Goal: Information Seeking & Learning: Learn about a topic

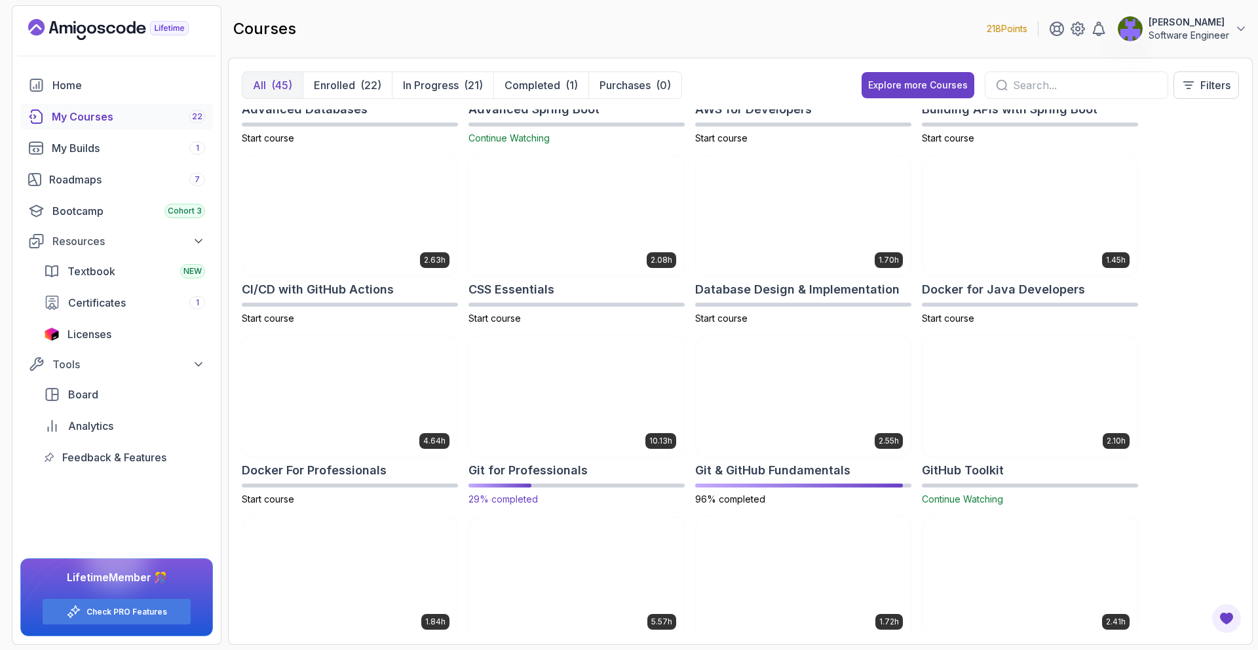
scroll to position [135, 0]
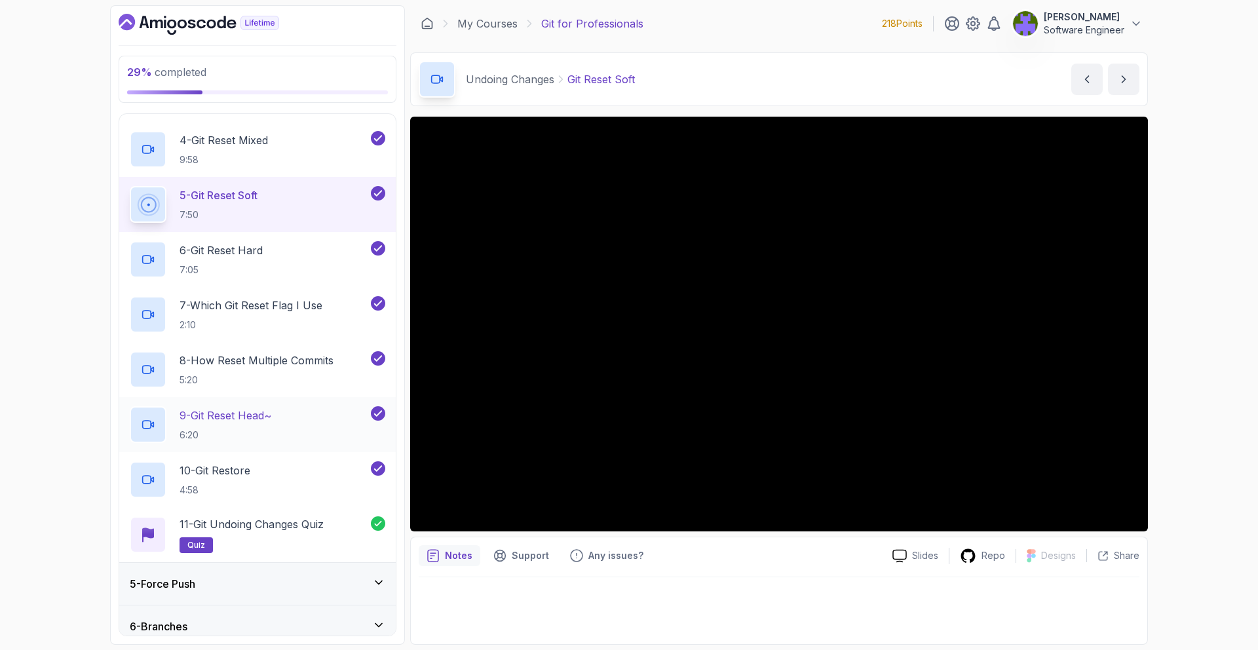
scroll to position [329, 0]
click at [319, 575] on div "5 - Force Push" at bounding box center [257, 581] width 255 height 16
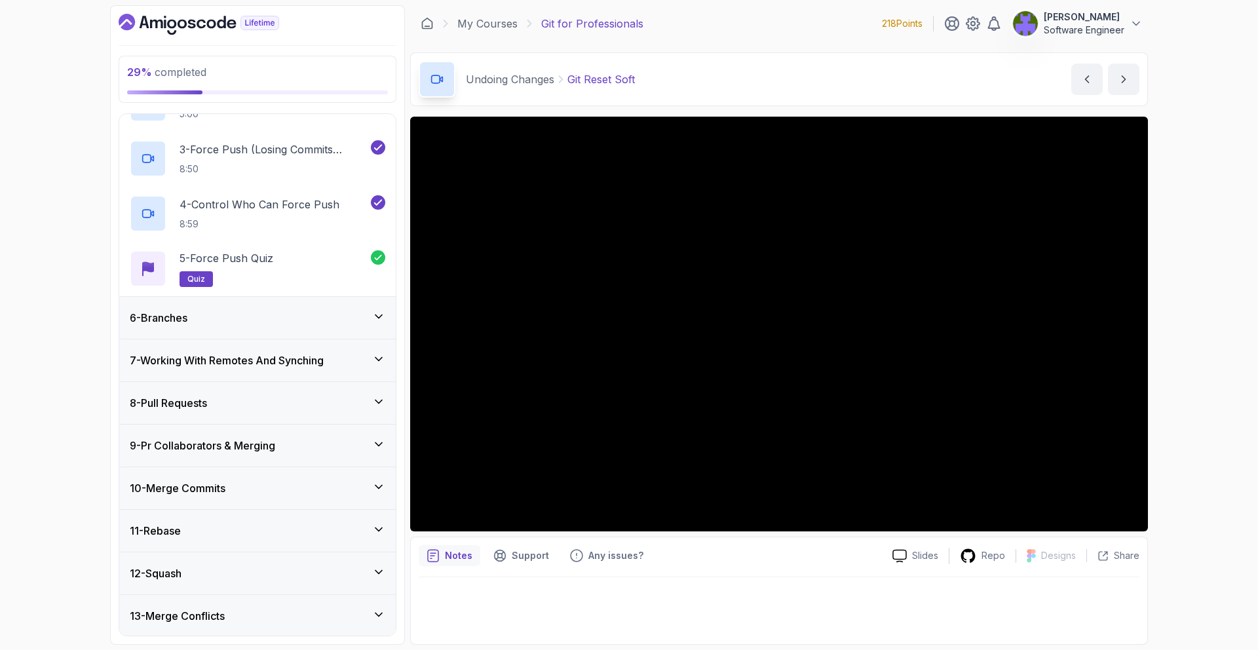
click at [354, 365] on div "7 - Working With Remotes And Synching" at bounding box center [257, 360] width 255 height 16
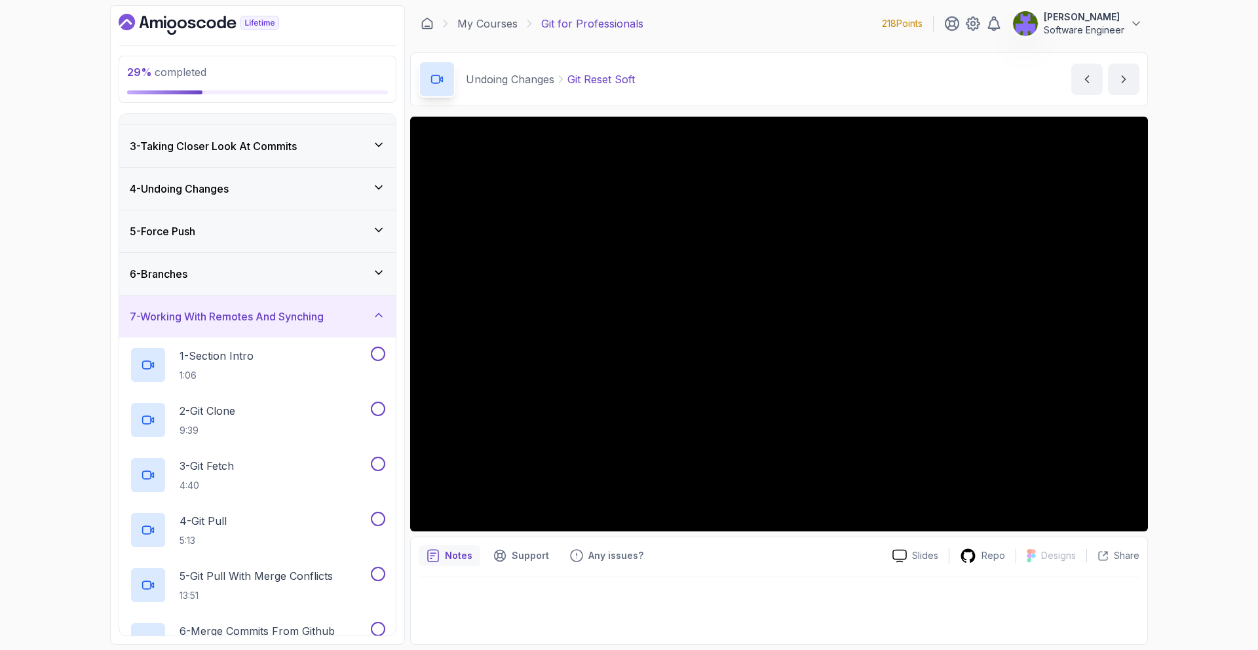
scroll to position [0, 0]
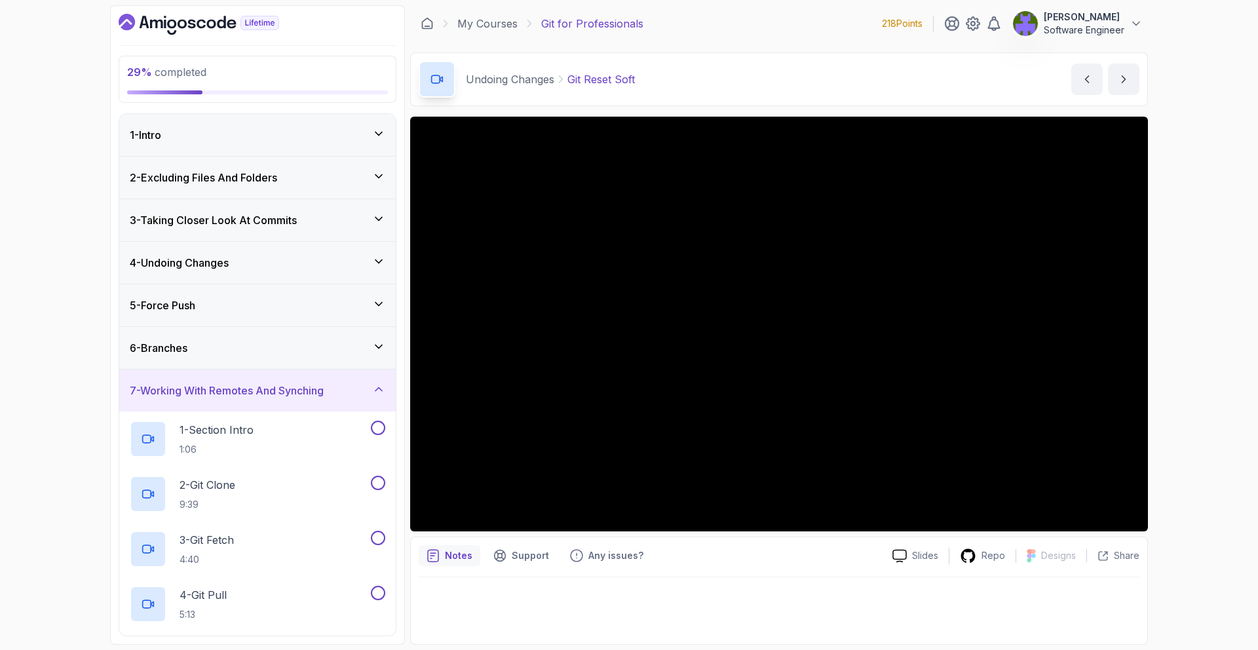
click at [340, 344] on div "6 - Branches" at bounding box center [257, 348] width 255 height 16
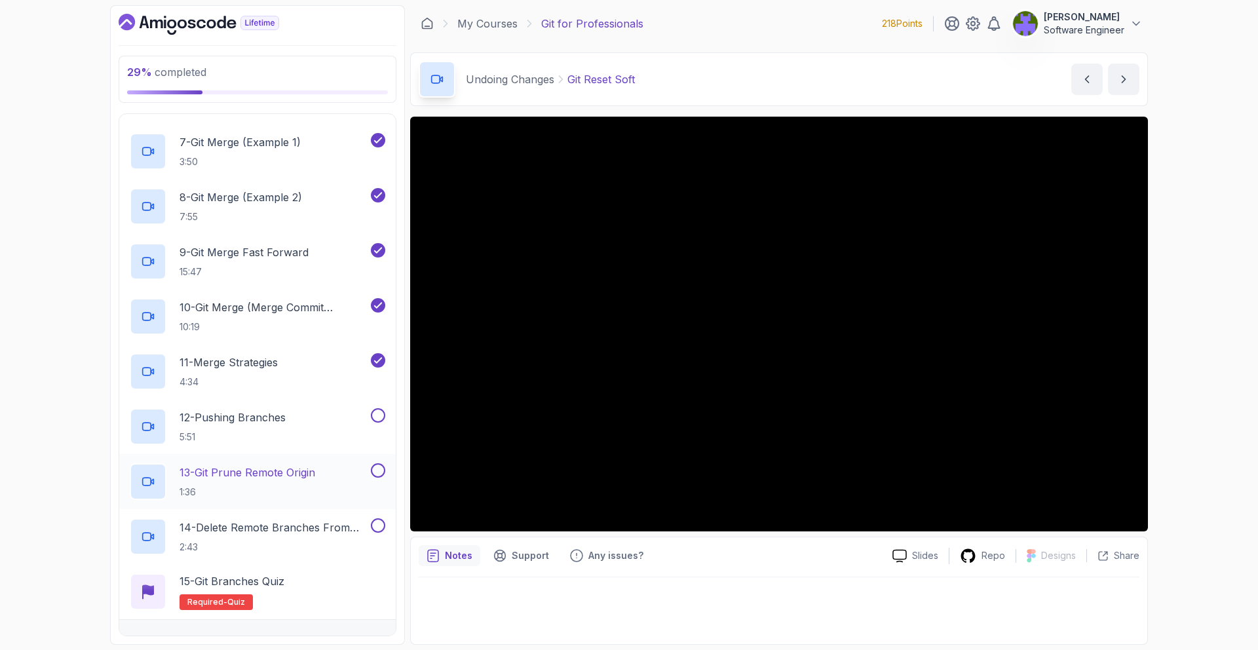
scroll to position [609, 0]
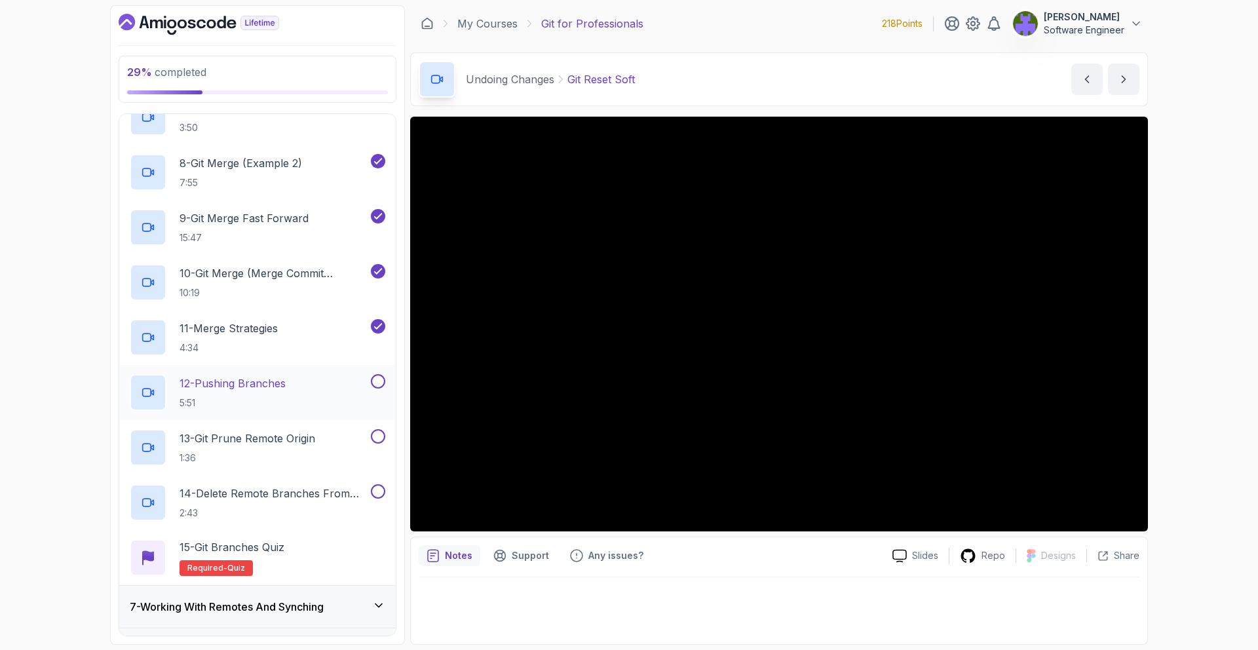
click at [355, 390] on div "12 - Pushing Branches 5:51" at bounding box center [249, 392] width 238 height 37
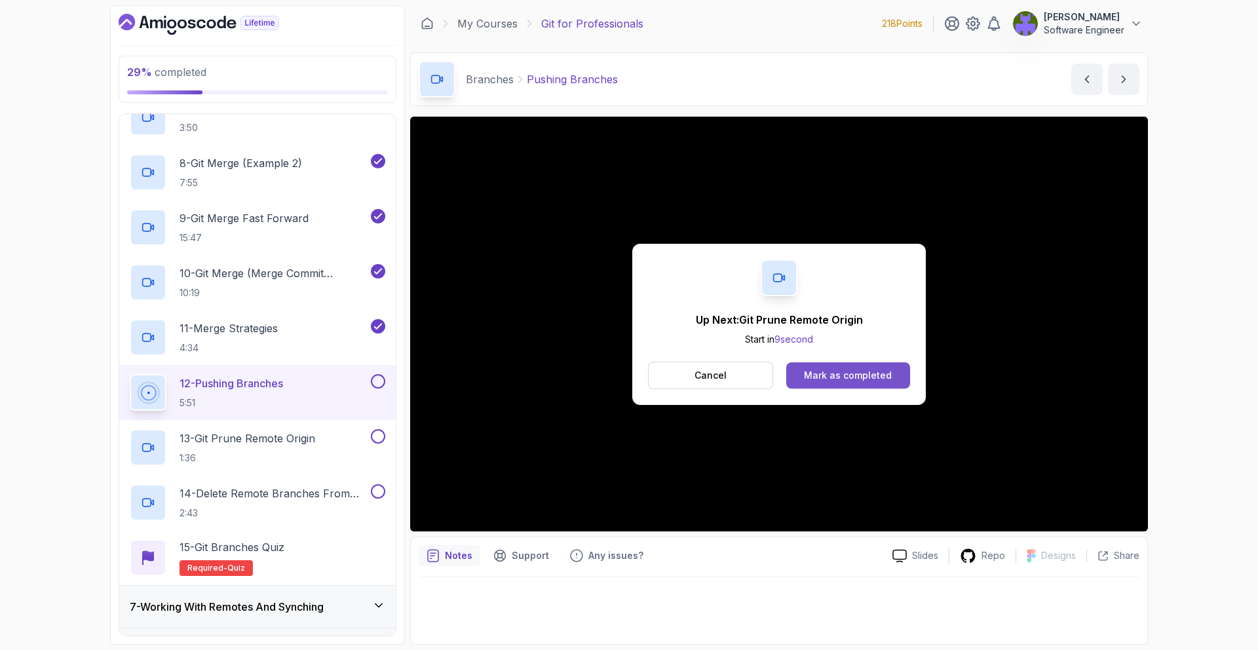
click at [861, 384] on button "Mark as completed" at bounding box center [848, 375] width 124 height 26
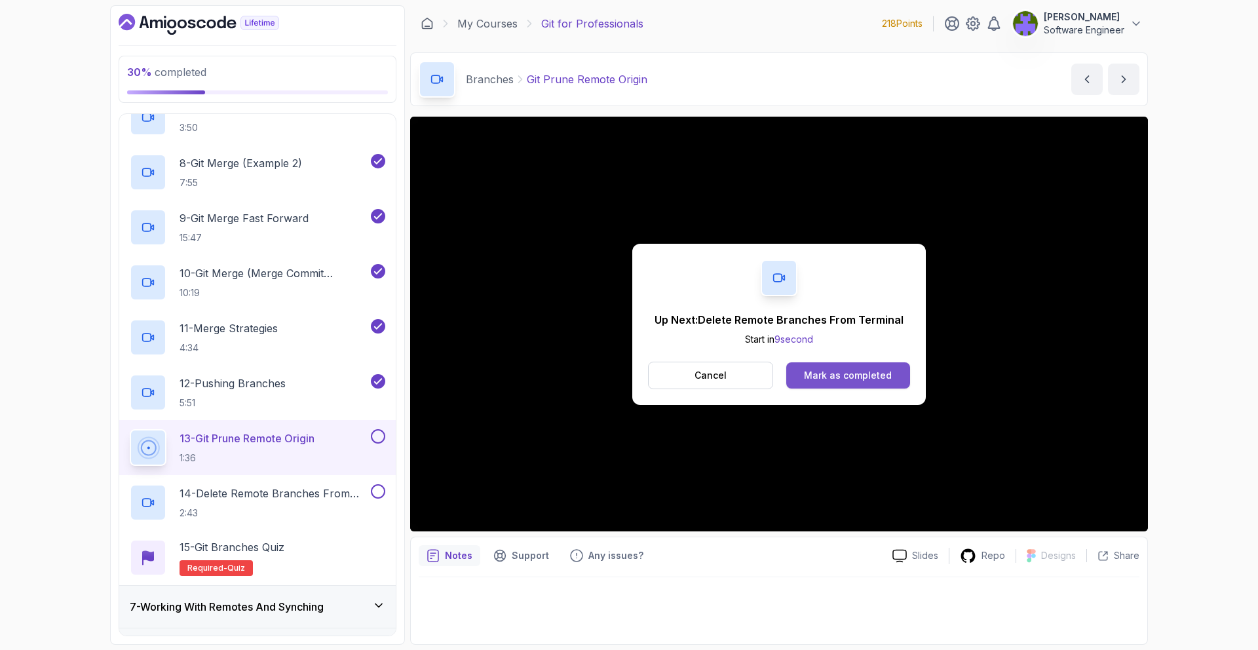
click at [856, 369] on div "Mark as completed" at bounding box center [848, 375] width 88 height 13
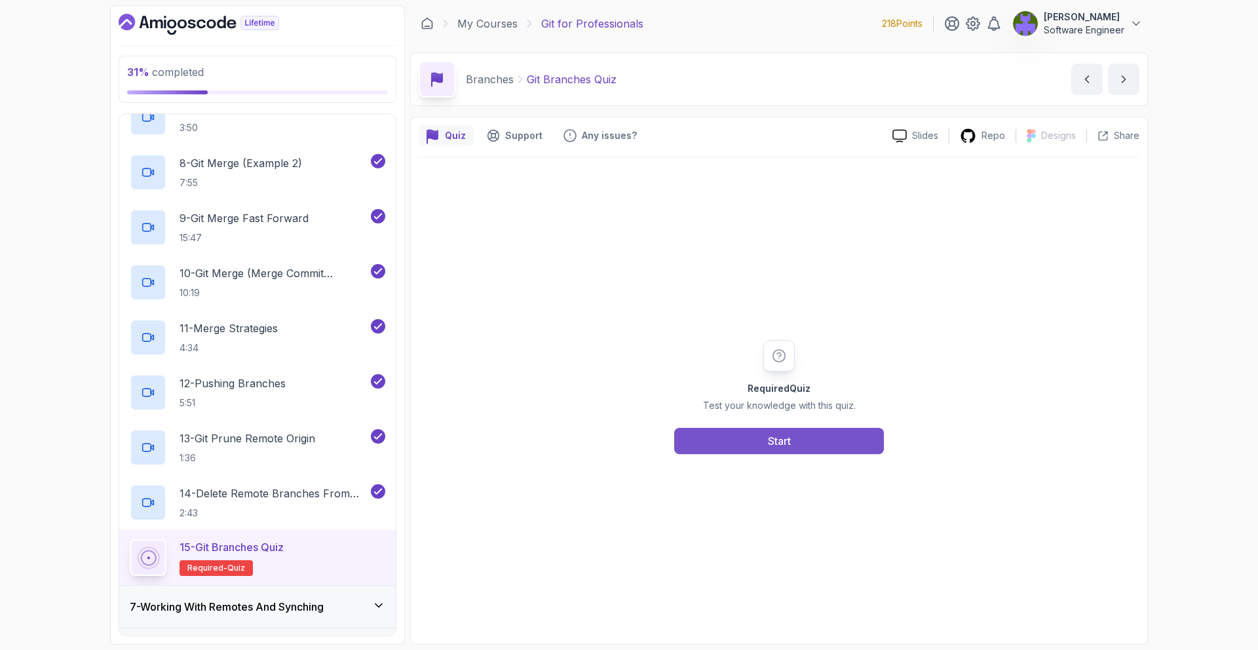
click at [787, 449] on button "Start" at bounding box center [779, 441] width 210 height 26
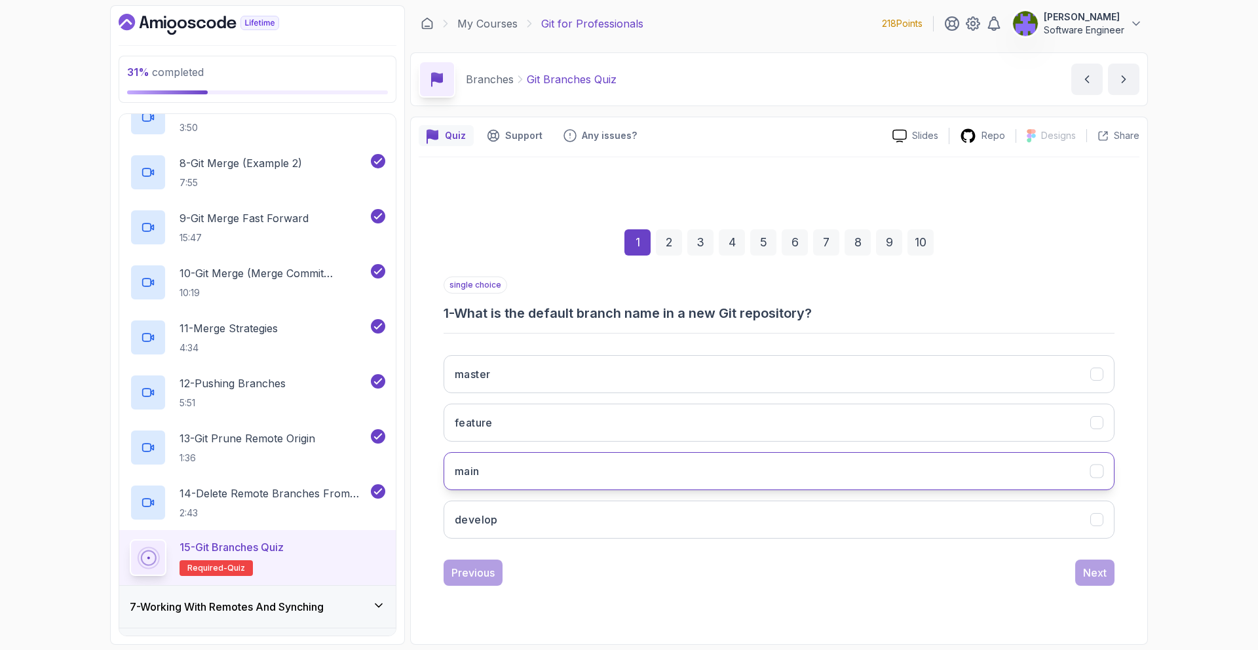
click at [756, 477] on button "main" at bounding box center [778, 471] width 671 height 38
click at [1106, 576] on div "Next" at bounding box center [1095, 573] width 24 height 16
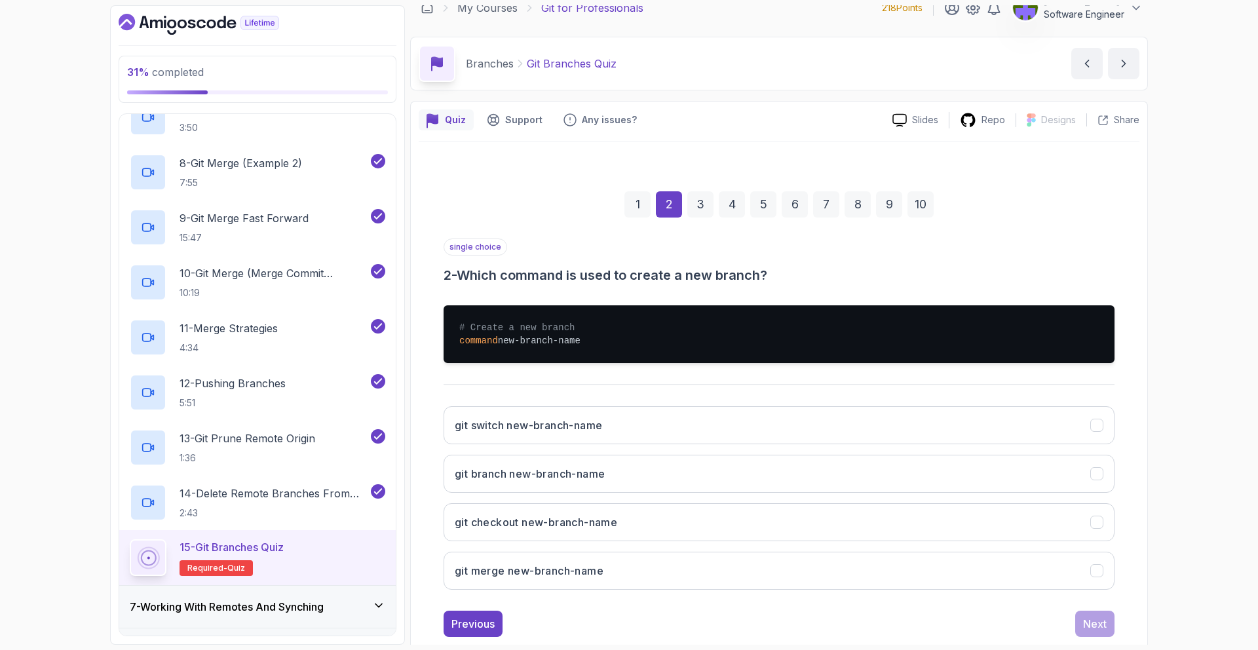
scroll to position [22, 0]
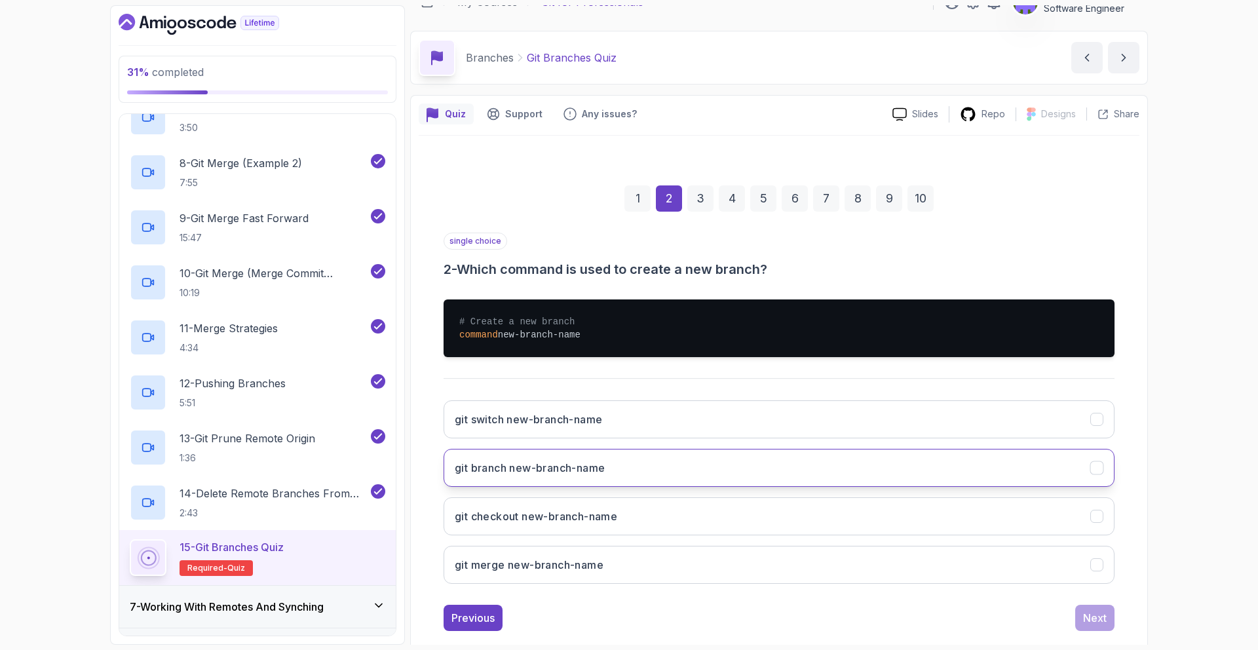
click at [714, 454] on button "git branch new-branch-name" at bounding box center [778, 468] width 671 height 38
click at [1087, 611] on div "Next" at bounding box center [1095, 618] width 24 height 16
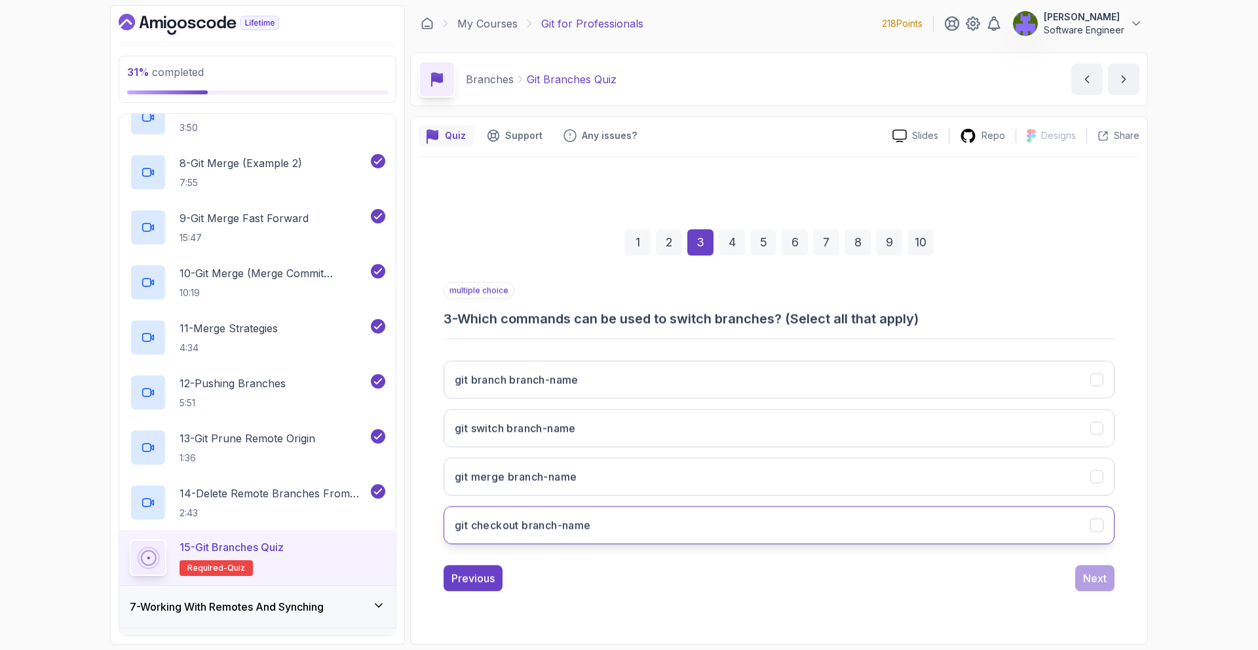
scroll to position [0, 0]
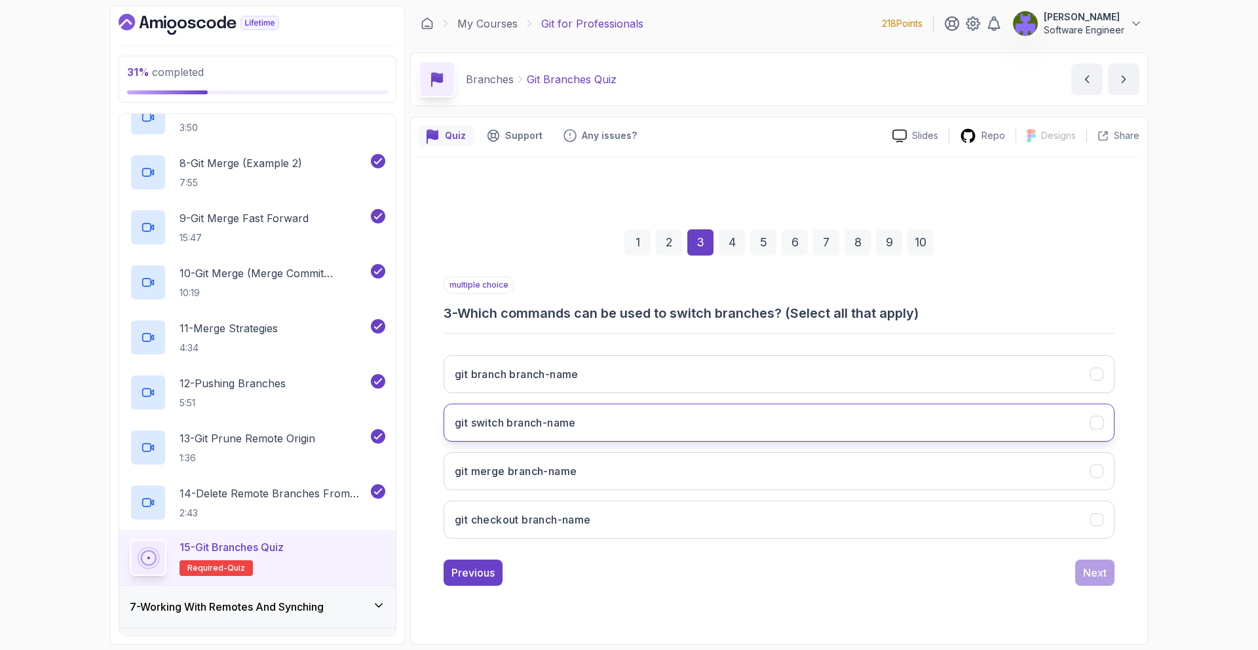
click at [744, 414] on button "git switch branch-name" at bounding box center [778, 422] width 671 height 38
click at [752, 510] on button "git checkout branch-name" at bounding box center [778, 519] width 671 height 38
click at [1075, 567] on button "Next" at bounding box center [1094, 572] width 39 height 26
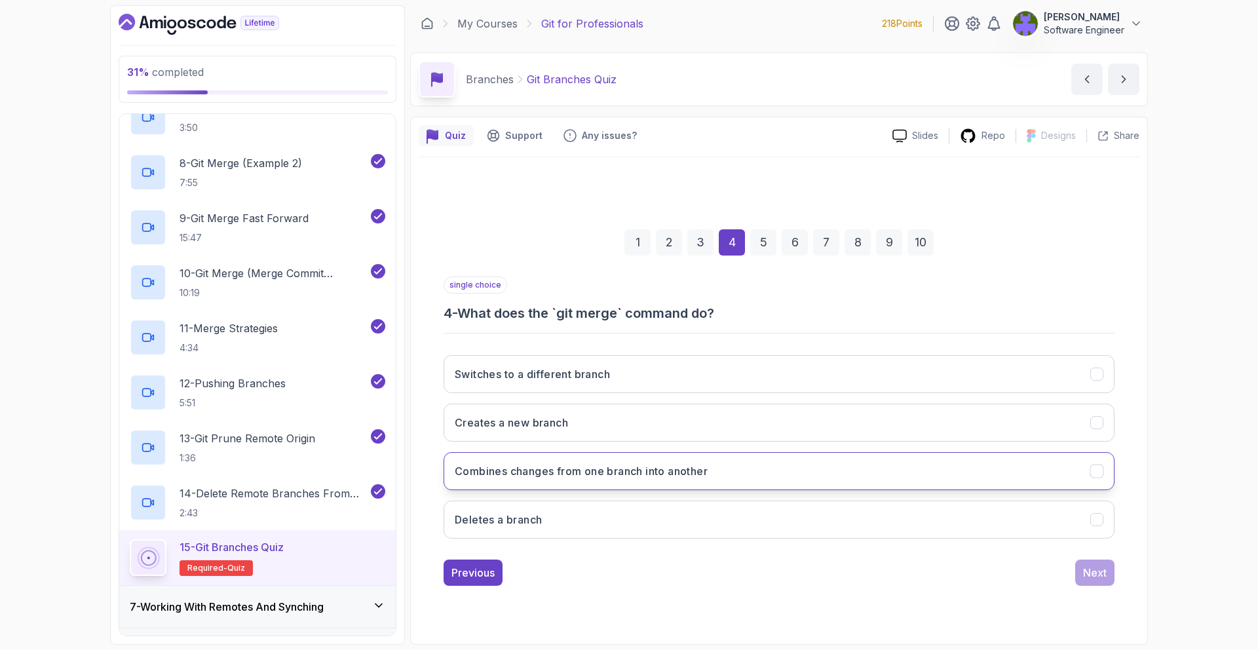
click at [738, 474] on button "Combines changes from one branch into another" at bounding box center [778, 471] width 671 height 38
click at [1088, 569] on div "Next" at bounding box center [1095, 573] width 24 height 16
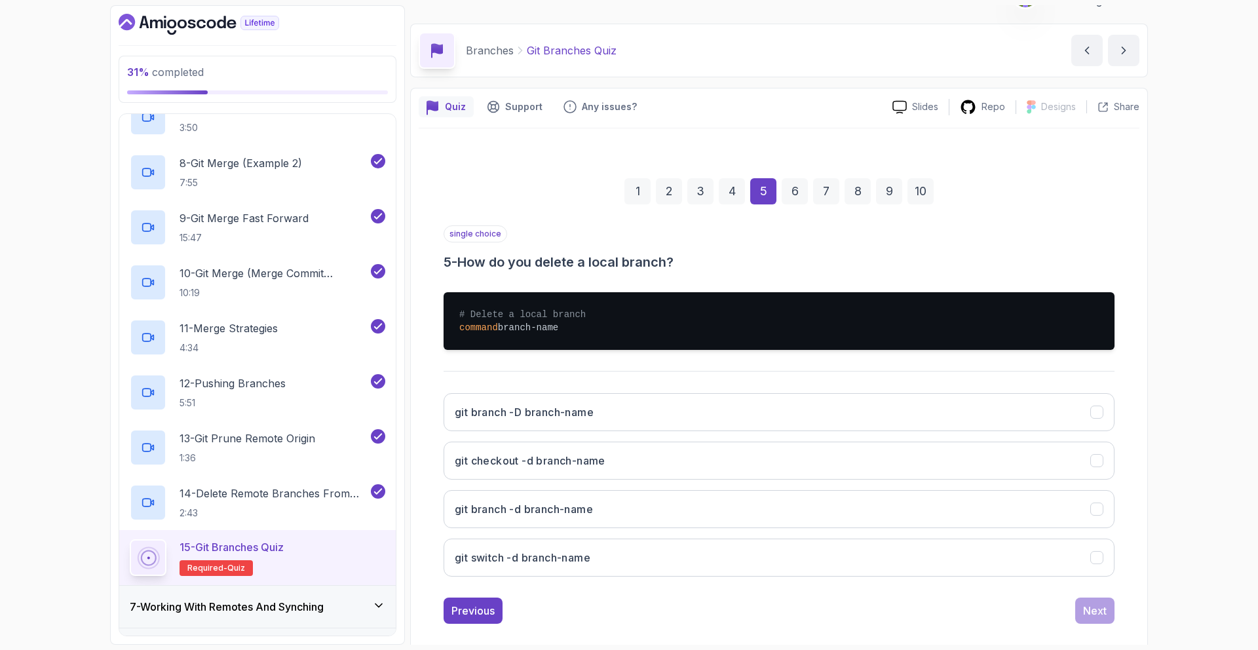
scroll to position [45, 0]
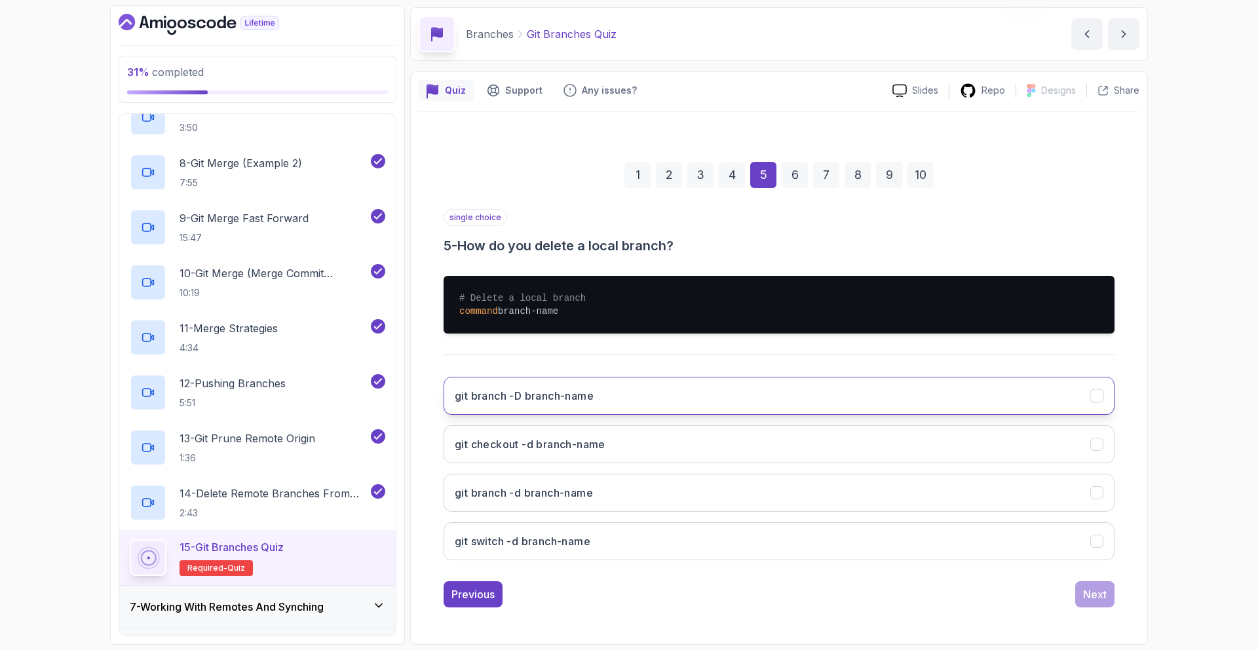
click at [673, 403] on button "git branch -D branch-name" at bounding box center [778, 396] width 671 height 38
click at [937, 502] on button "git branch -d branch-name" at bounding box center [778, 493] width 671 height 38
click at [929, 382] on button "git branch -D branch-name" at bounding box center [778, 396] width 671 height 38
click at [1089, 587] on div "Next" at bounding box center [1095, 594] width 24 height 16
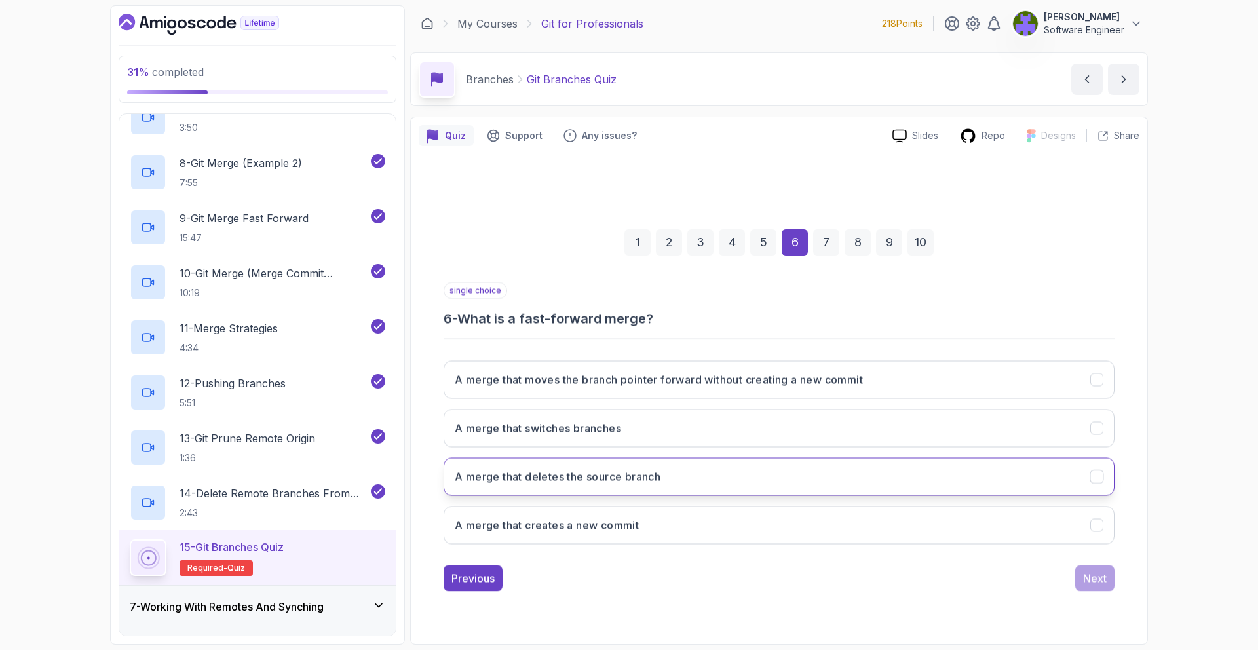
scroll to position [0, 0]
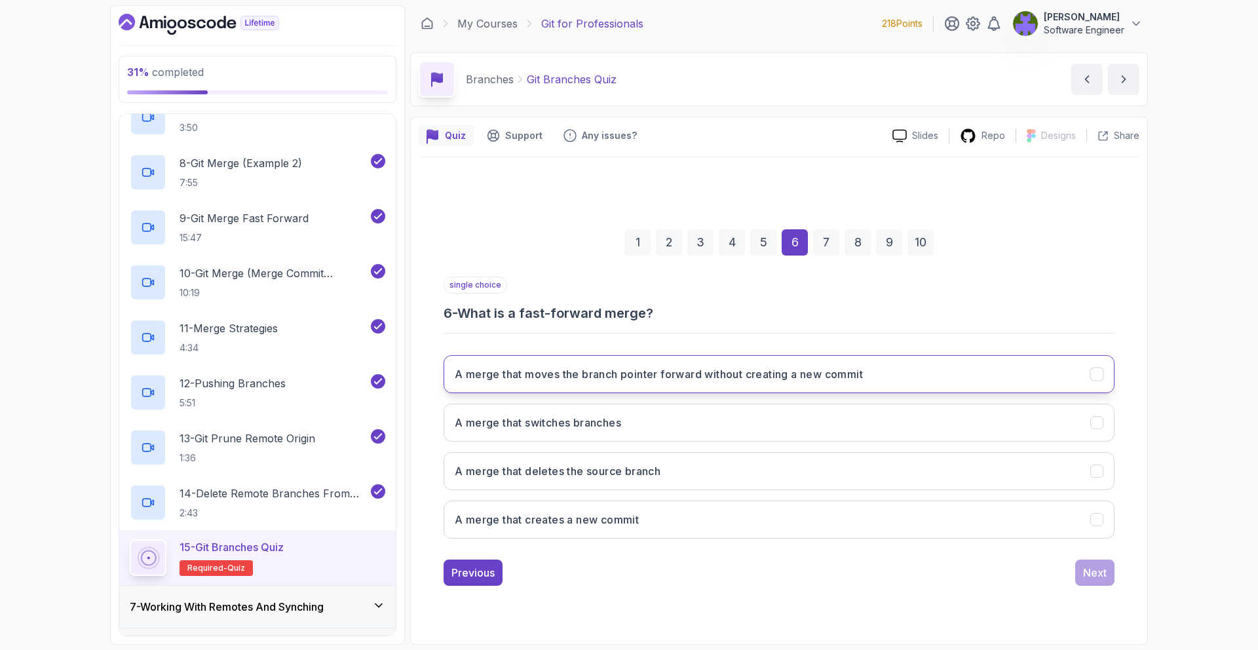
click at [756, 355] on button "A merge that moves the branch pointer forward without creating a new commit" at bounding box center [778, 374] width 671 height 38
click at [1111, 570] on button "Next" at bounding box center [1094, 572] width 39 height 26
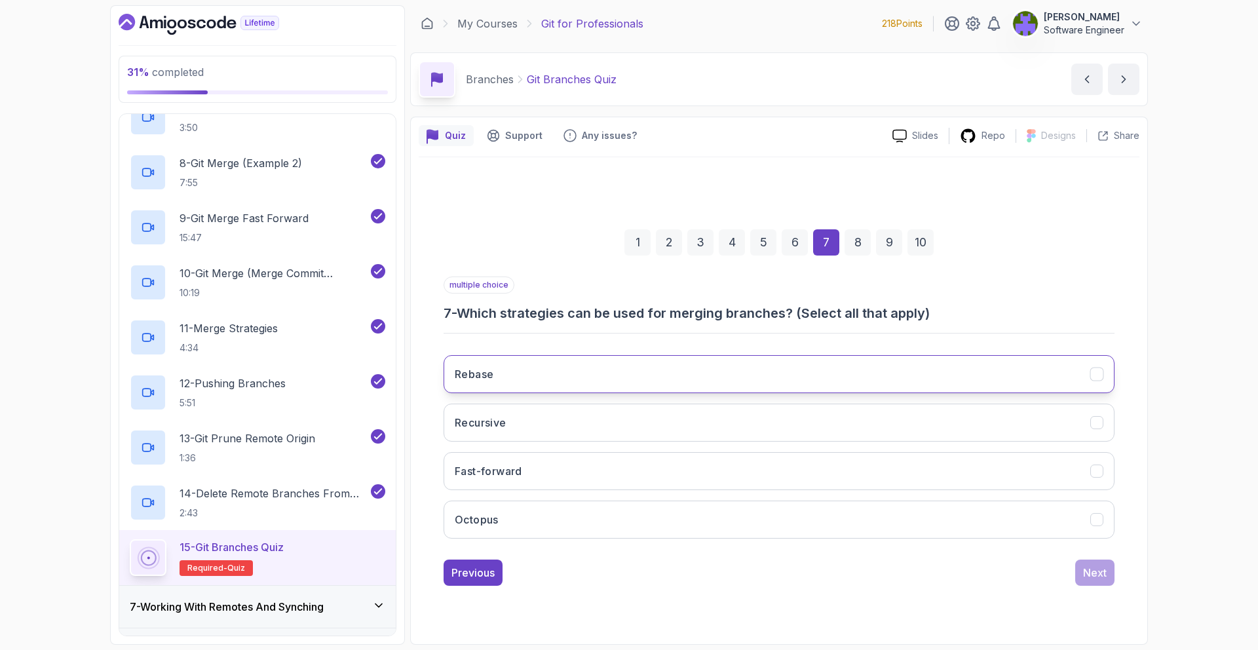
click at [758, 362] on button "Rebase" at bounding box center [778, 374] width 671 height 38
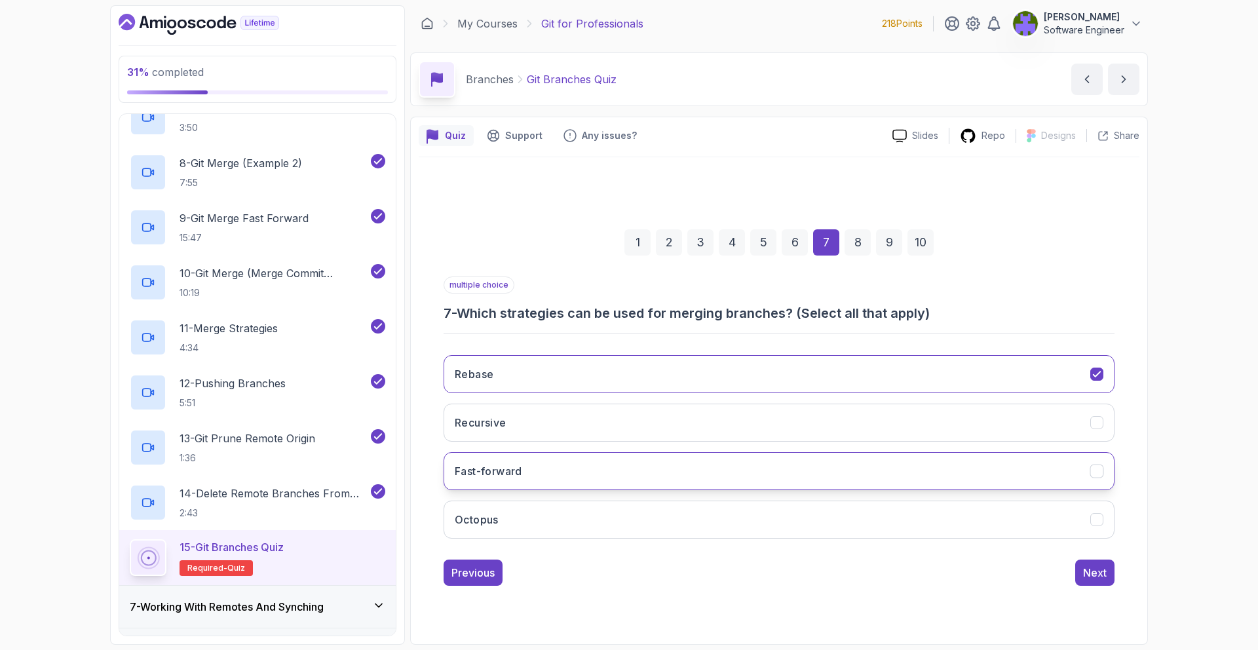
click at [738, 462] on button "Fast-forward" at bounding box center [778, 471] width 671 height 38
click at [1083, 561] on button "Next" at bounding box center [1094, 572] width 39 height 26
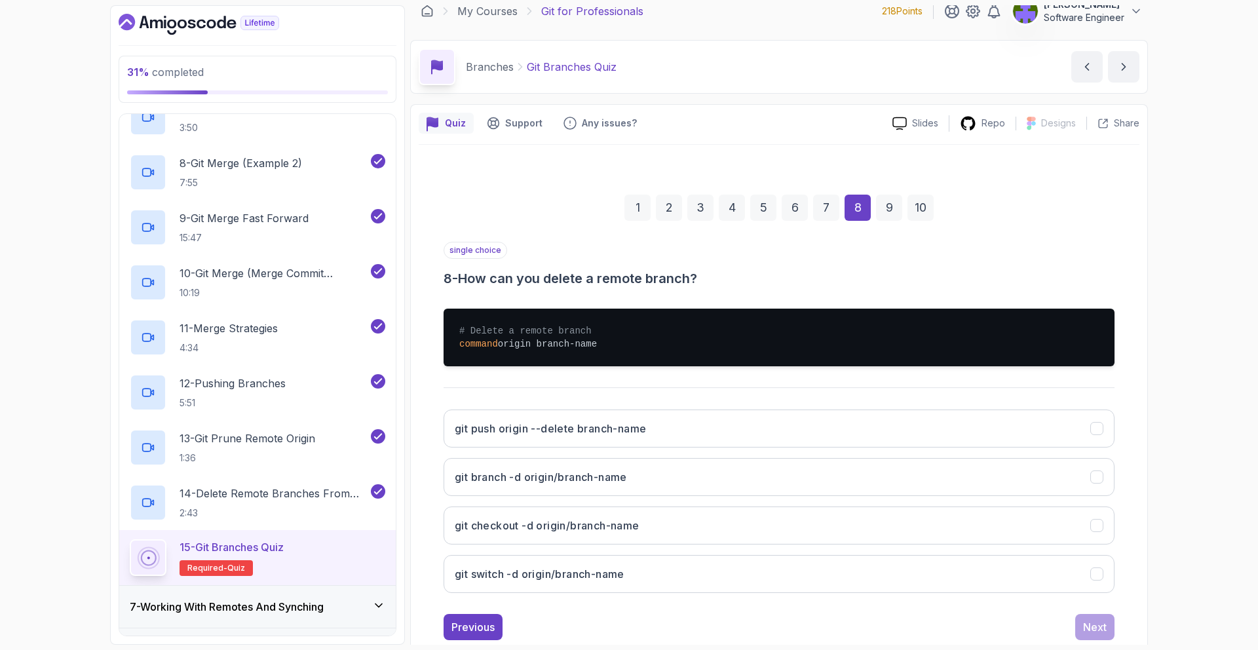
scroll to position [24, 0]
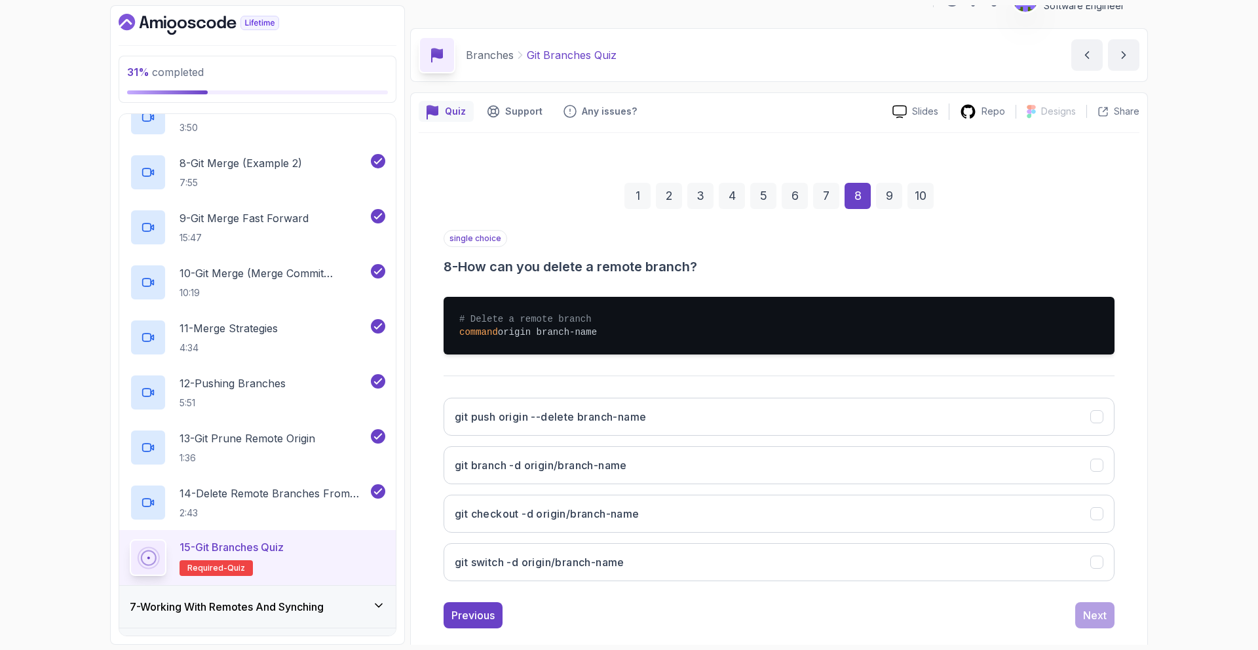
drag, startPoint x: 822, startPoint y: 202, endPoint x: 820, endPoint y: 265, distance: 62.3
click at [821, 204] on div "7" at bounding box center [826, 196] width 26 height 26
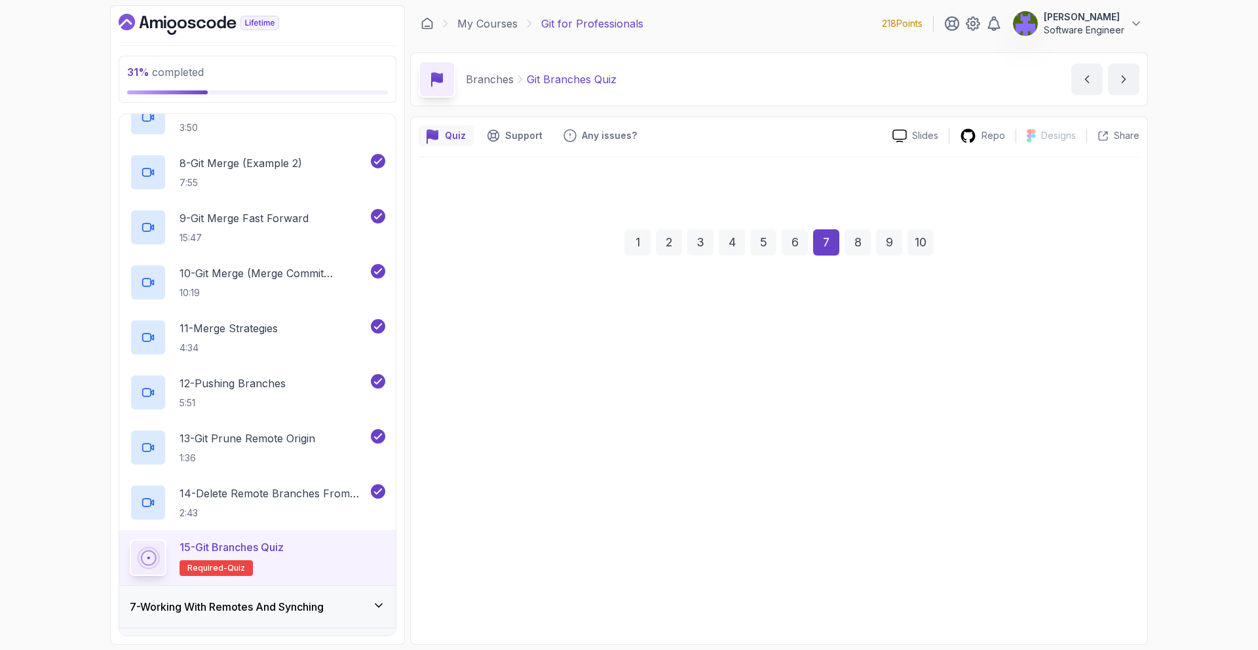
scroll to position [0, 0]
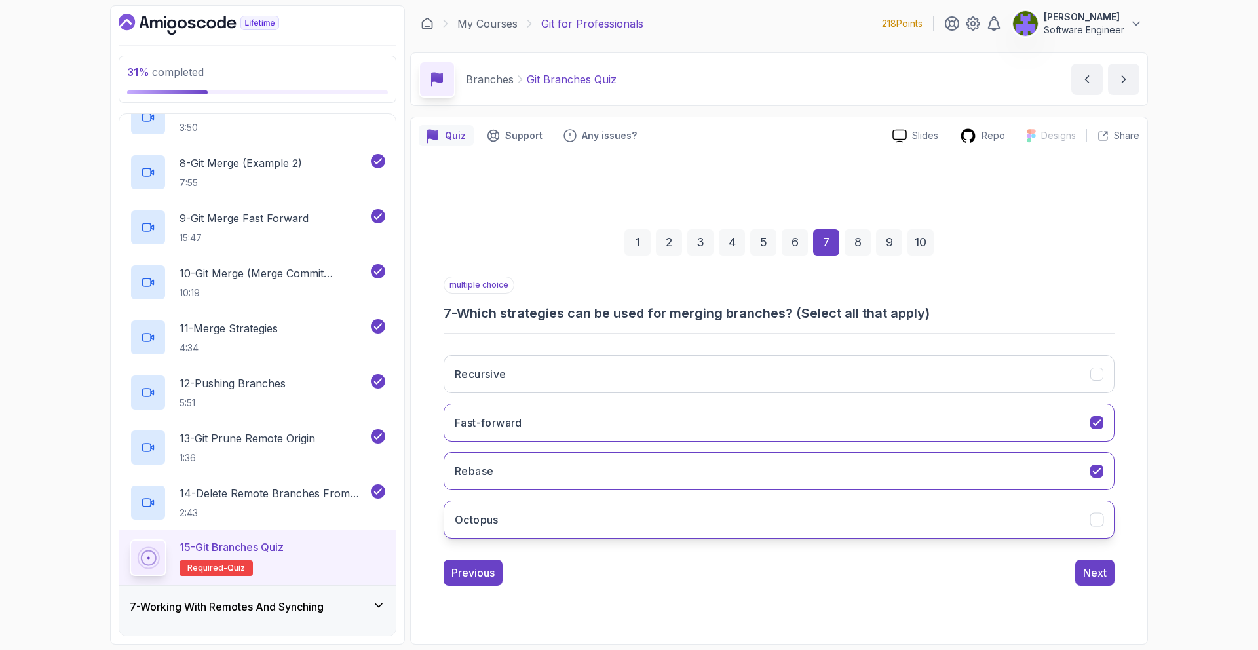
drag, startPoint x: 734, startPoint y: 523, endPoint x: 747, endPoint y: 523, distance: 13.8
click at [734, 523] on button "Octopus" at bounding box center [778, 519] width 671 height 38
click at [956, 525] on button "Octopus" at bounding box center [778, 519] width 671 height 38
click at [1103, 572] on div "Next" at bounding box center [1095, 573] width 24 height 16
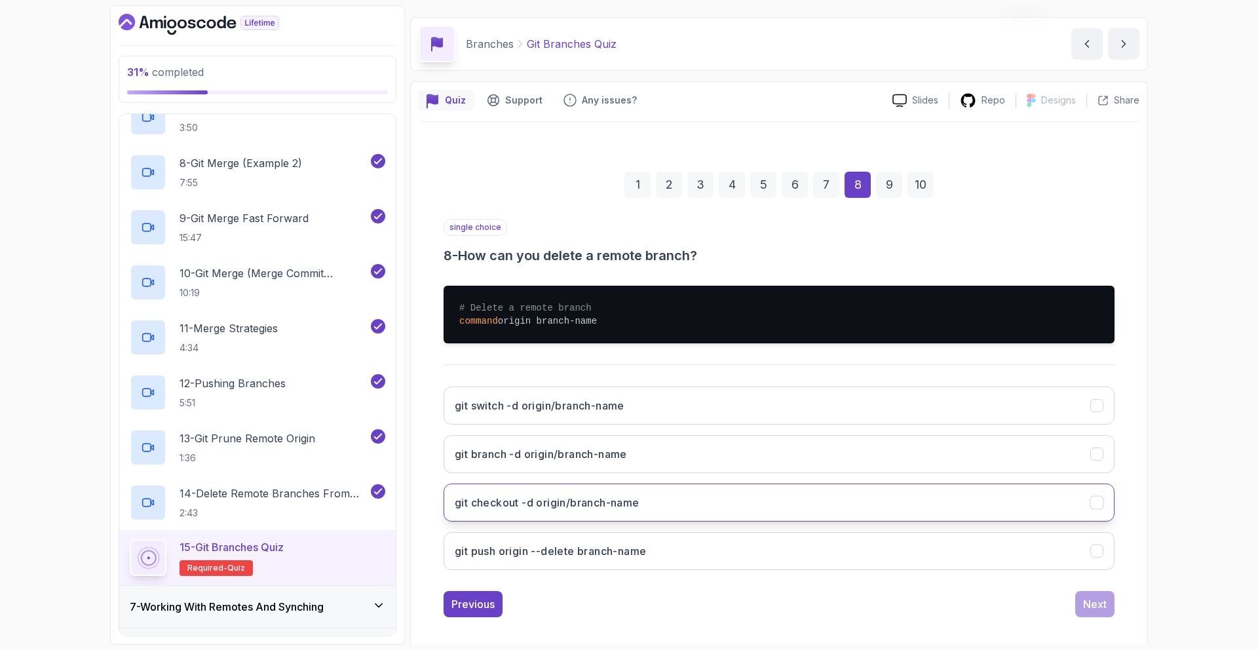
scroll to position [43, 0]
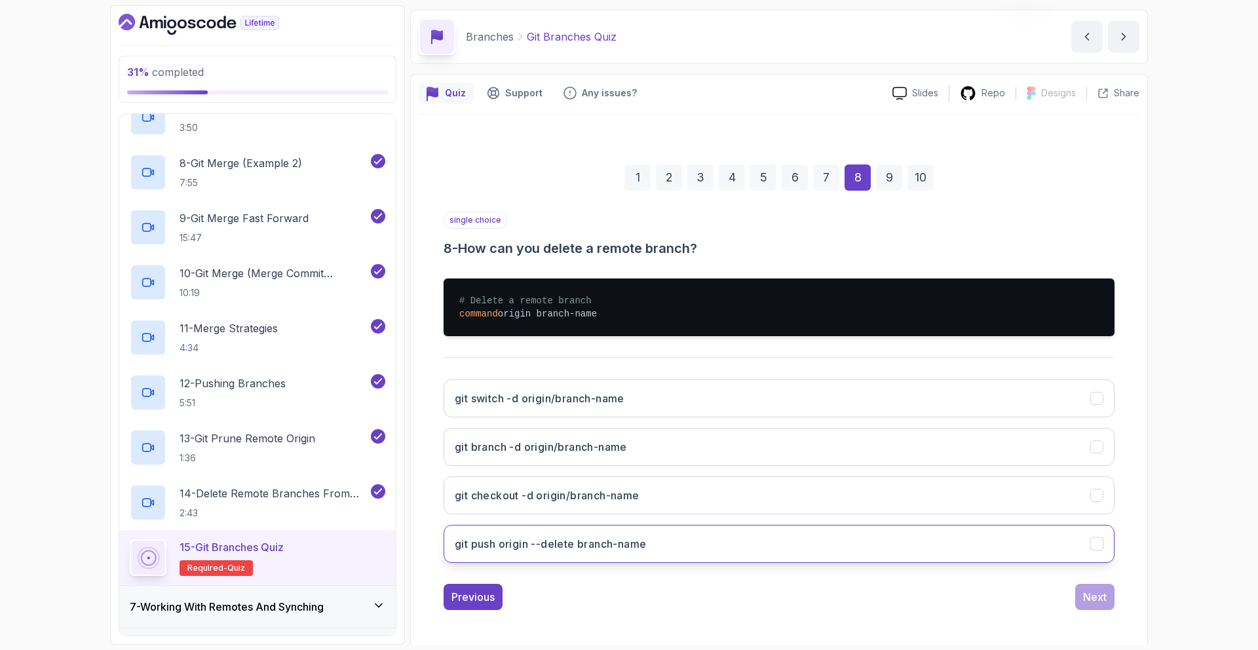
click at [715, 527] on button "git push origin --delete branch-name" at bounding box center [778, 544] width 671 height 38
click at [1092, 593] on div "Next" at bounding box center [1095, 597] width 24 height 16
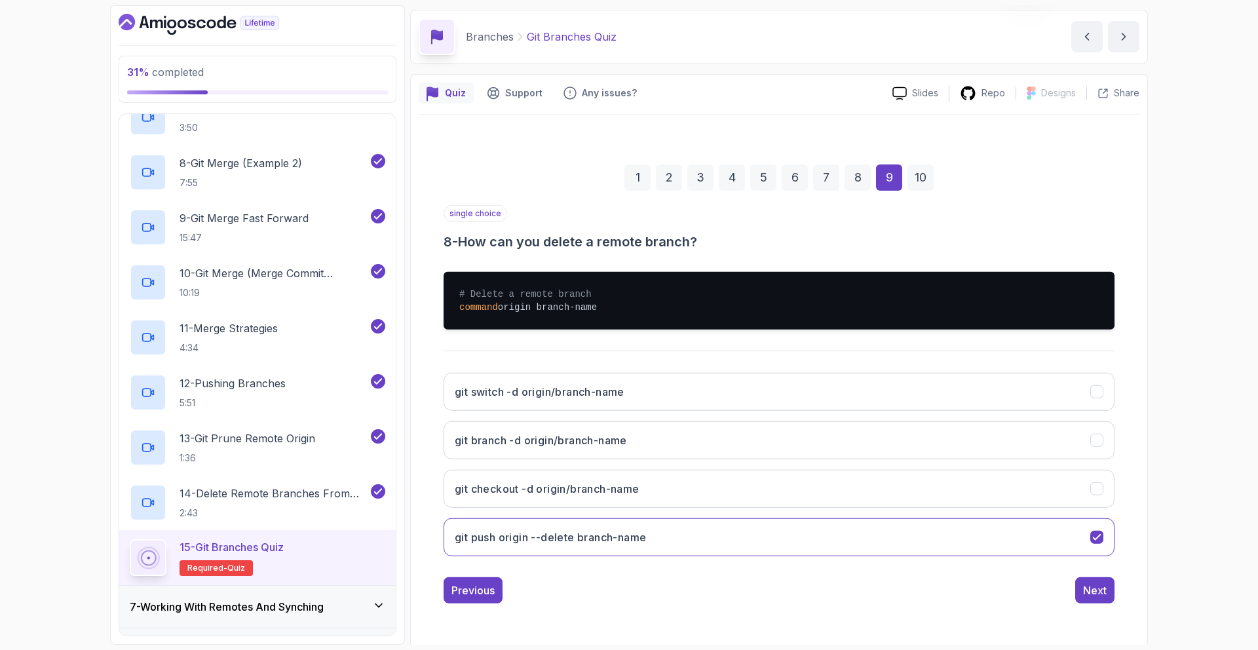
scroll to position [0, 0]
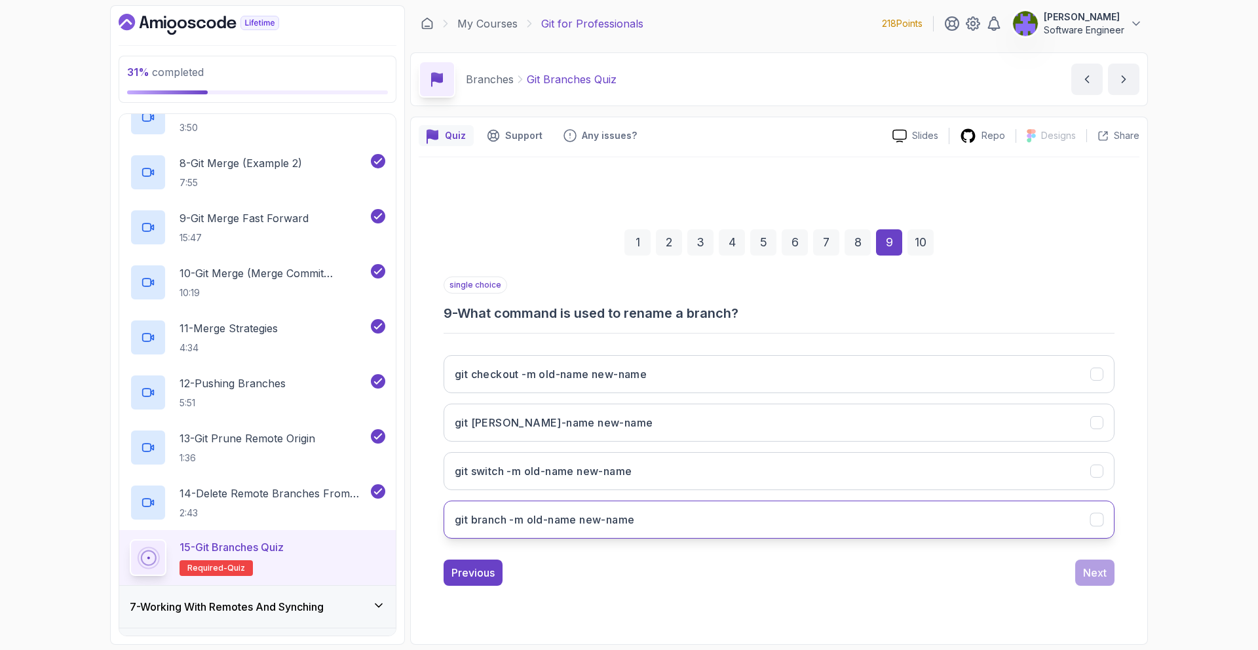
click at [686, 513] on button "git branch -m old-name new-name" at bounding box center [778, 519] width 671 height 38
click at [1089, 561] on button "Next" at bounding box center [1094, 572] width 39 height 26
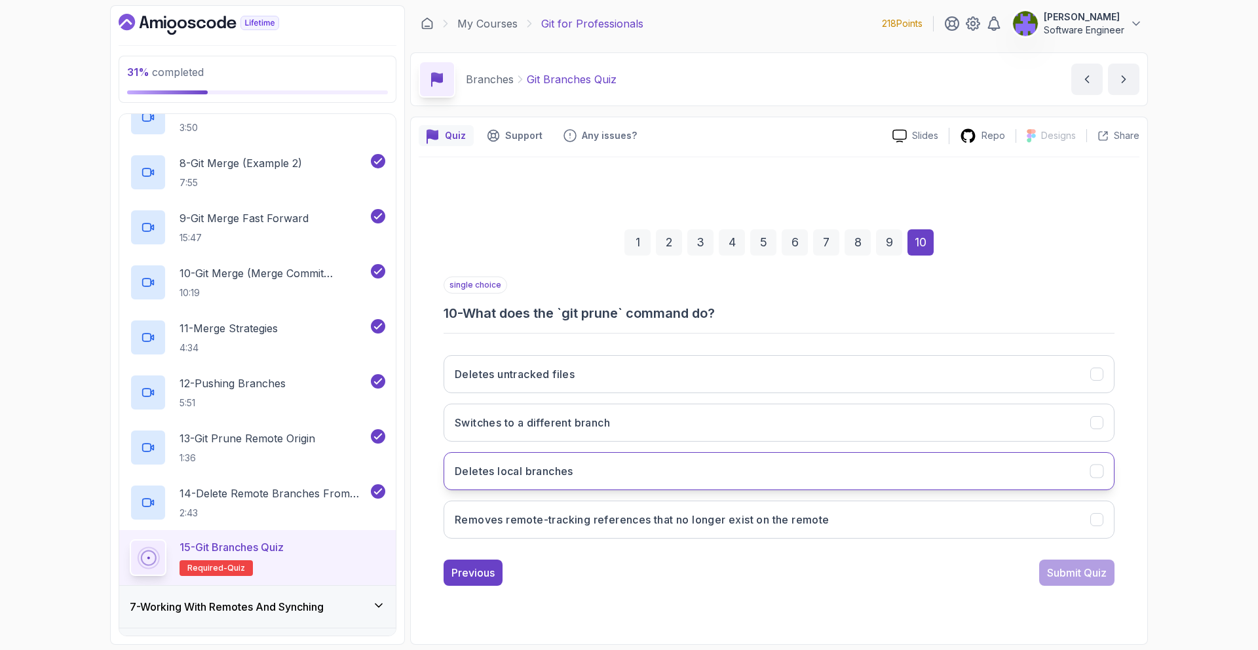
drag, startPoint x: 708, startPoint y: 470, endPoint x: 758, endPoint y: 485, distance: 52.6
click at [708, 472] on button "Deletes local branches" at bounding box center [778, 471] width 671 height 38
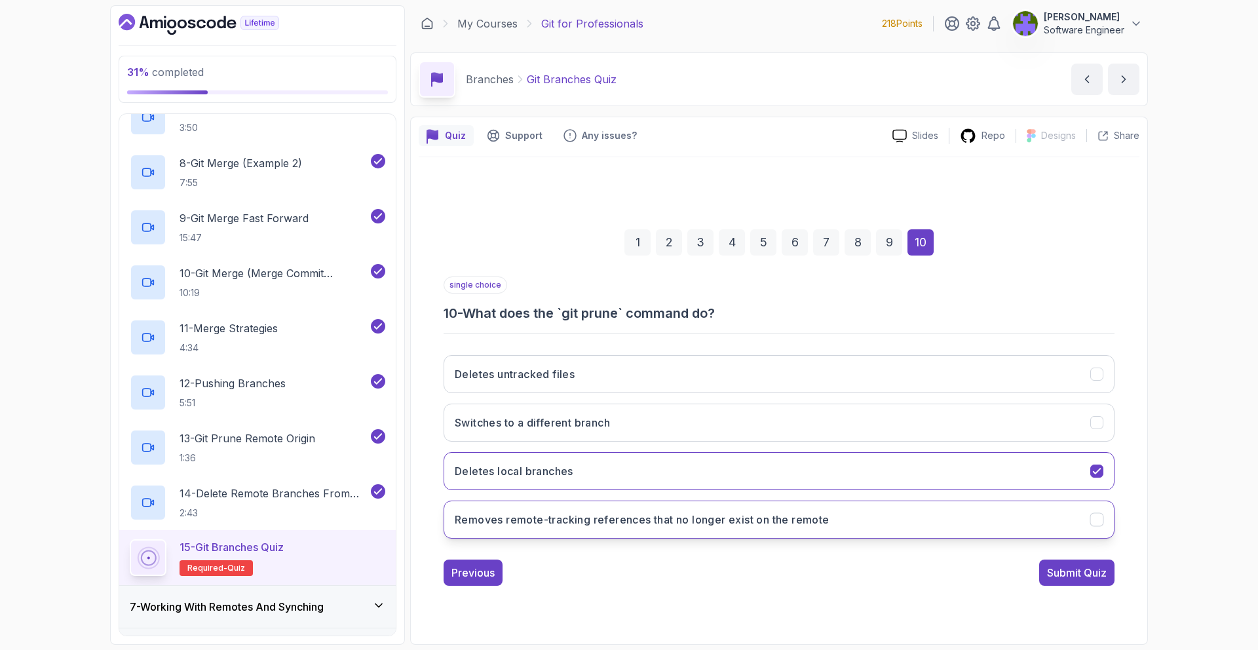
click at [1049, 537] on button "Removes remote-tracking references that no longer exist on the remote" at bounding box center [778, 519] width 671 height 38
click at [1075, 585] on div "1 2 3 4 5 6 7 8 9 10 single choice 10 - What does the `git prune` command do? D…" at bounding box center [779, 397] width 720 height 398
click at [1072, 573] on div "Submit Quiz" at bounding box center [1077, 573] width 60 height 16
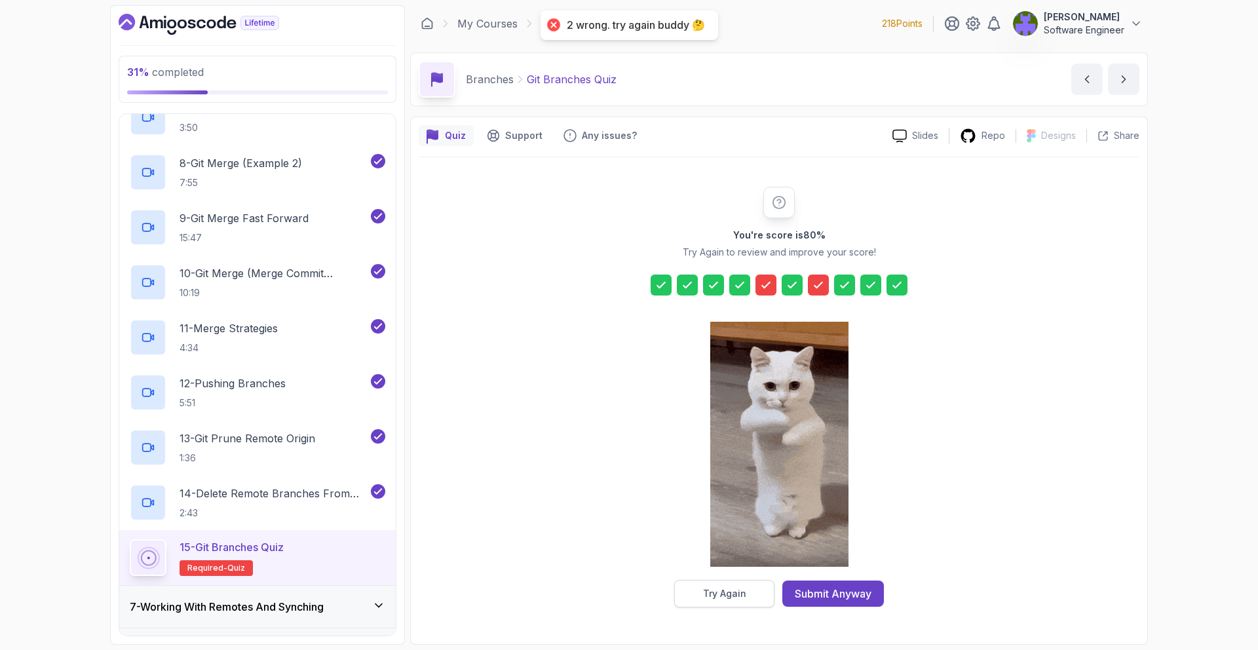
click at [735, 591] on div "Try Again" at bounding box center [724, 593] width 43 height 13
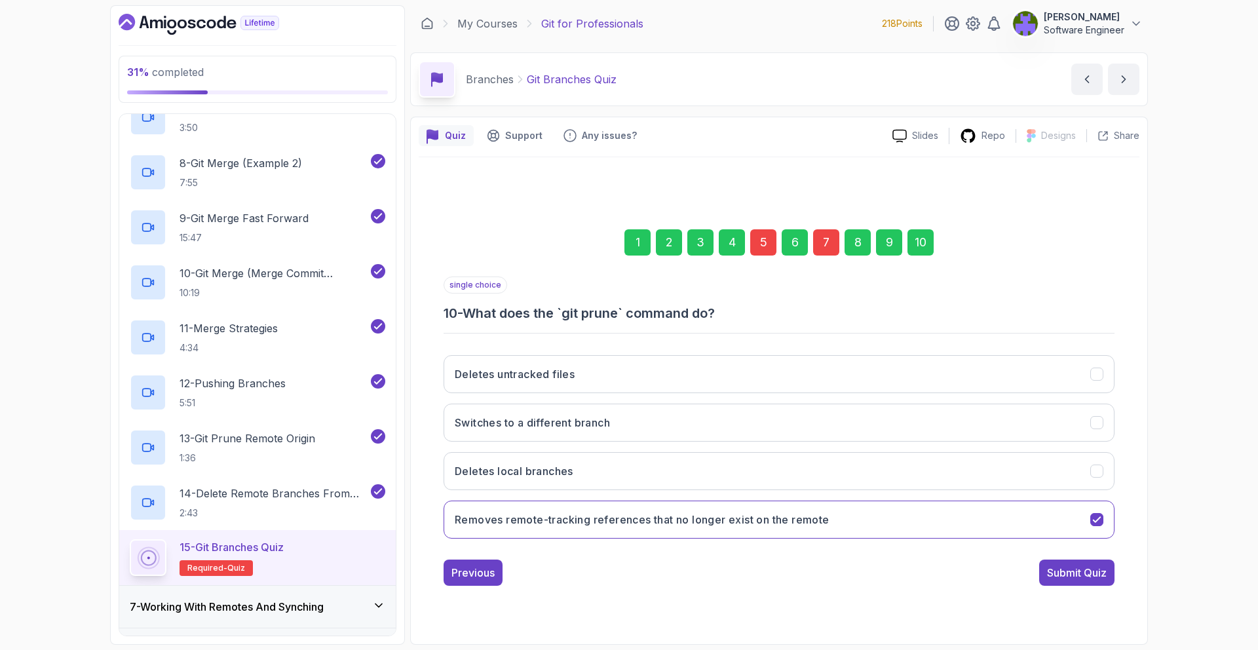
click at [835, 250] on div "7" at bounding box center [826, 242] width 26 height 26
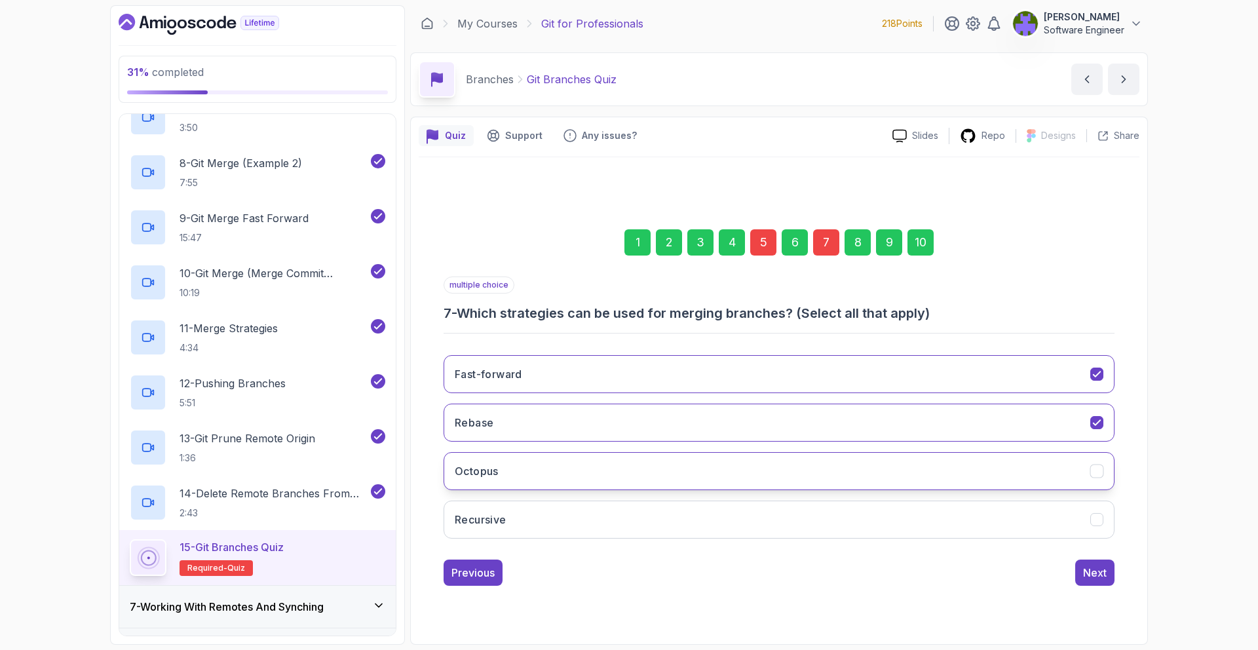
click at [900, 452] on button "Octopus" at bounding box center [778, 471] width 671 height 38
click at [927, 242] on div "10" at bounding box center [920, 242] width 26 height 26
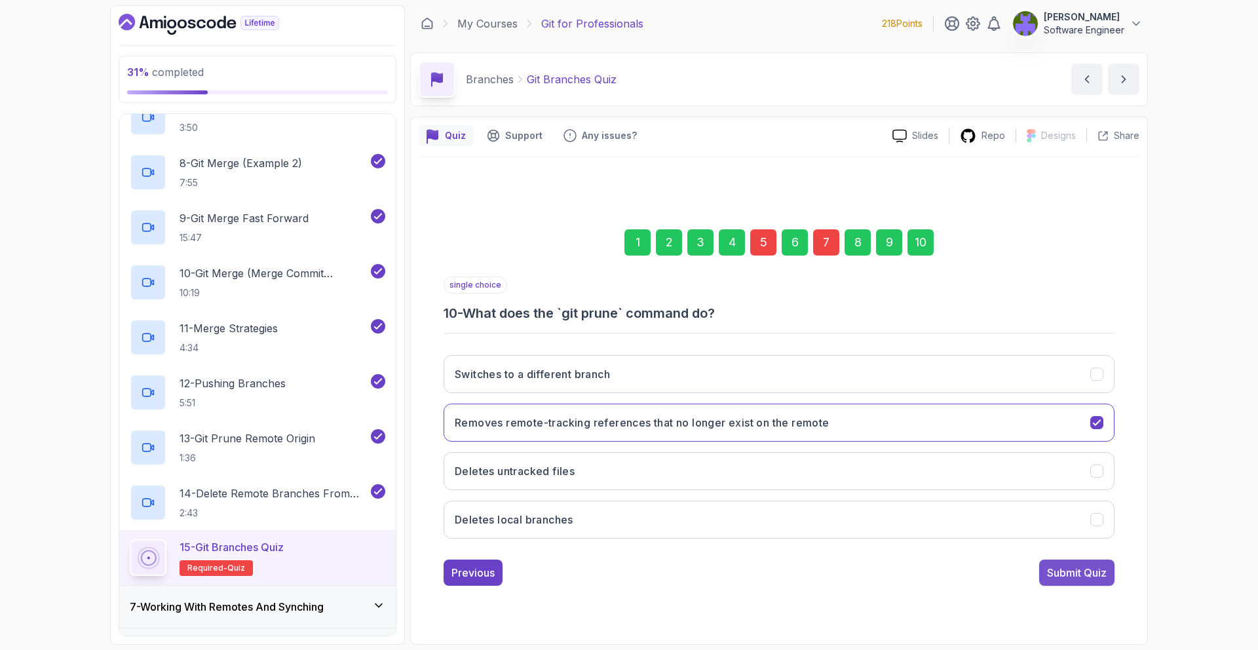
click at [1069, 569] on div "Submit Quiz" at bounding box center [1077, 573] width 60 height 16
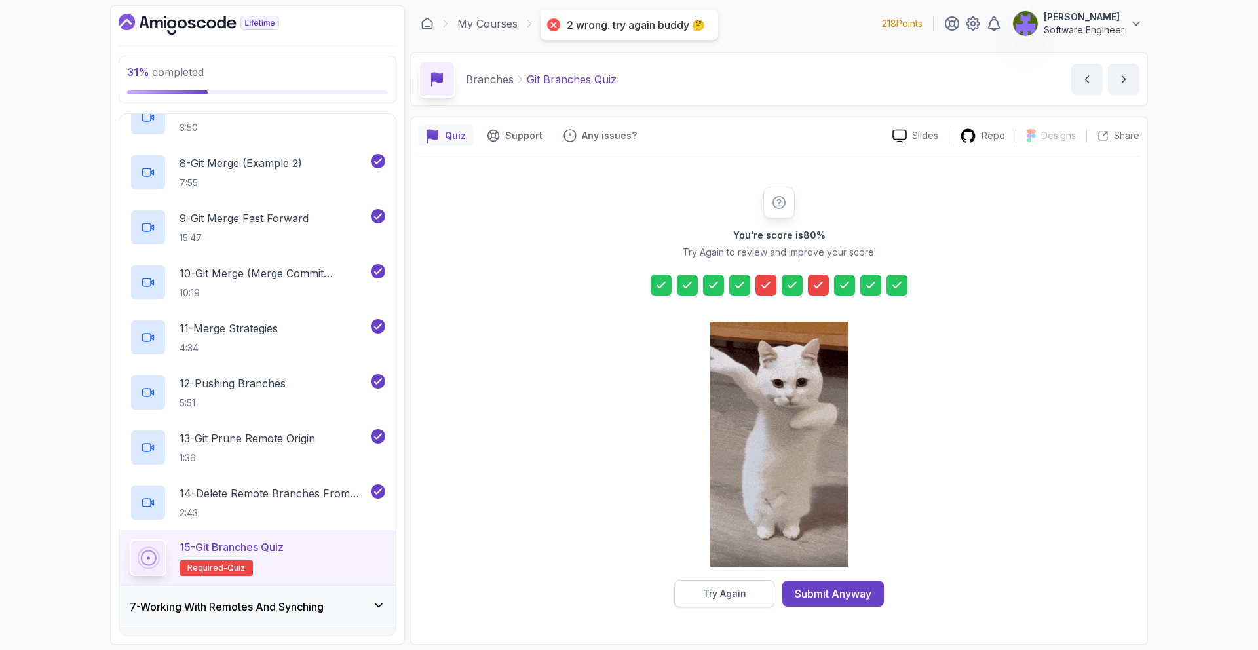
click at [758, 587] on button "Try Again" at bounding box center [724, 594] width 100 height 28
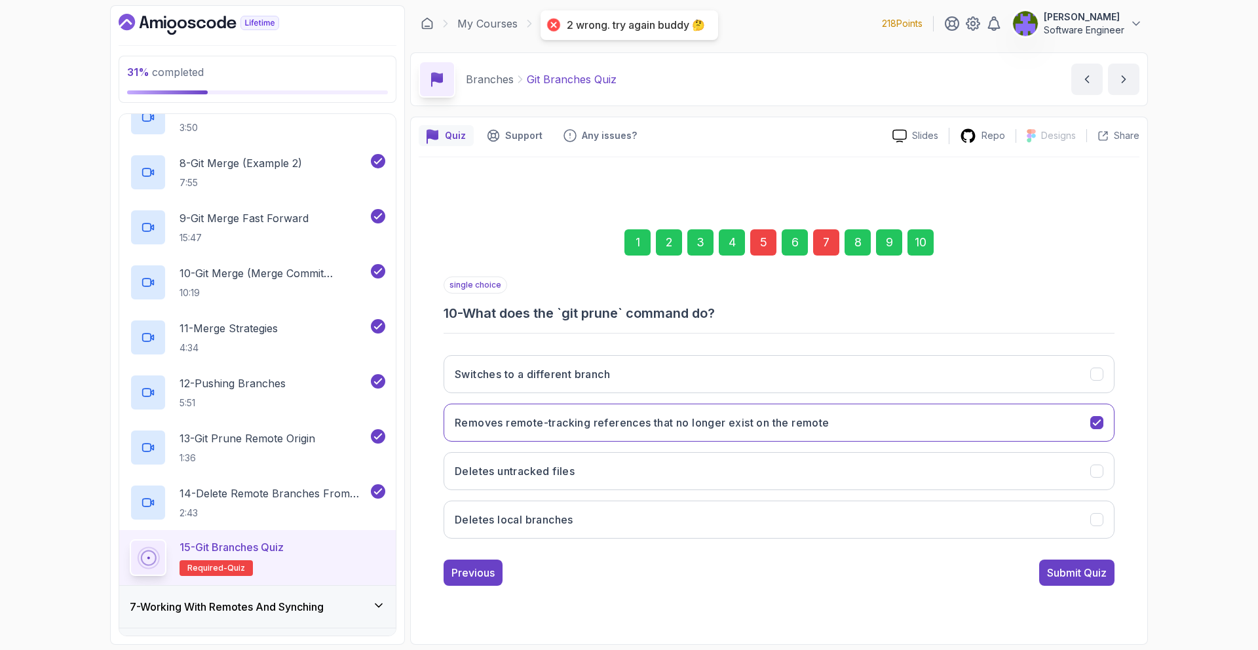
click at [835, 251] on div "7" at bounding box center [826, 242] width 26 height 26
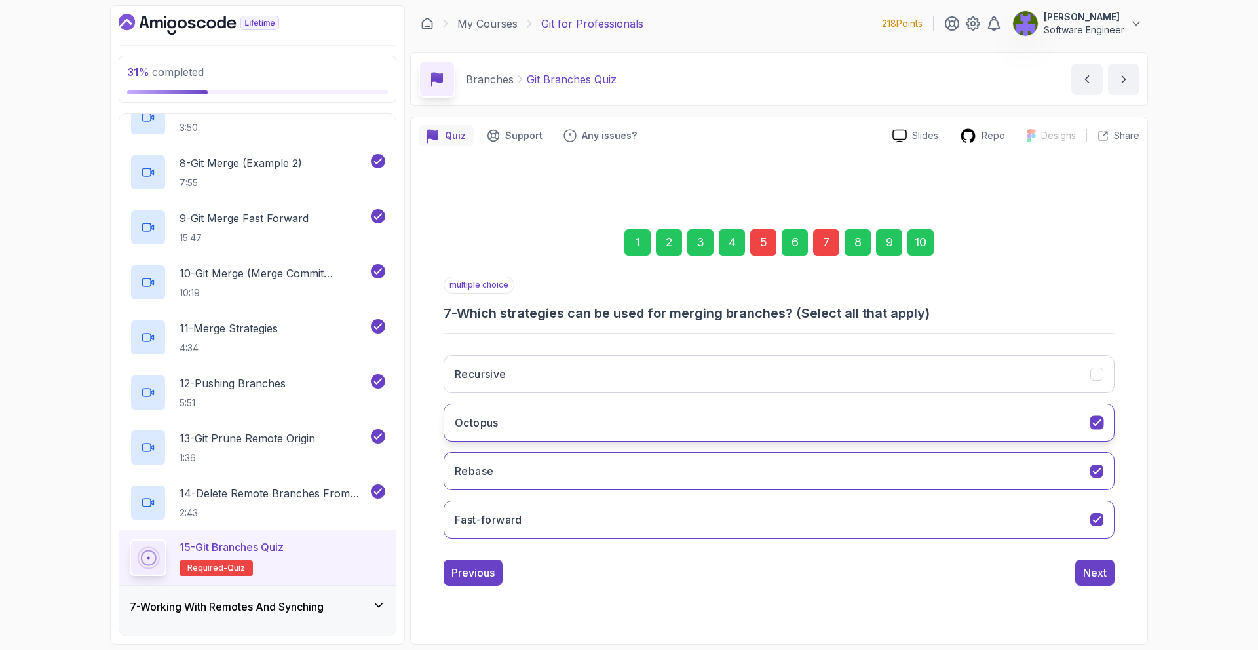
click at [853, 433] on button "Octopus" at bounding box center [778, 422] width 671 height 38
click at [899, 353] on div "Recursive Octopus Rebase Fast-forward" at bounding box center [778, 447] width 671 height 204
click at [930, 356] on button "Recursive" at bounding box center [778, 374] width 671 height 38
click at [912, 243] on div "10" at bounding box center [920, 242] width 26 height 26
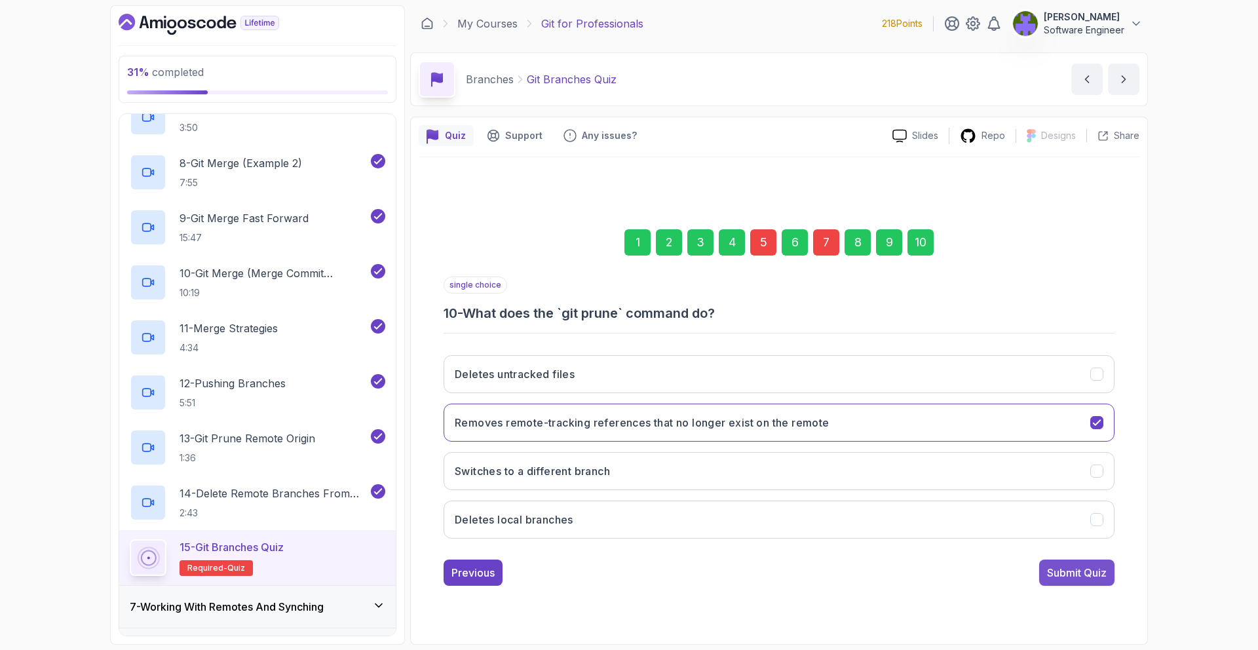
click at [1056, 568] on div "Submit Quiz" at bounding box center [1077, 573] width 60 height 16
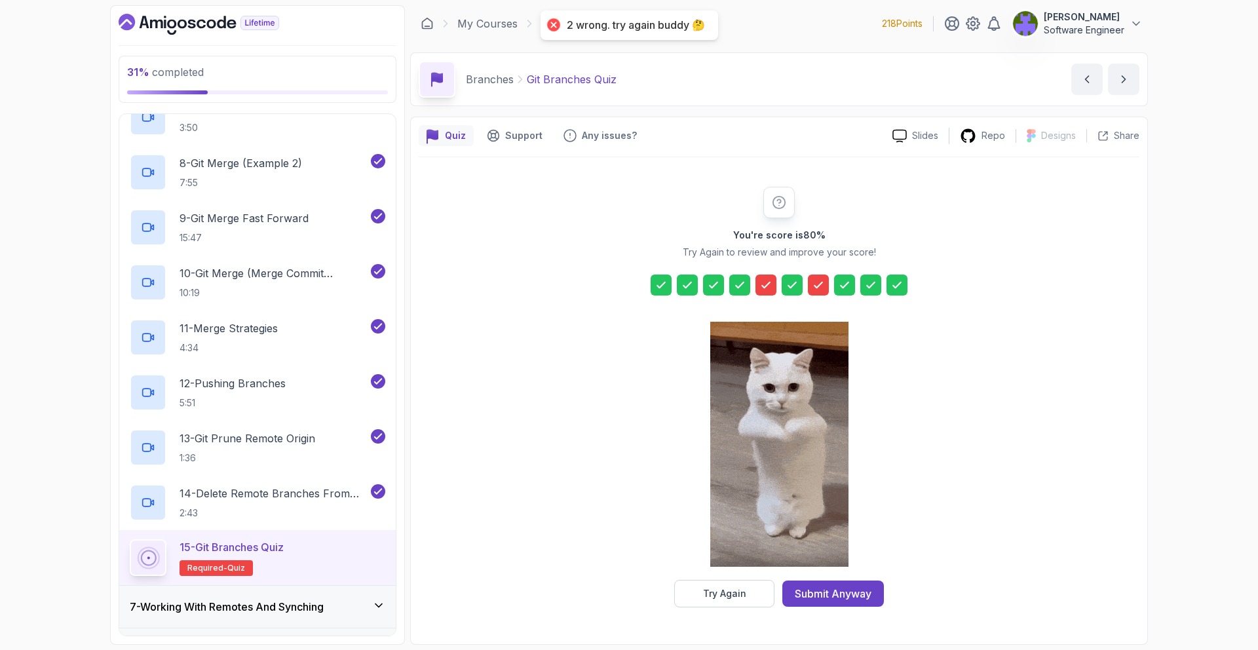
click at [758, 601] on button "Try Again" at bounding box center [724, 594] width 100 height 28
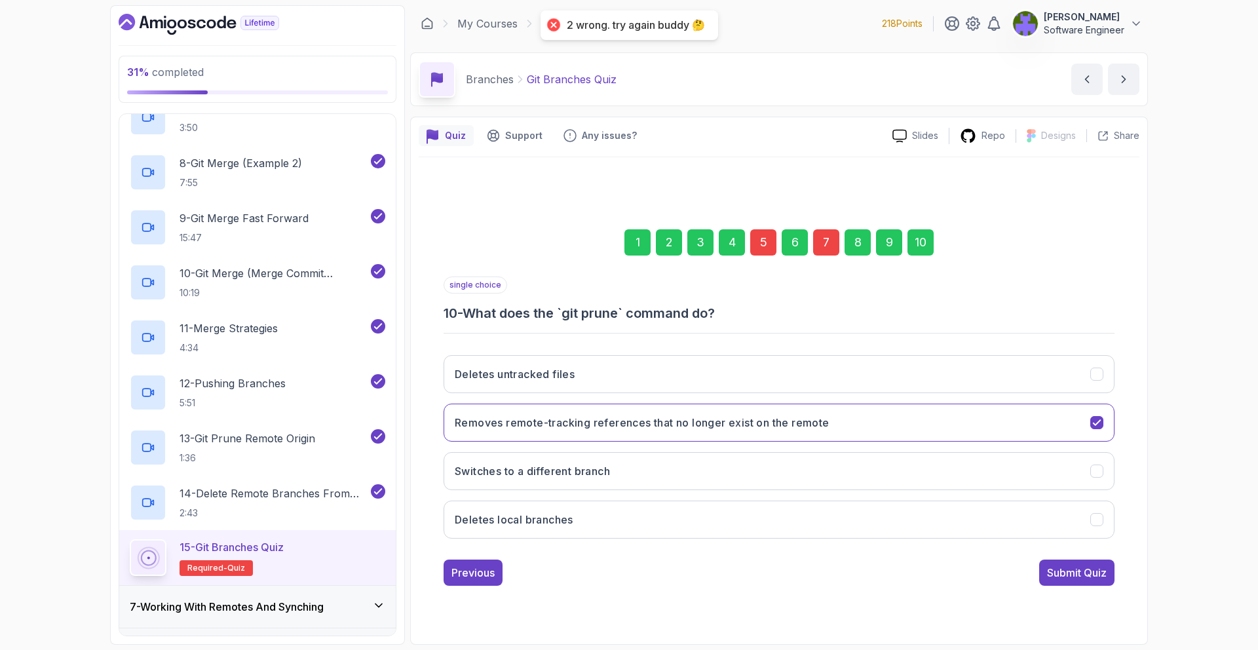
drag, startPoint x: 822, startPoint y: 246, endPoint x: 811, endPoint y: 270, distance: 26.4
click at [822, 246] on div "7" at bounding box center [826, 242] width 26 height 26
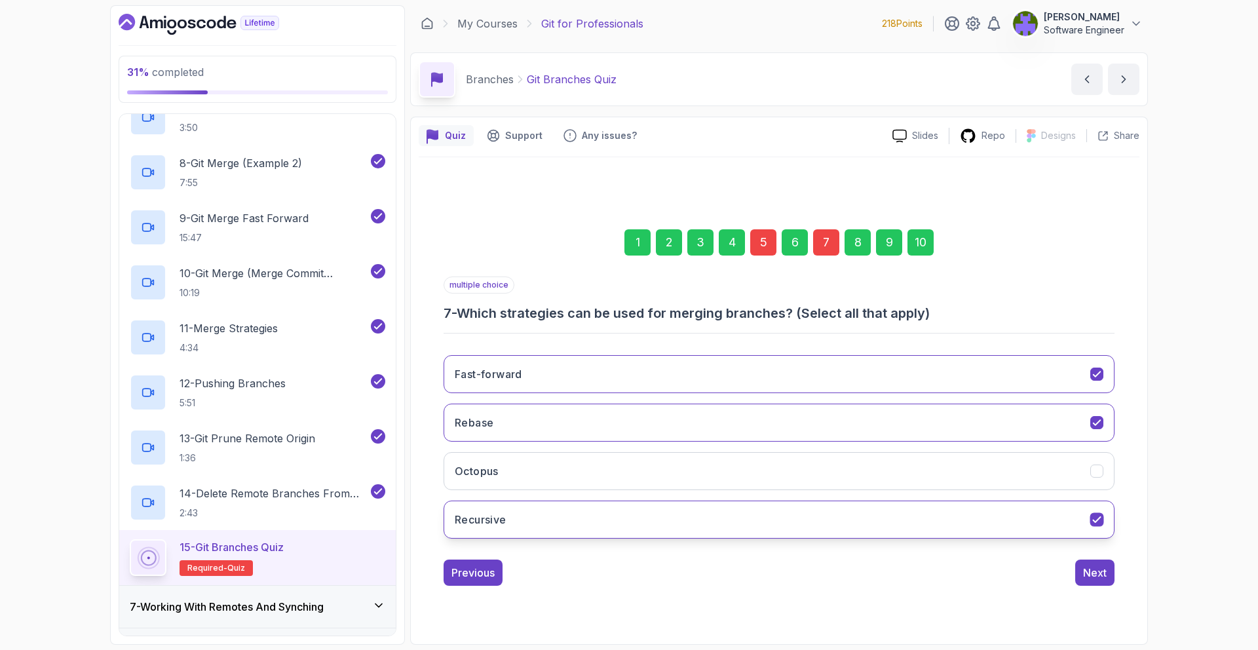
click at [781, 528] on button "Recursive" at bounding box center [778, 519] width 671 height 38
click at [899, 412] on button "Rebase" at bounding box center [778, 422] width 671 height 38
click at [936, 248] on div "1 2 3 4 5 6 7 8 9 10" at bounding box center [778, 242] width 671 height 68
click at [931, 246] on div "10" at bounding box center [920, 242] width 26 height 26
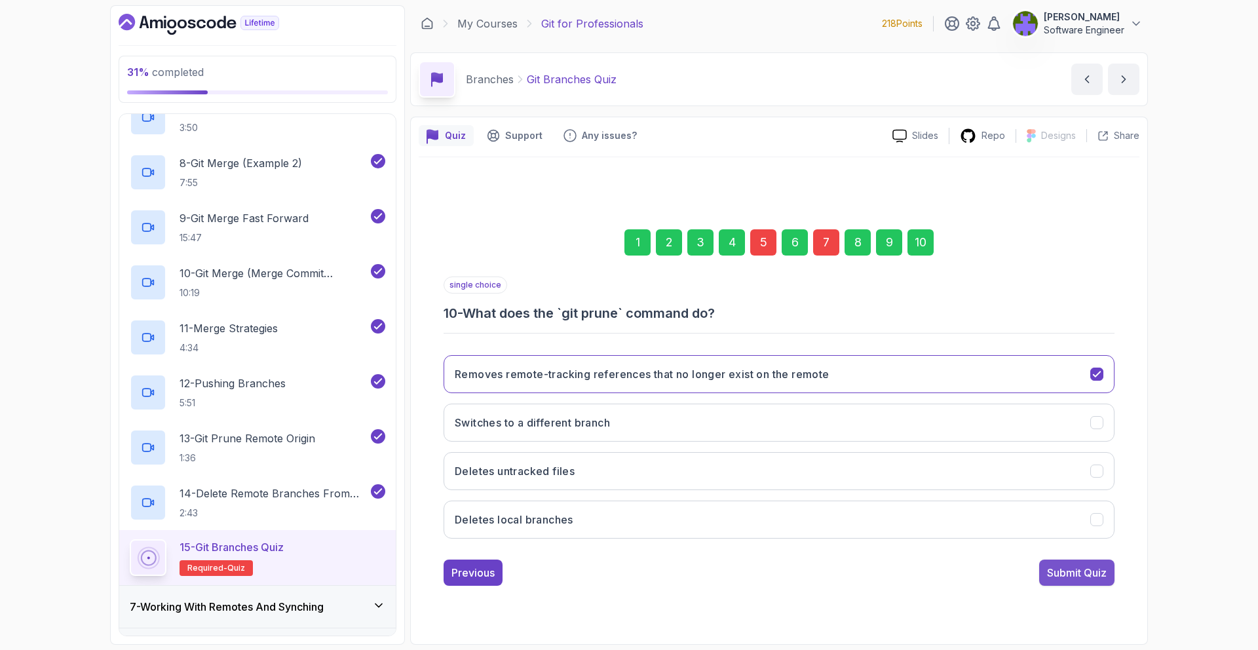
click at [1070, 569] on div "Submit Quiz" at bounding box center [1077, 573] width 60 height 16
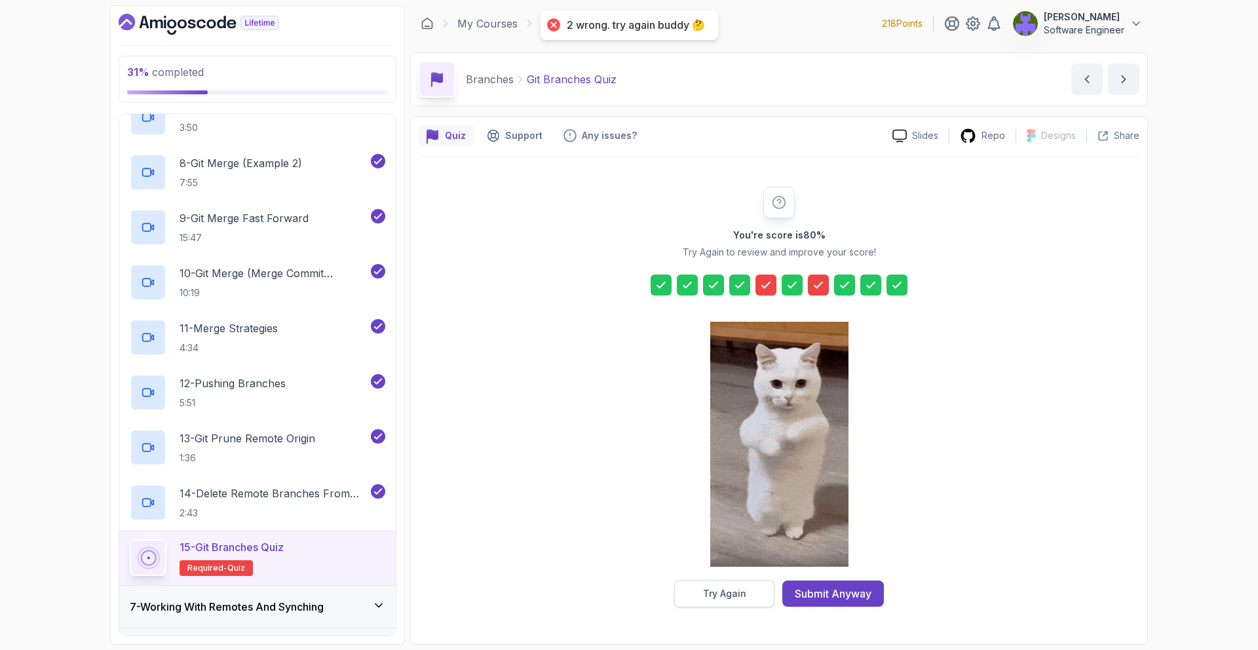
click at [751, 580] on button "Try Again" at bounding box center [724, 594] width 100 height 28
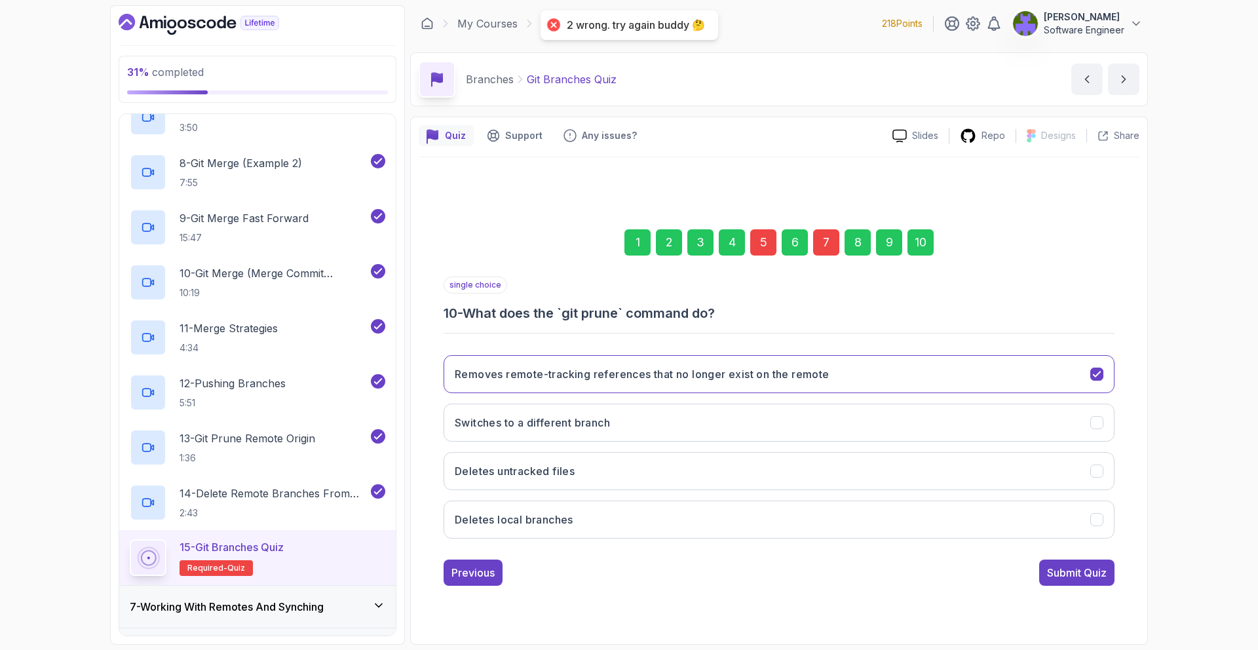
click at [831, 253] on div "7" at bounding box center [826, 242] width 26 height 26
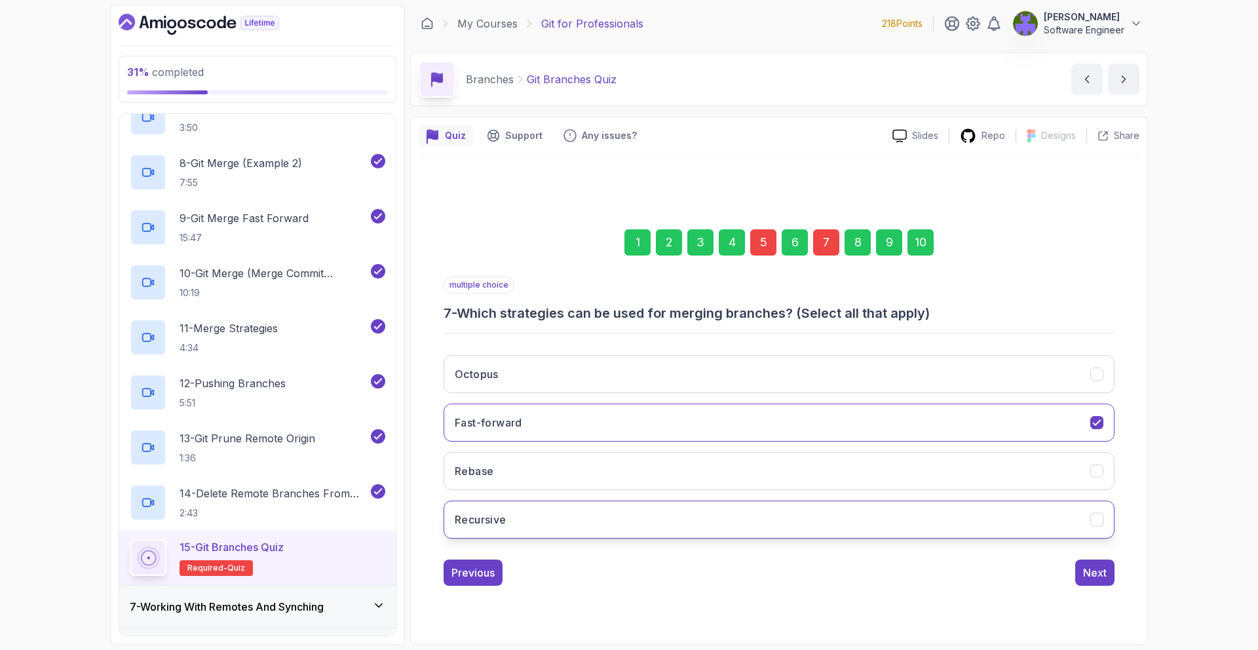
click at [727, 505] on button "Recursive" at bounding box center [778, 519] width 671 height 38
drag, startPoint x: 930, startPoint y: 230, endPoint x: 969, endPoint y: 291, distance: 73.0
click at [930, 230] on div "10" at bounding box center [920, 242] width 26 height 26
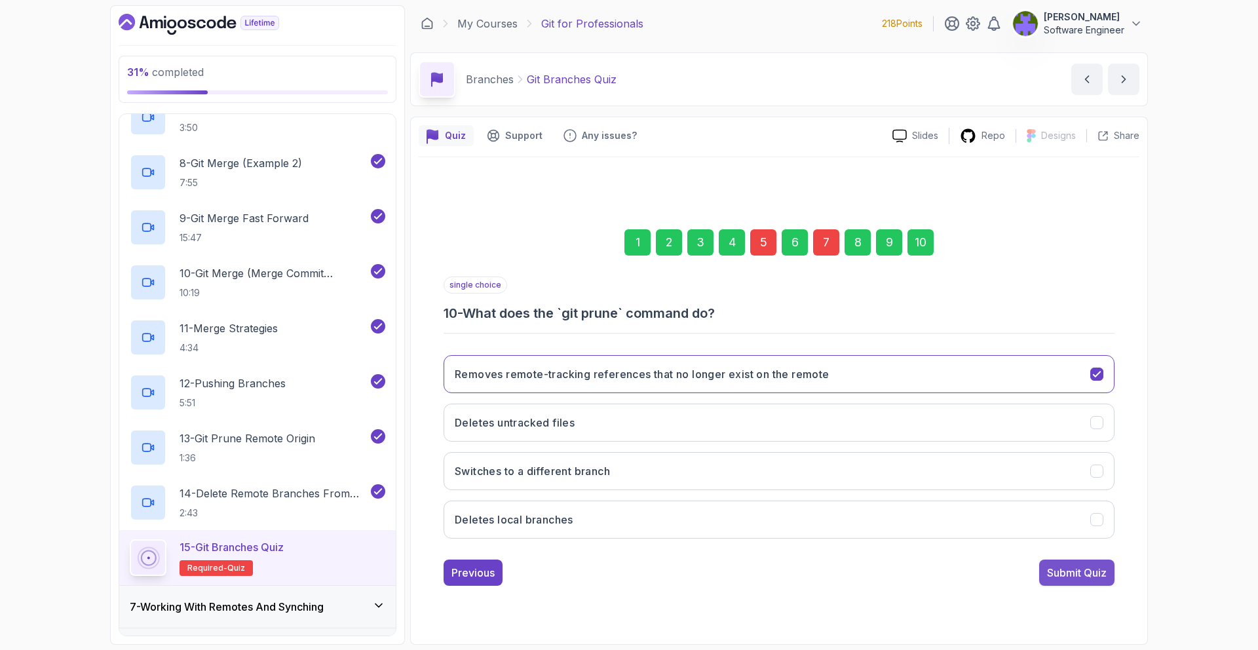
click at [1070, 585] on button "Submit Quiz" at bounding box center [1076, 572] width 75 height 26
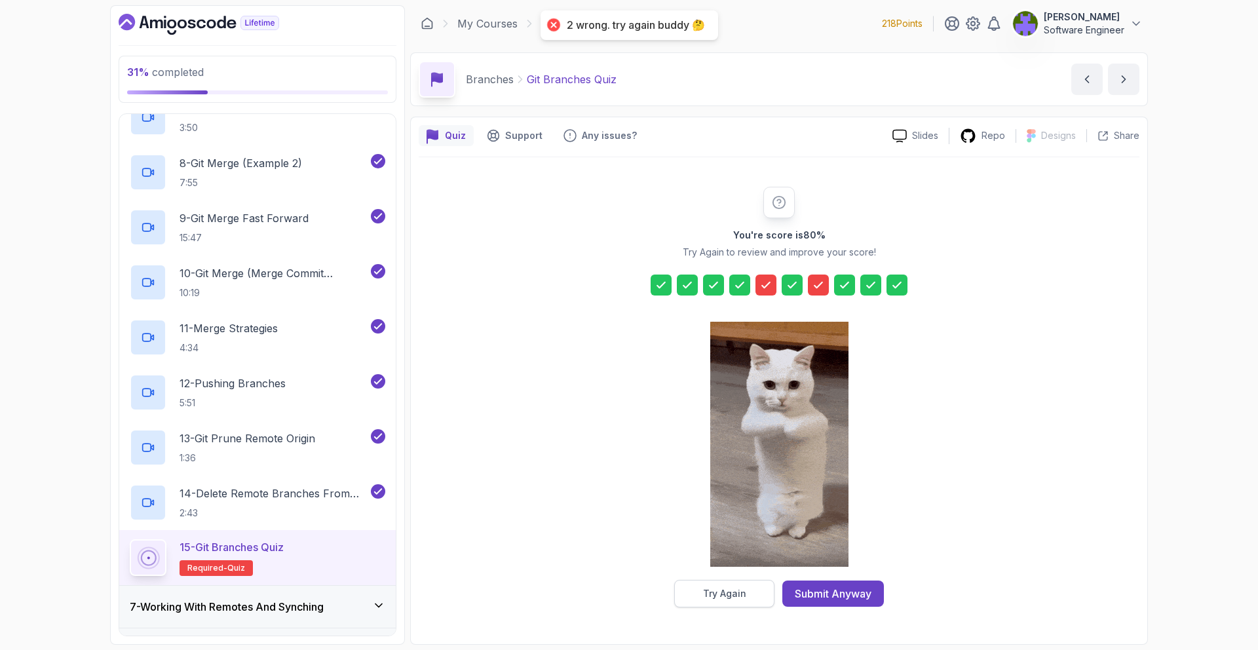
click at [730, 584] on button "Try Again" at bounding box center [724, 594] width 100 height 28
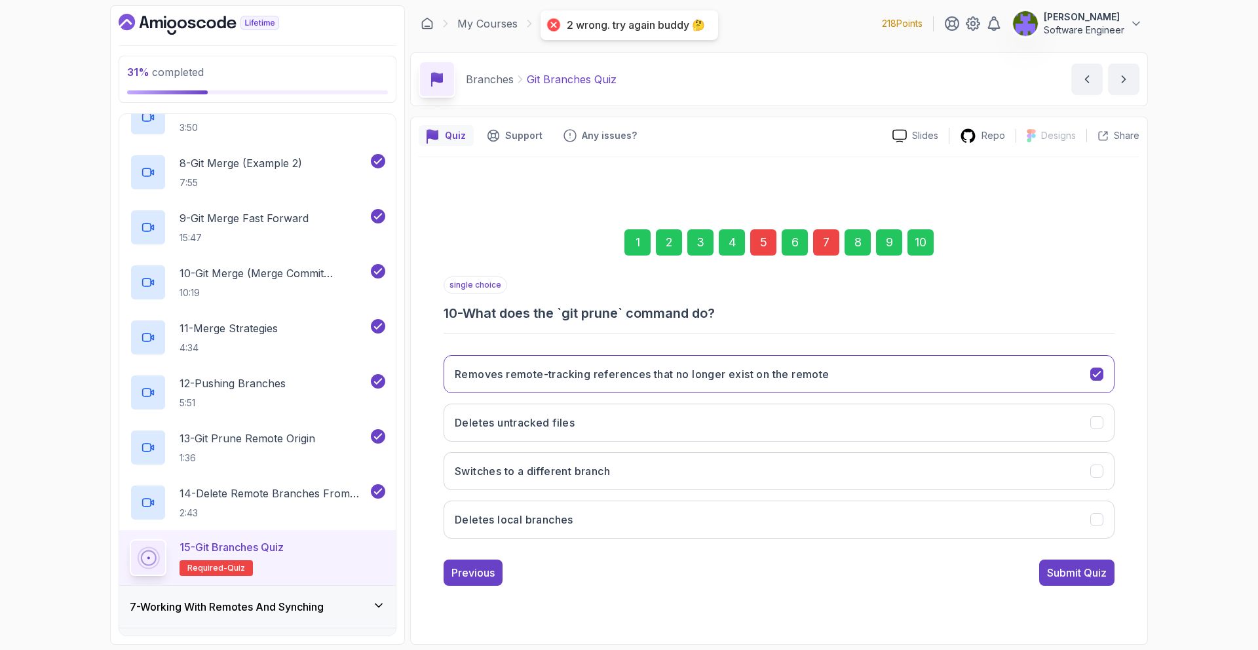
click at [818, 242] on div "7" at bounding box center [826, 242] width 26 height 26
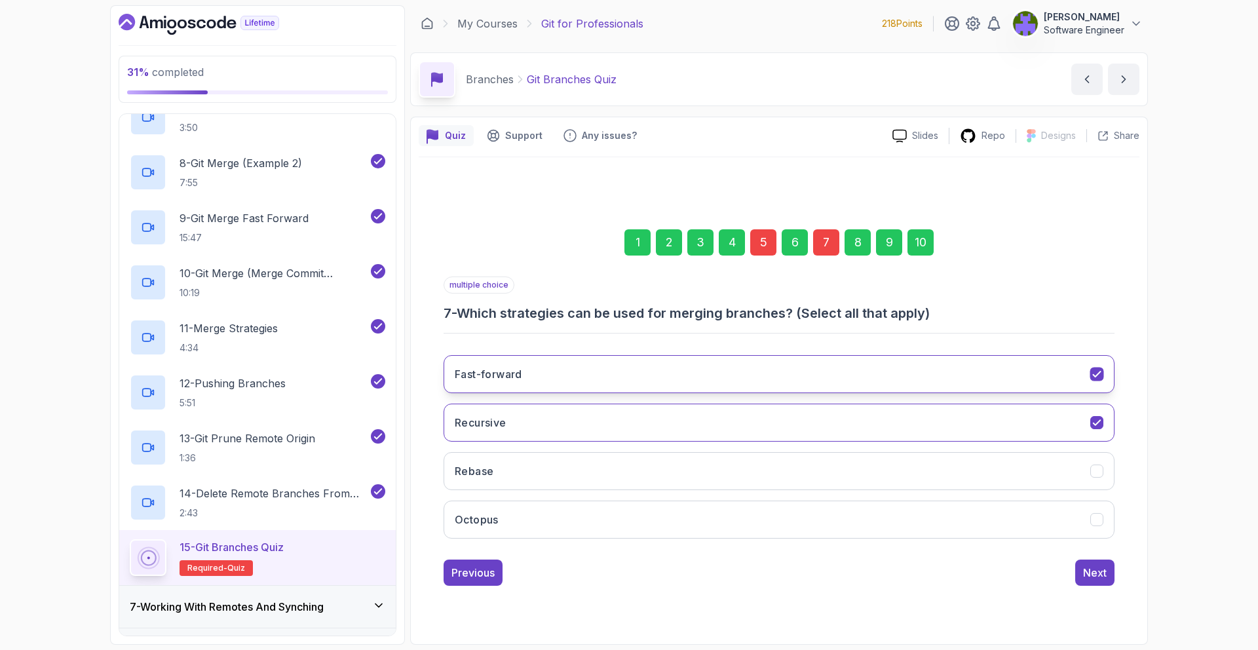
click at [753, 384] on button "Fast-forward" at bounding box center [778, 374] width 671 height 38
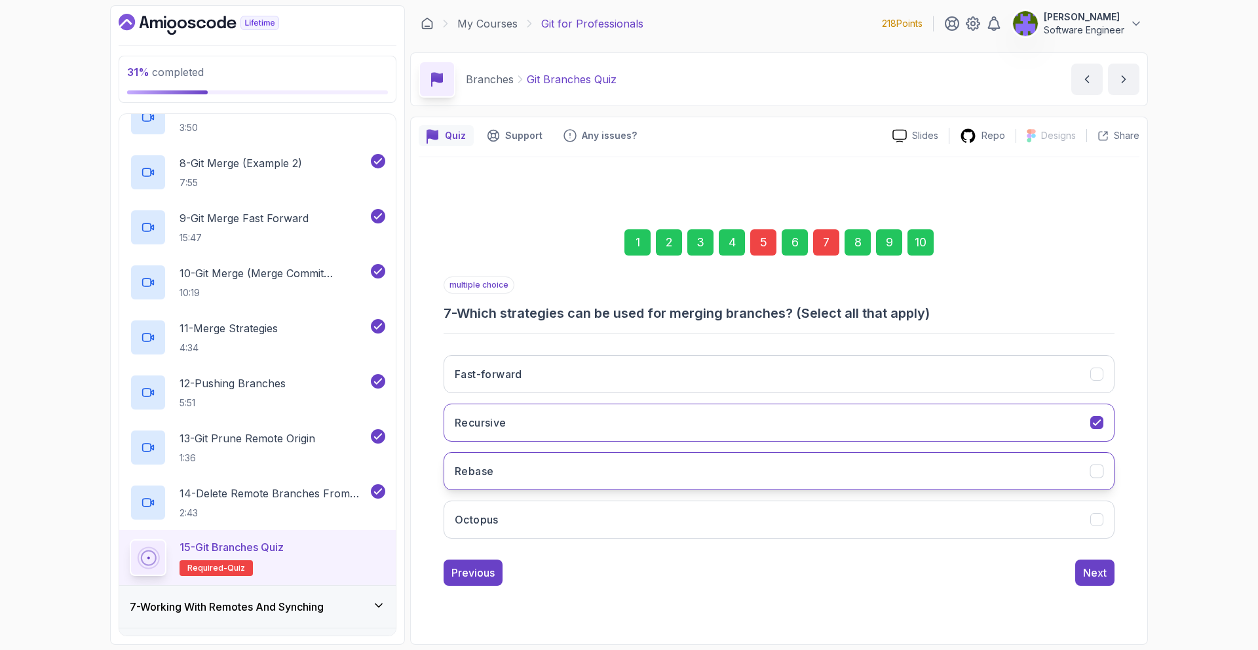
click at [738, 471] on button "Rebase" at bounding box center [778, 471] width 671 height 38
click at [922, 238] on div "10" at bounding box center [920, 242] width 26 height 26
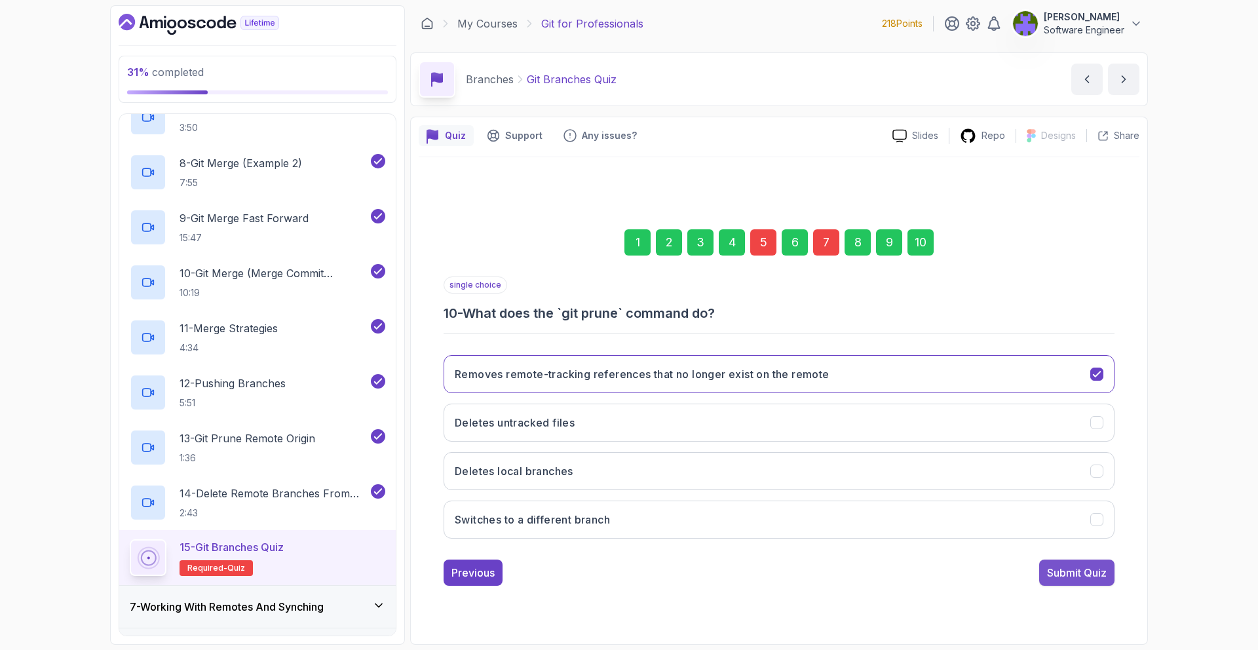
click at [1089, 576] on div "Submit Quiz" at bounding box center [1077, 573] width 60 height 16
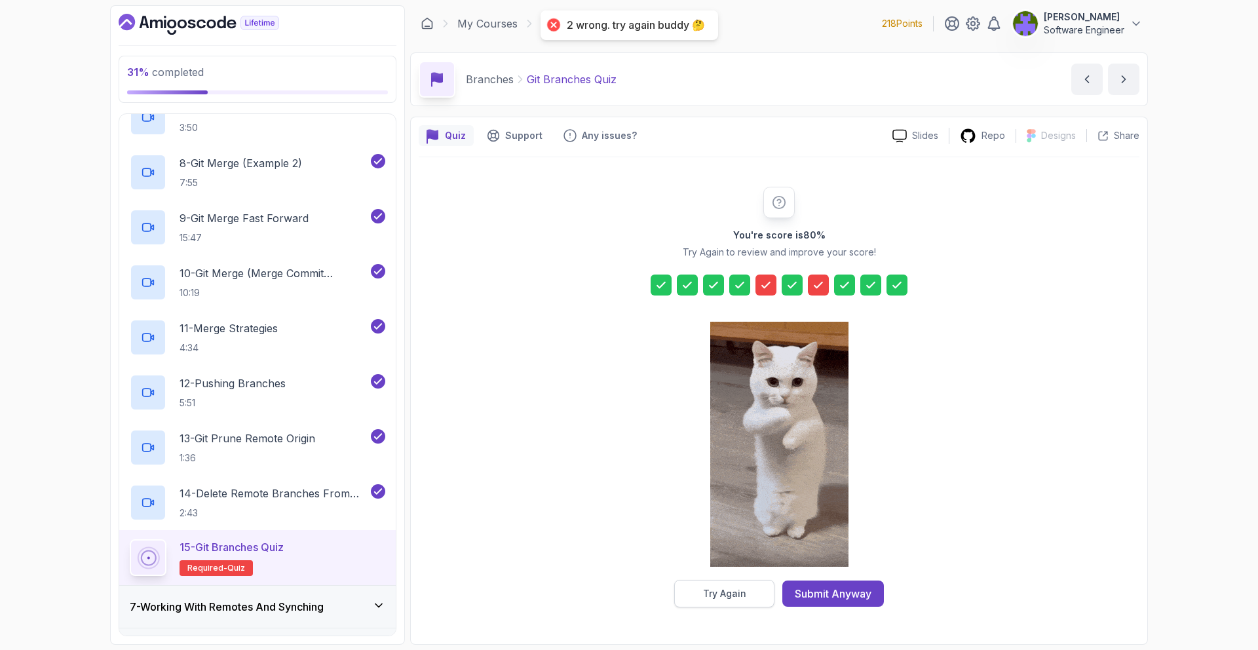
click at [739, 605] on button "Try Again" at bounding box center [724, 594] width 100 height 28
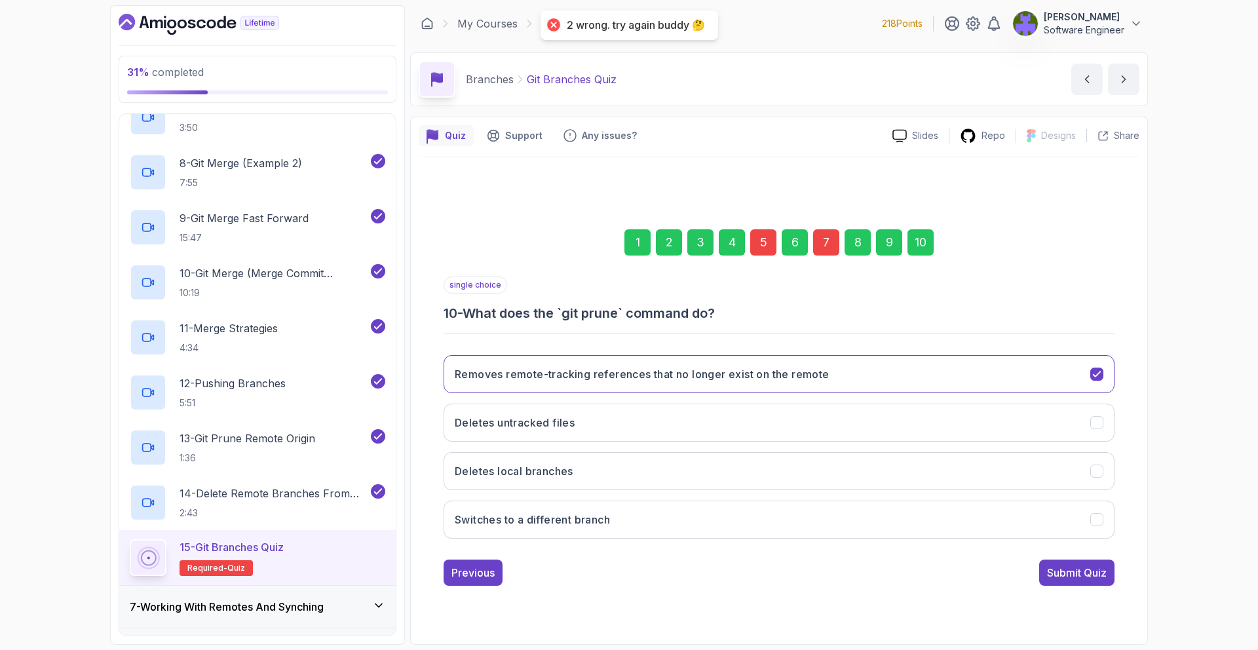
click at [830, 244] on div "7" at bounding box center [826, 242] width 26 height 26
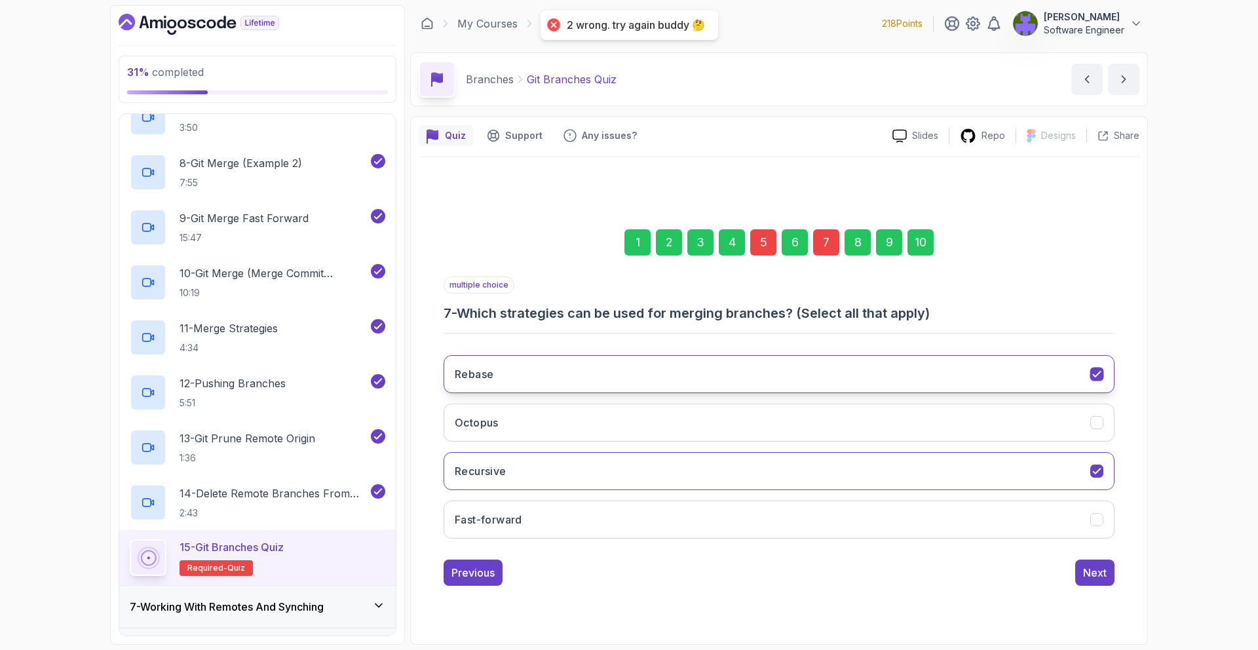
click at [729, 379] on button "Rebase" at bounding box center [778, 374] width 671 height 38
click at [730, 380] on button "Rebase" at bounding box center [778, 374] width 671 height 38
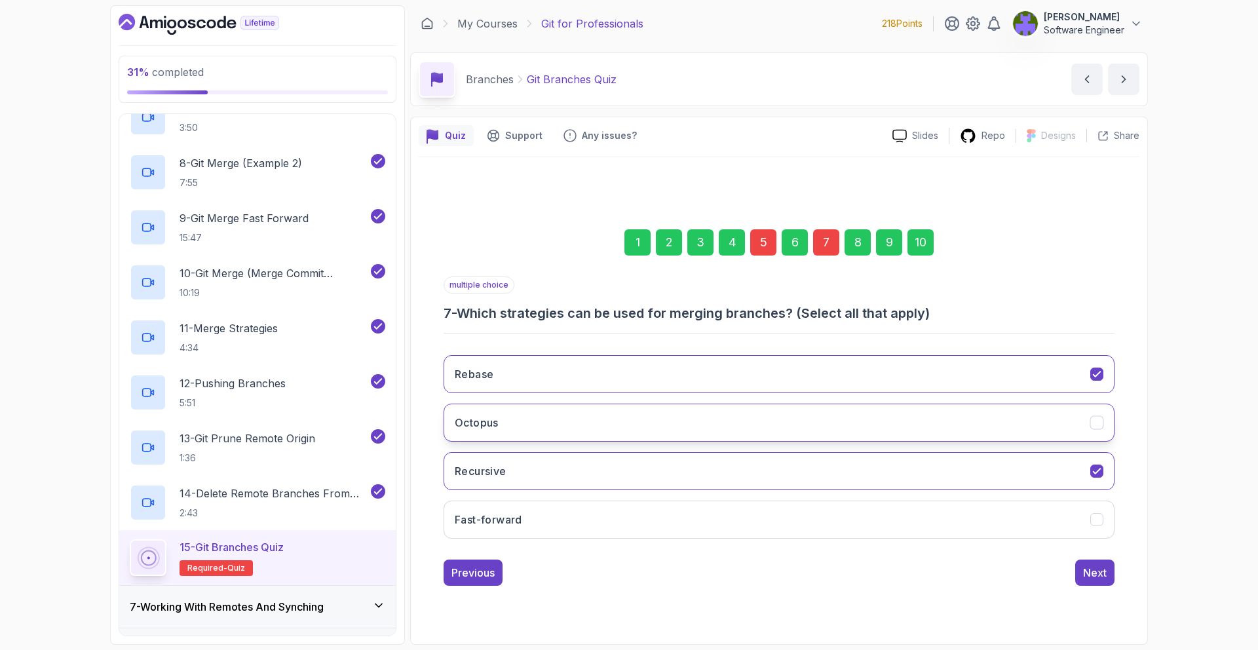
click at [724, 434] on button "Octopus" at bounding box center [778, 422] width 671 height 38
click at [927, 240] on div "10" at bounding box center [920, 242] width 26 height 26
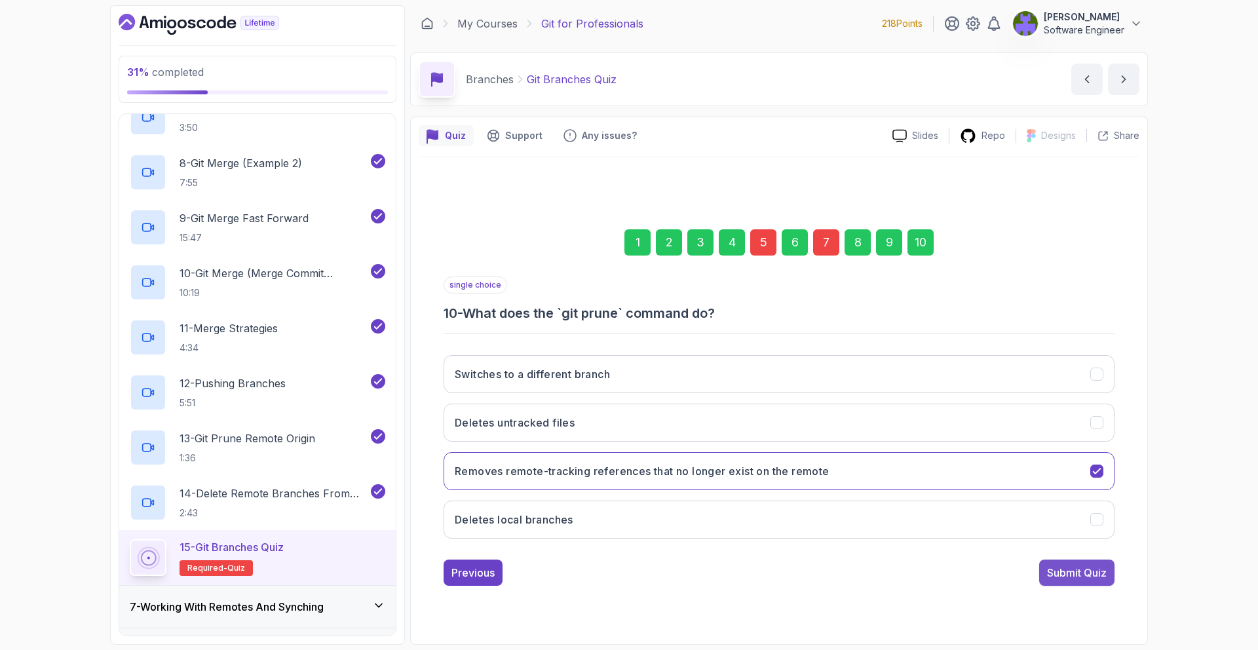
click at [1049, 565] on div "Submit Quiz" at bounding box center [1077, 573] width 60 height 16
click at [1049, 565] on div "1 2 3 4 5 6 7 8 9 10 single choice 10 - What does the `git prune` command do? S…" at bounding box center [779, 397] width 720 height 398
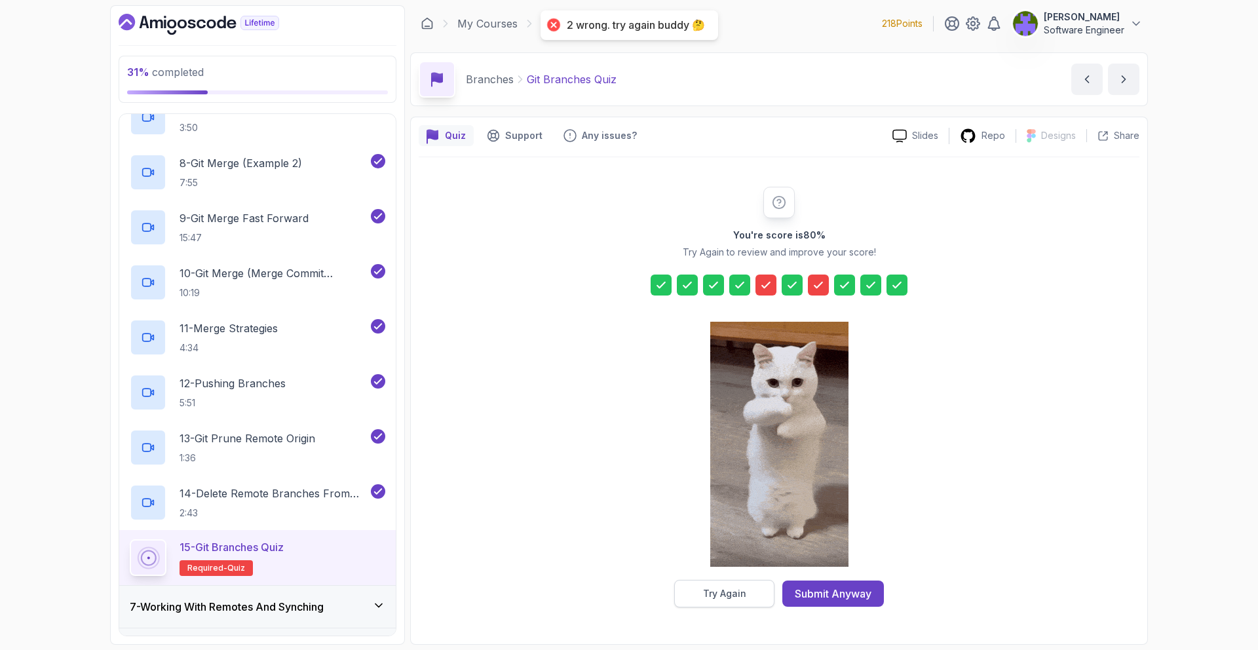
click at [749, 590] on button "Try Again" at bounding box center [724, 594] width 100 height 28
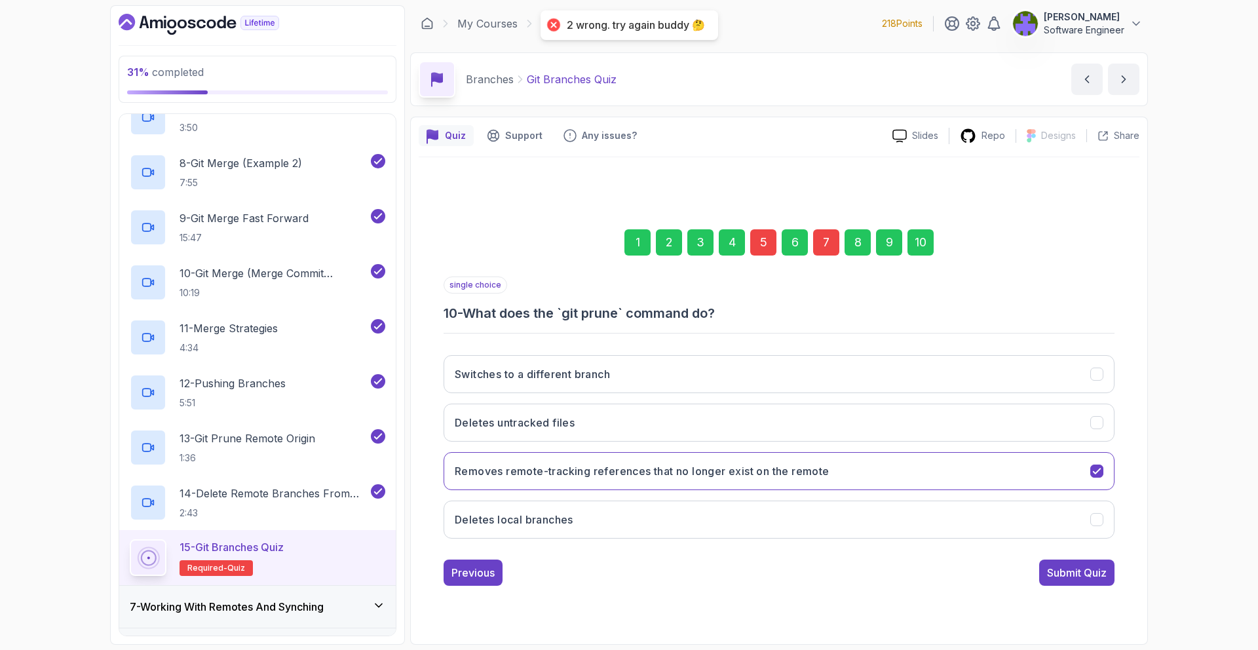
click at [832, 238] on div "7" at bounding box center [826, 242] width 26 height 26
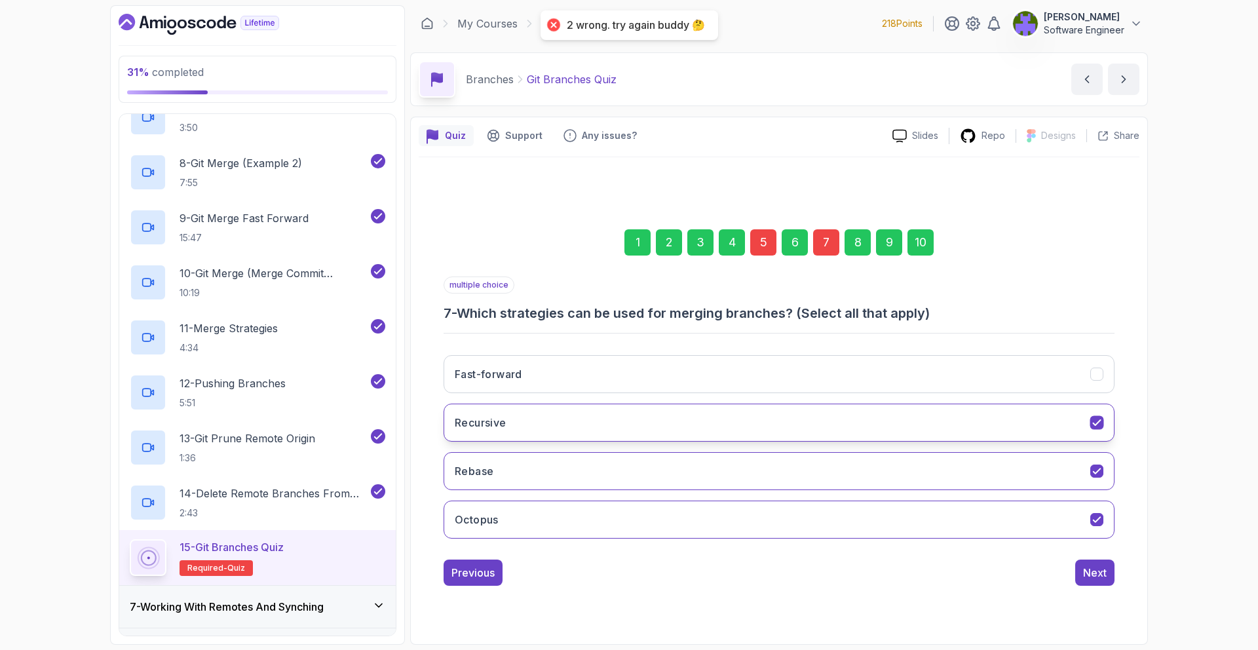
click at [700, 427] on button "Recursive" at bounding box center [778, 422] width 671 height 38
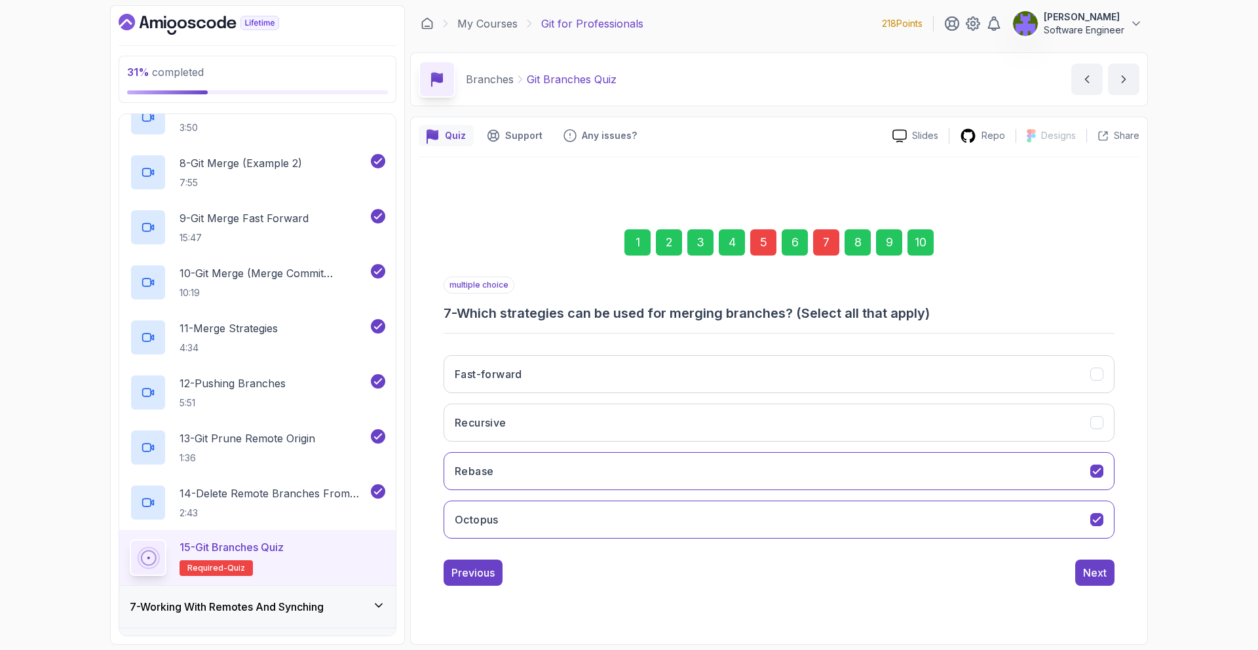
click at [920, 248] on div "10" at bounding box center [920, 242] width 26 height 26
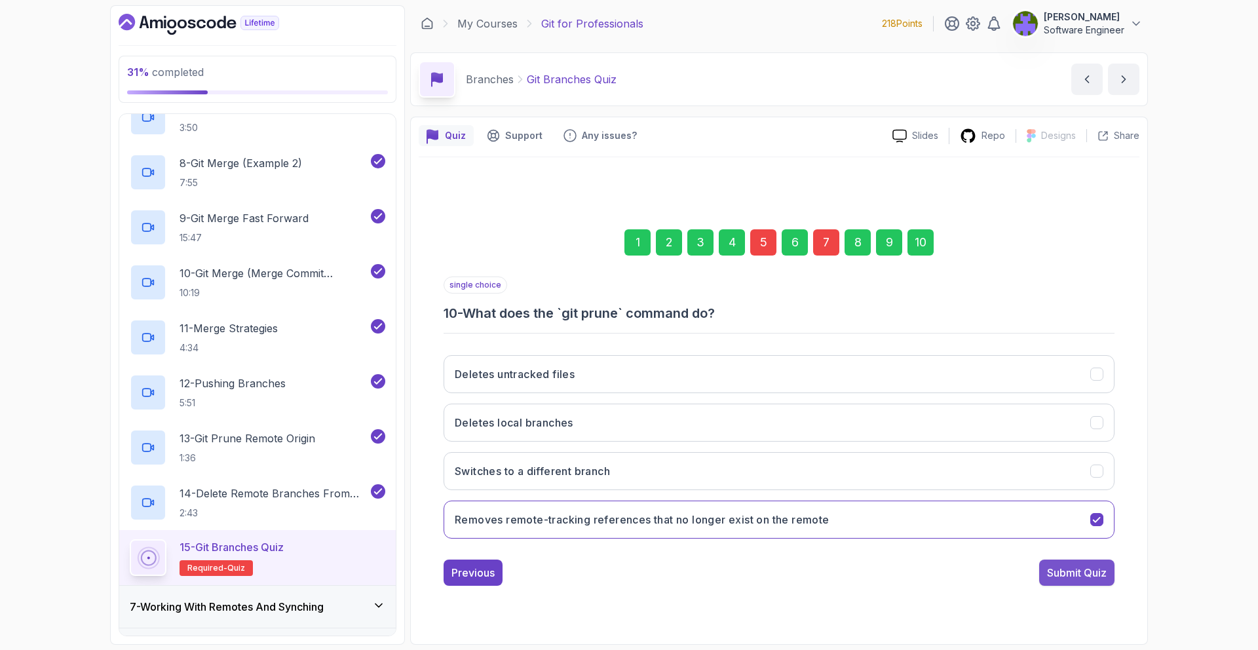
click at [1054, 573] on div "Submit Quiz" at bounding box center [1077, 573] width 60 height 16
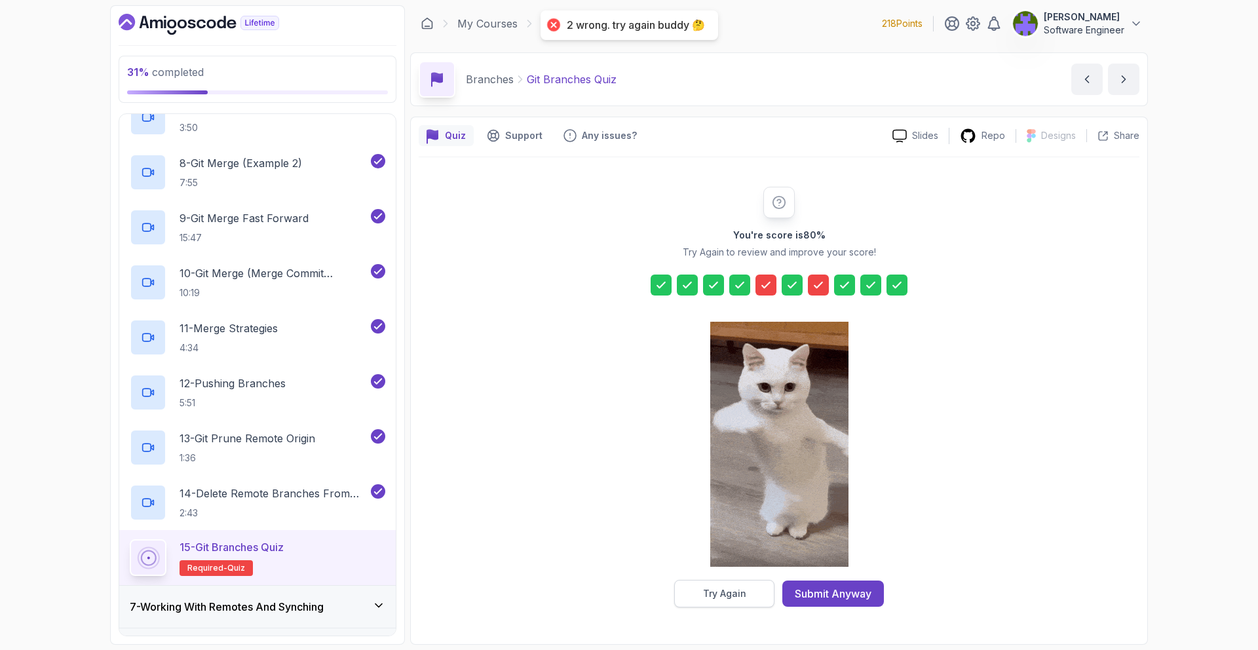
drag, startPoint x: 674, startPoint y: 610, endPoint x: 732, endPoint y: 587, distance: 62.0
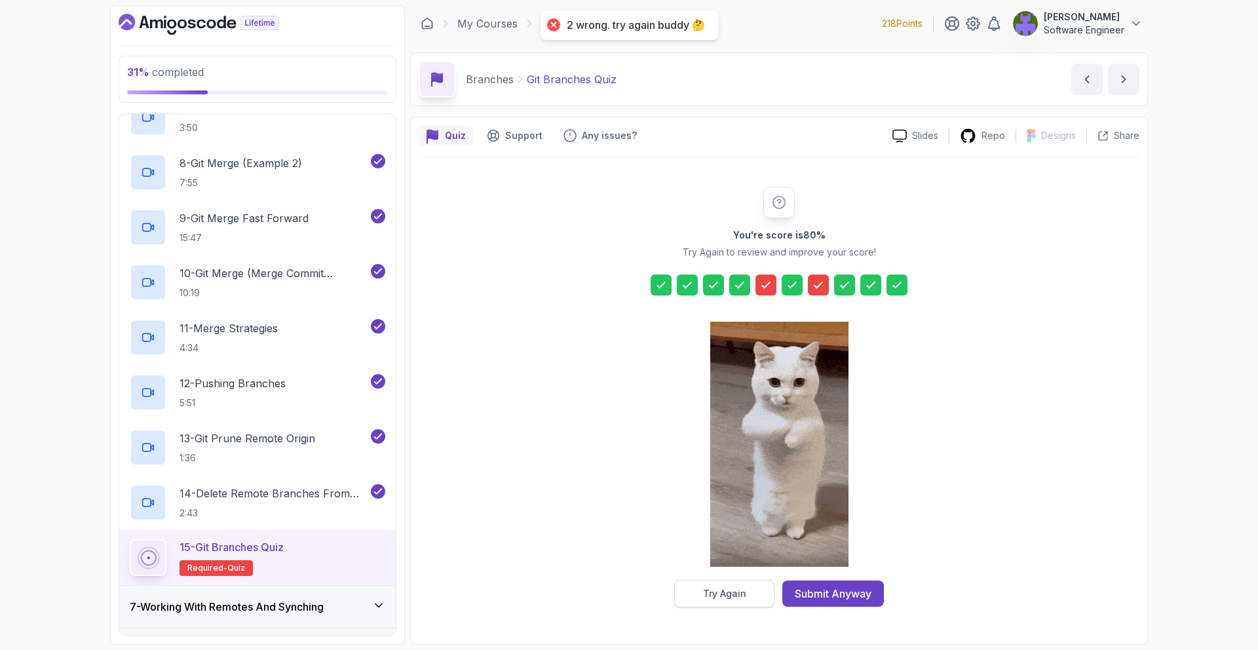
click at [684, 601] on div "You're score is 80 % Try Again to review and improve your score! Try Again Subm…" at bounding box center [779, 396] width 720 height 479
click at [732, 587] on div "Try Again" at bounding box center [724, 593] width 43 height 13
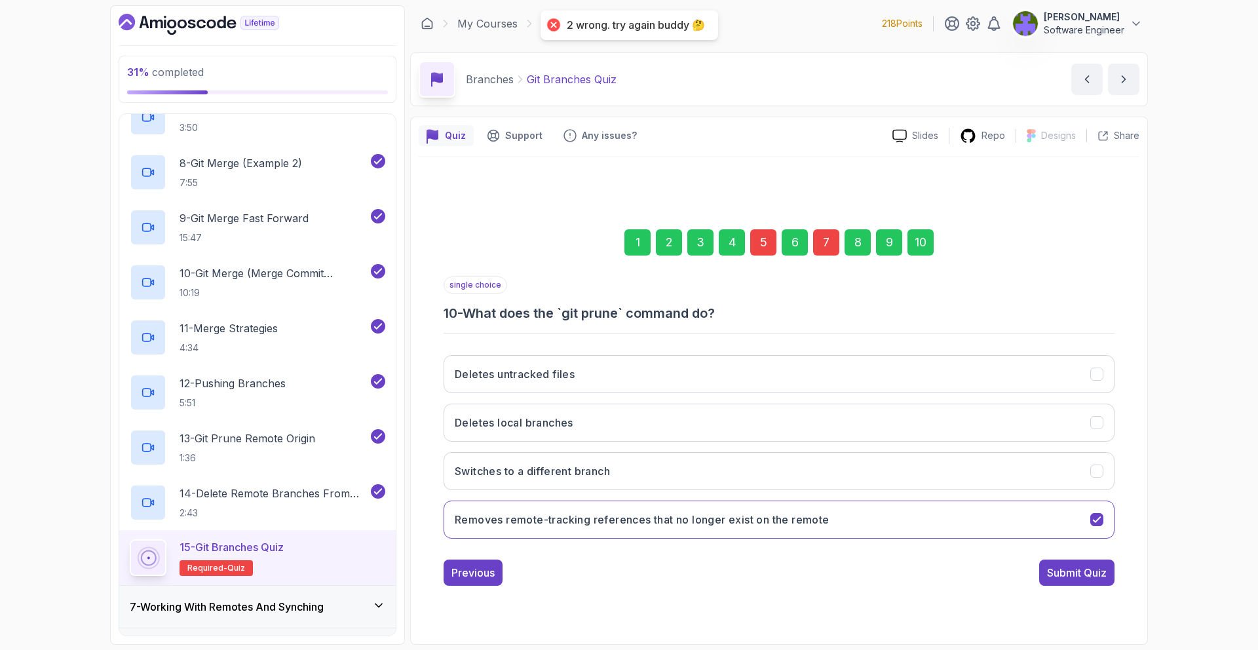
click at [765, 244] on div "5" at bounding box center [763, 242] width 26 height 26
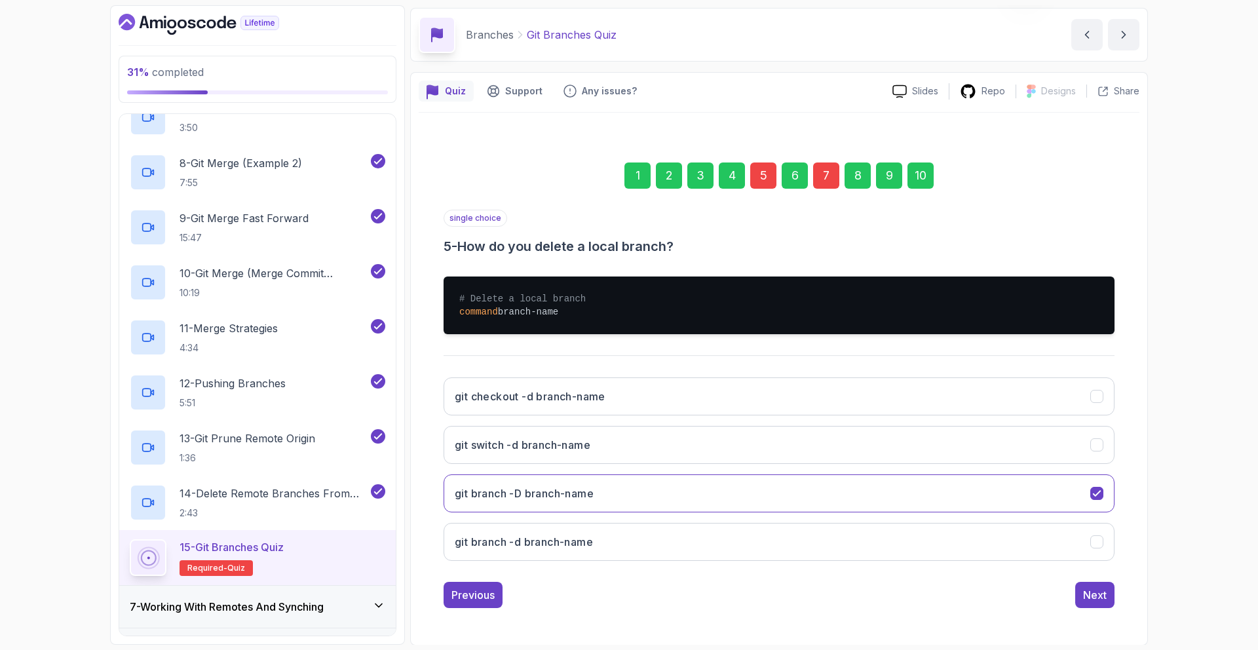
scroll to position [45, 0]
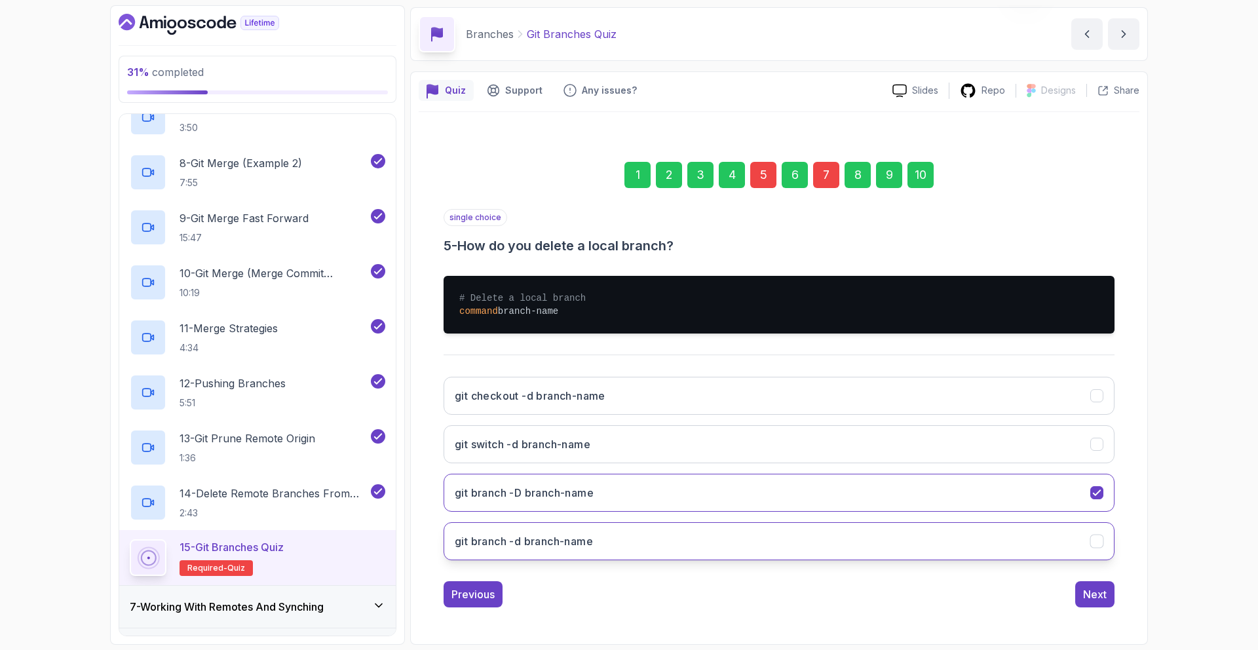
click at [720, 525] on button "git branch -d branch-name" at bounding box center [778, 541] width 671 height 38
click at [933, 182] on div "1 2 3 4 5 6 7 8 9 10" at bounding box center [778, 175] width 671 height 68
click at [932, 181] on div "10" at bounding box center [920, 175] width 26 height 26
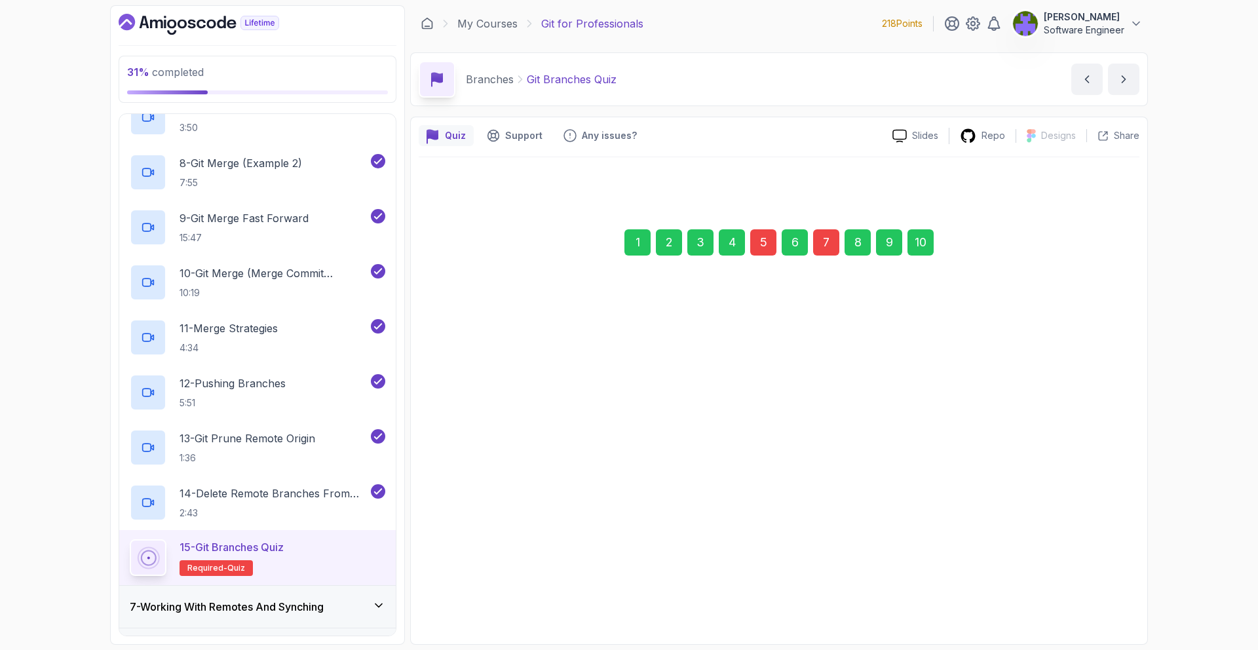
scroll to position [0, 0]
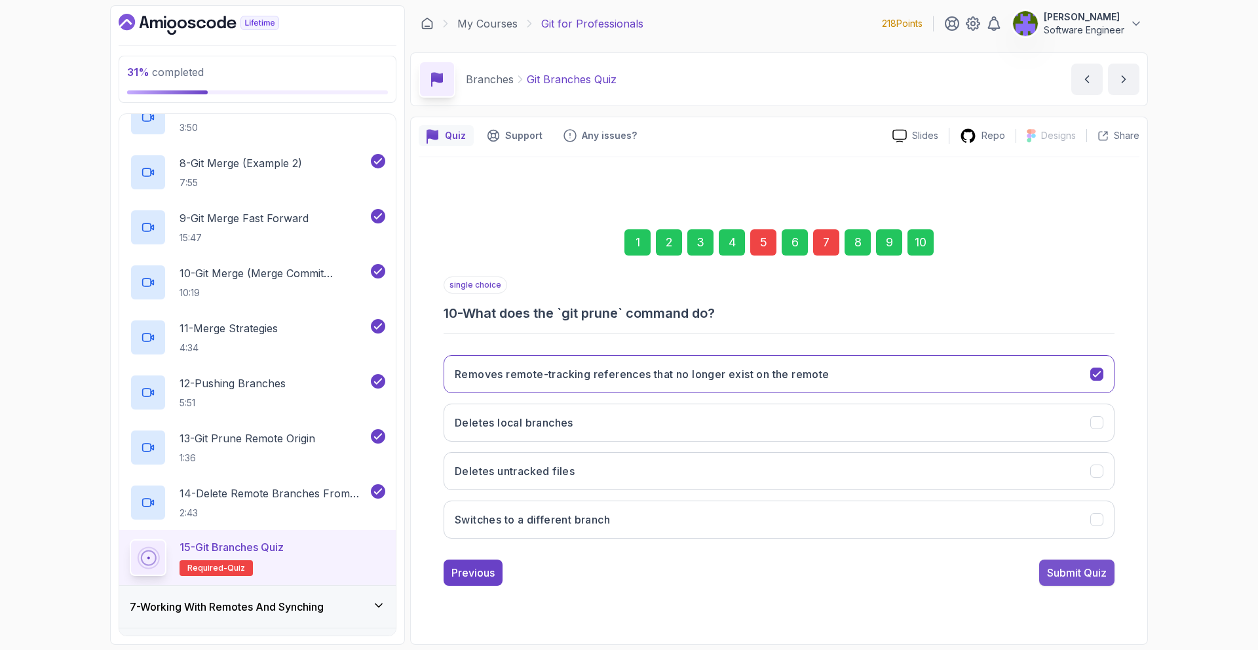
click at [1075, 572] on div "Submit Quiz" at bounding box center [1077, 573] width 60 height 16
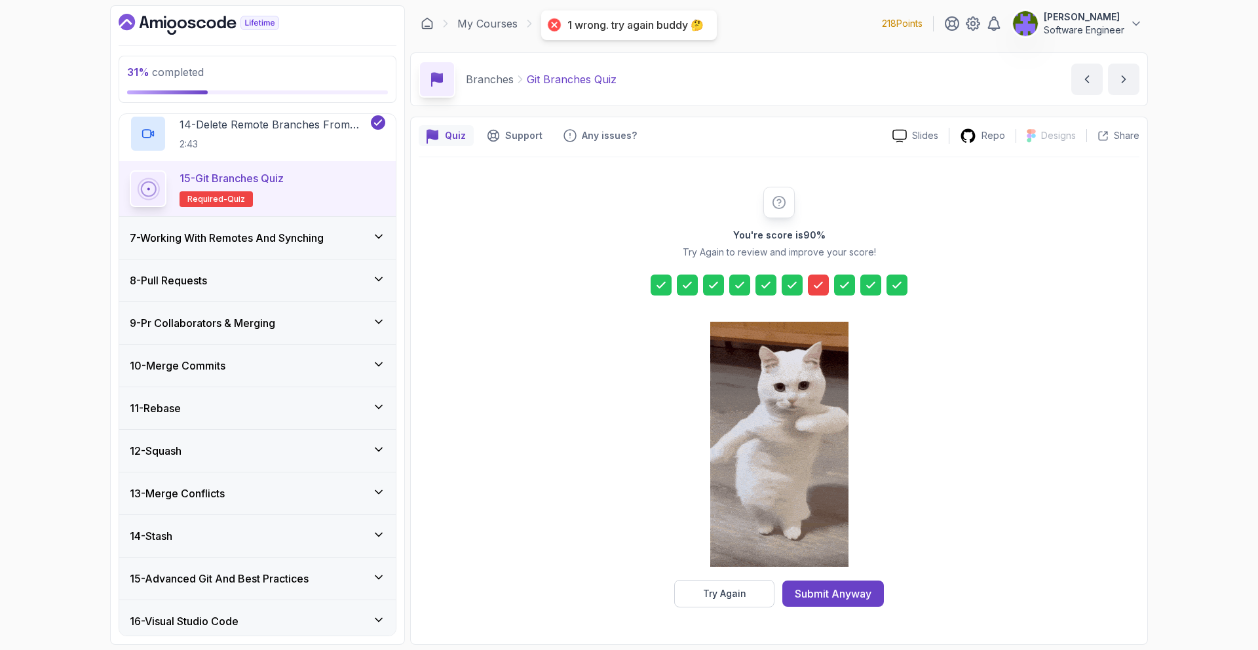
click at [349, 229] on div "7 - Working With Remotes And Synching" at bounding box center [257, 238] width 276 height 42
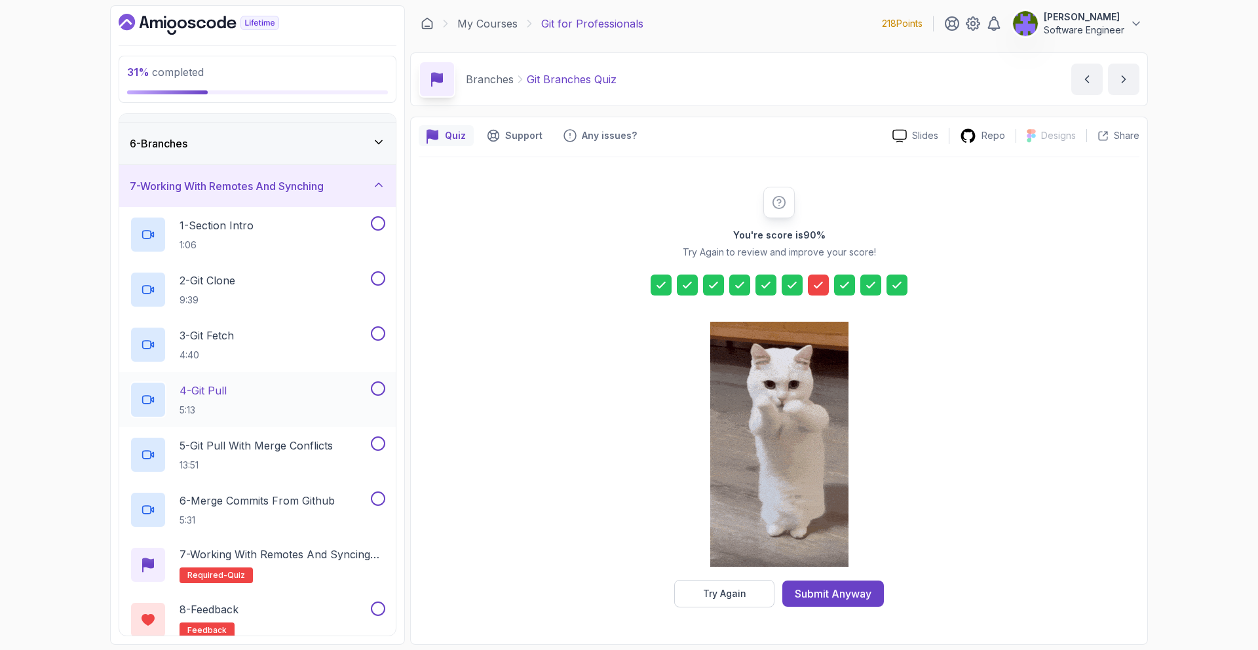
scroll to position [112, 0]
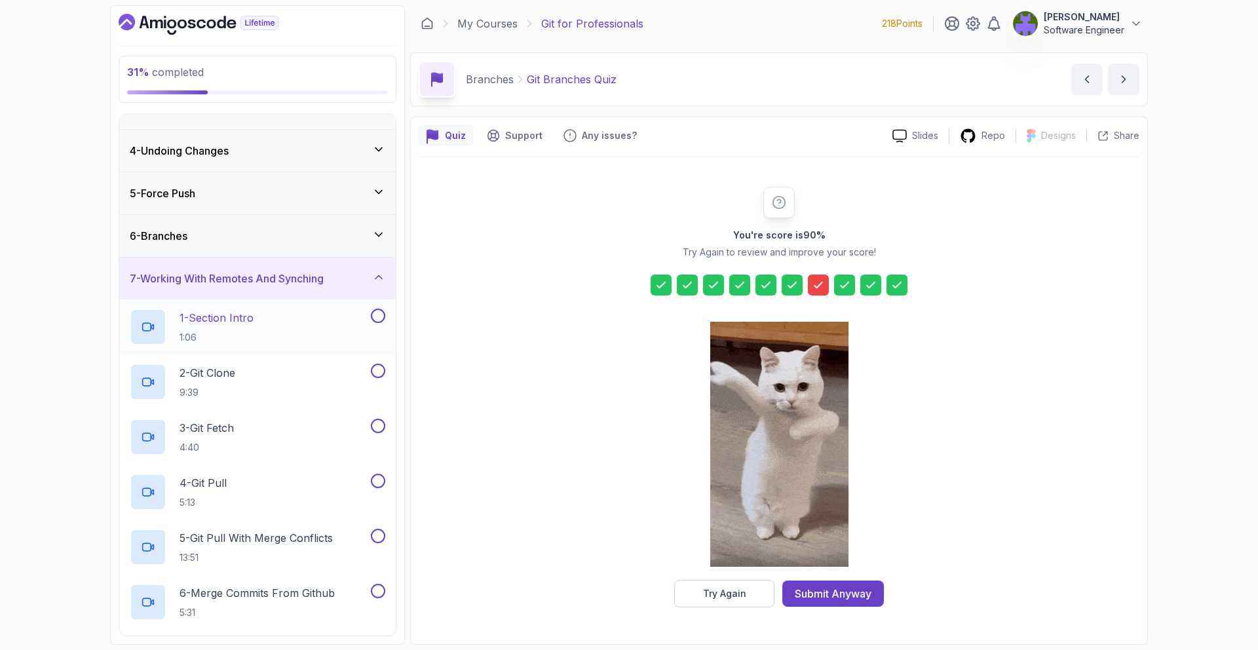
click at [320, 311] on div "1 - Section Intro 1:06" at bounding box center [249, 326] width 238 height 37
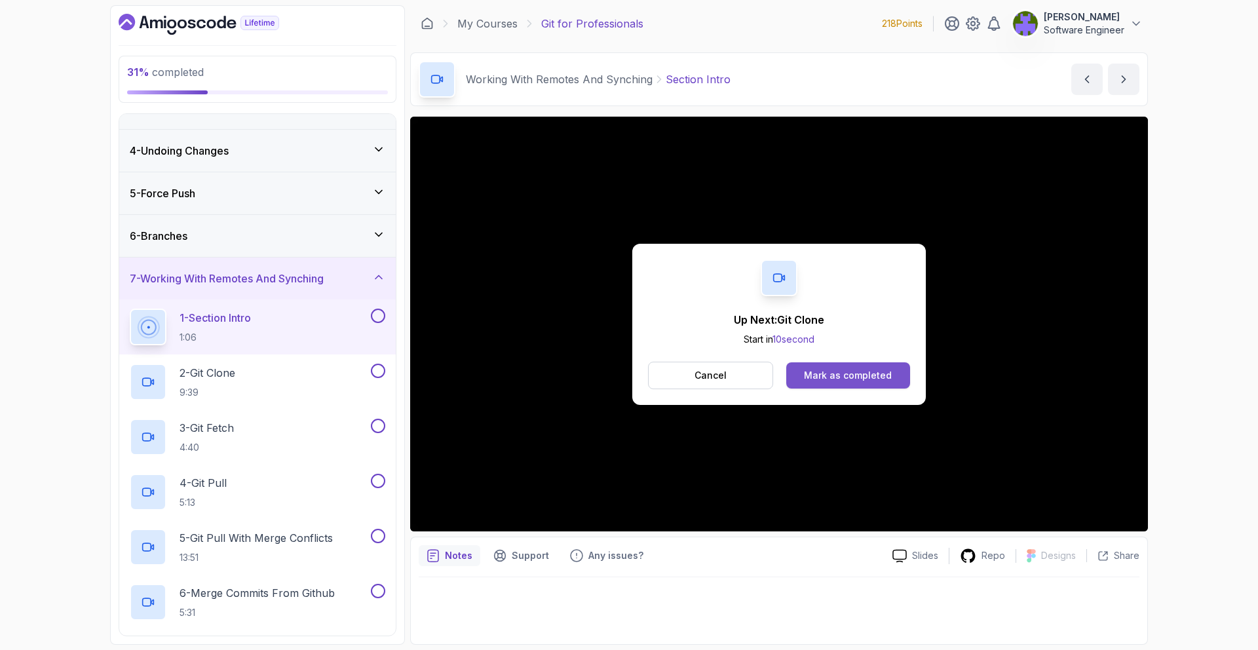
click at [853, 375] on div "Mark as completed" at bounding box center [848, 375] width 88 height 13
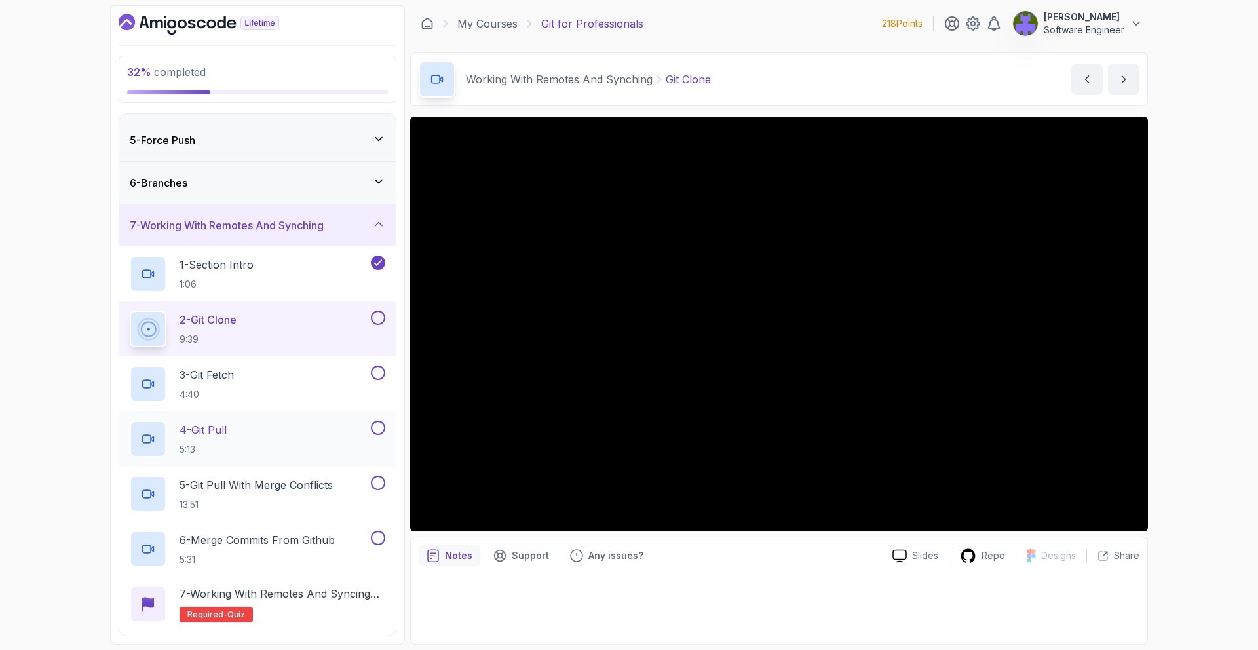
scroll to position [168, 0]
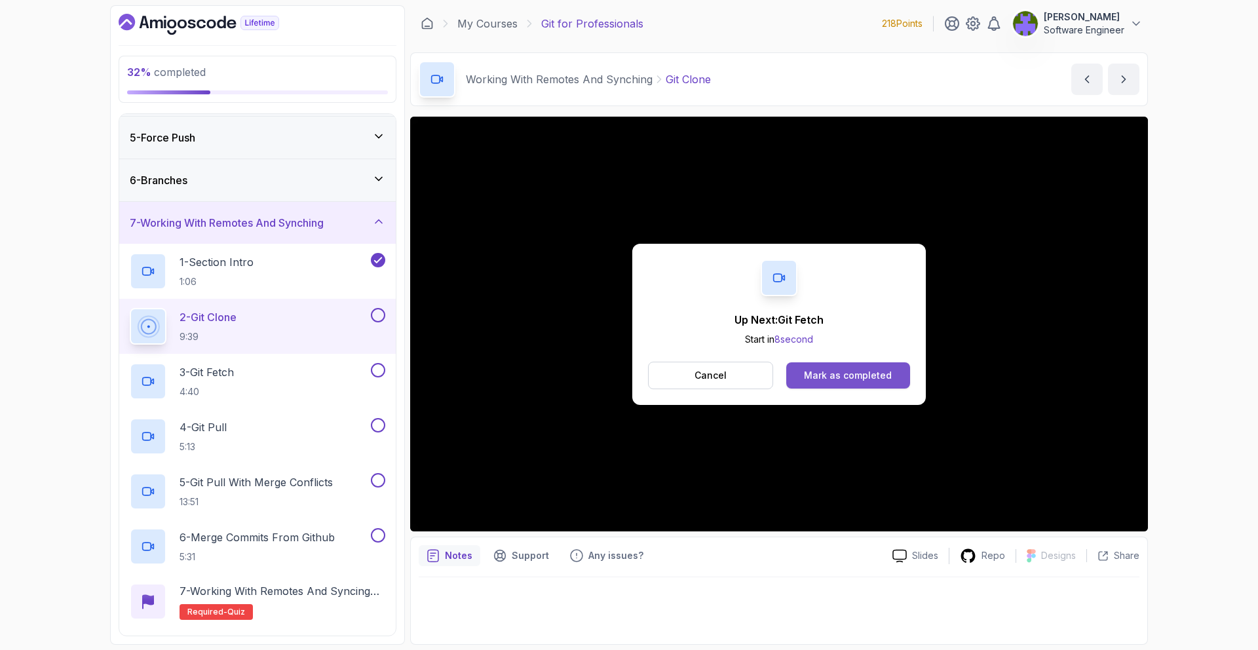
click at [868, 384] on button "Mark as completed" at bounding box center [848, 375] width 124 height 26
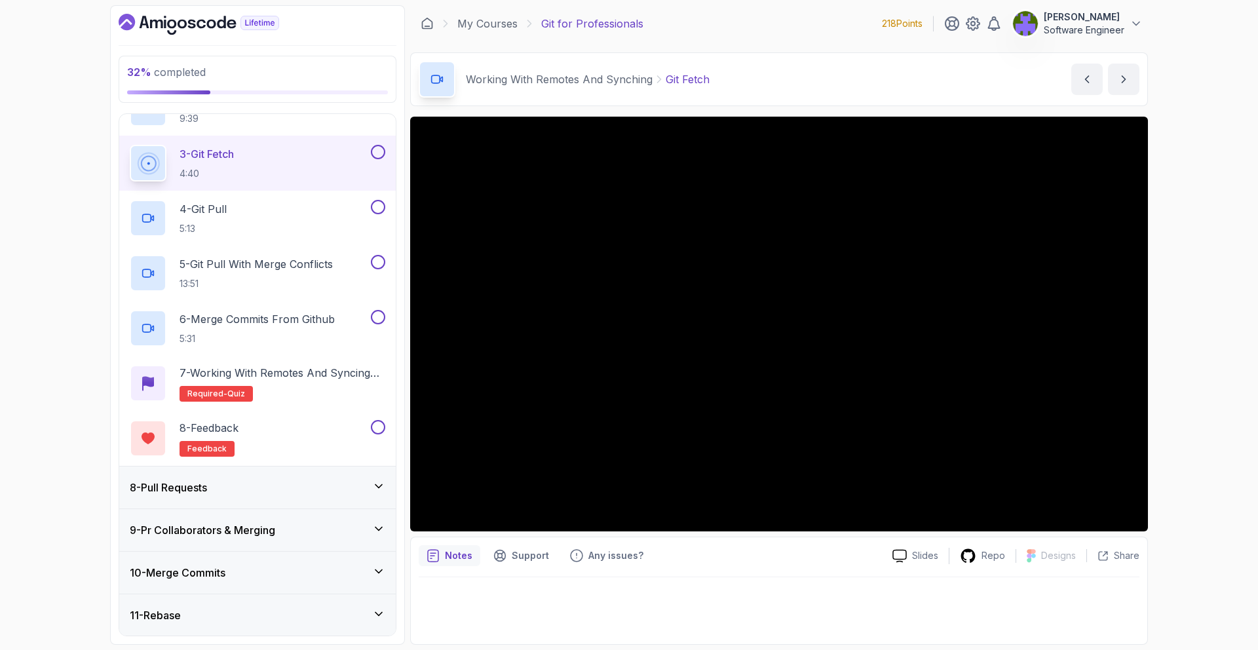
scroll to position [320, 0]
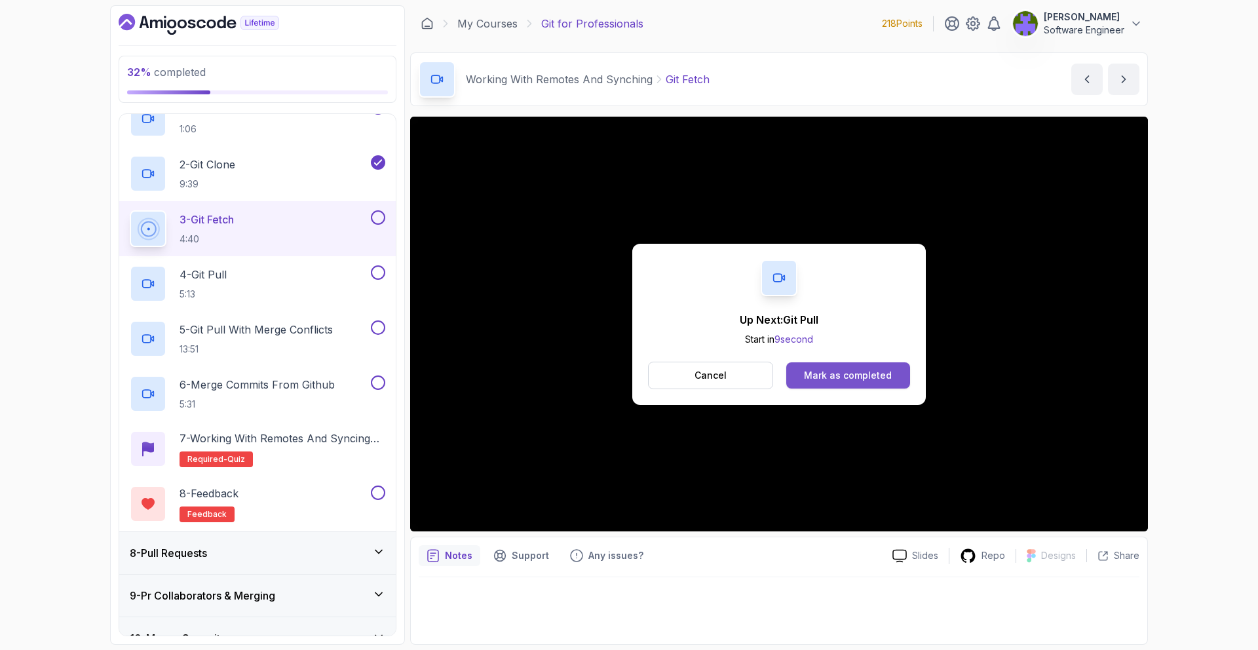
click at [842, 380] on div "Mark as completed" at bounding box center [848, 375] width 88 height 13
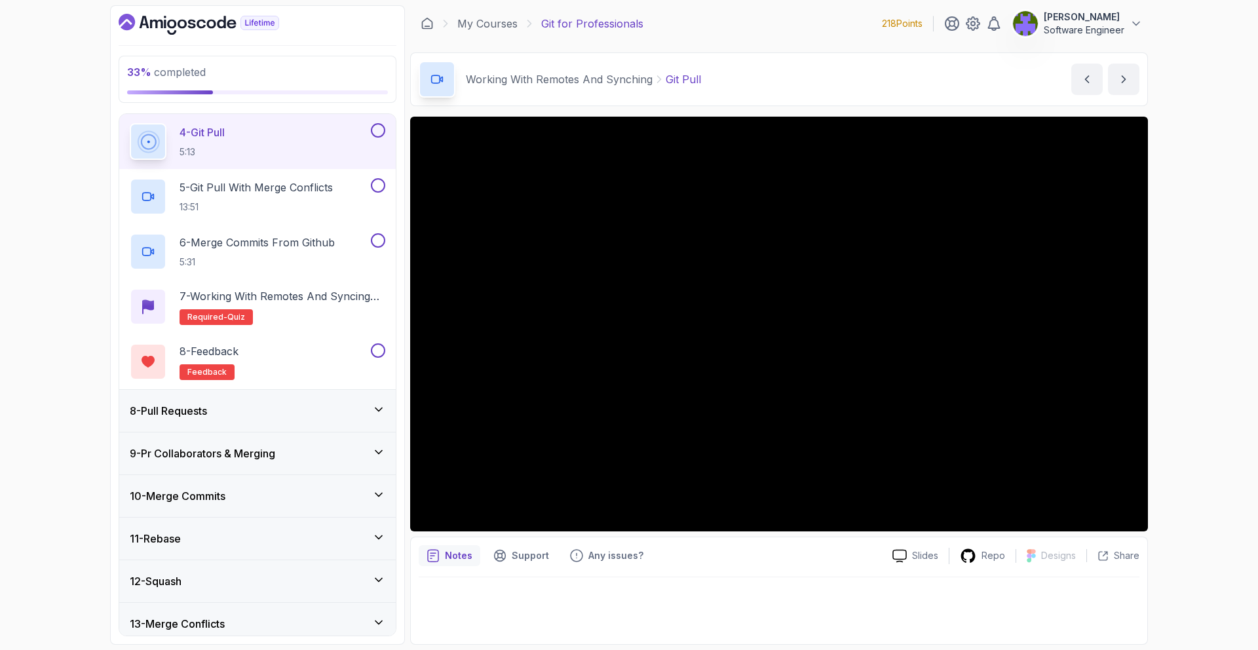
scroll to position [325, 0]
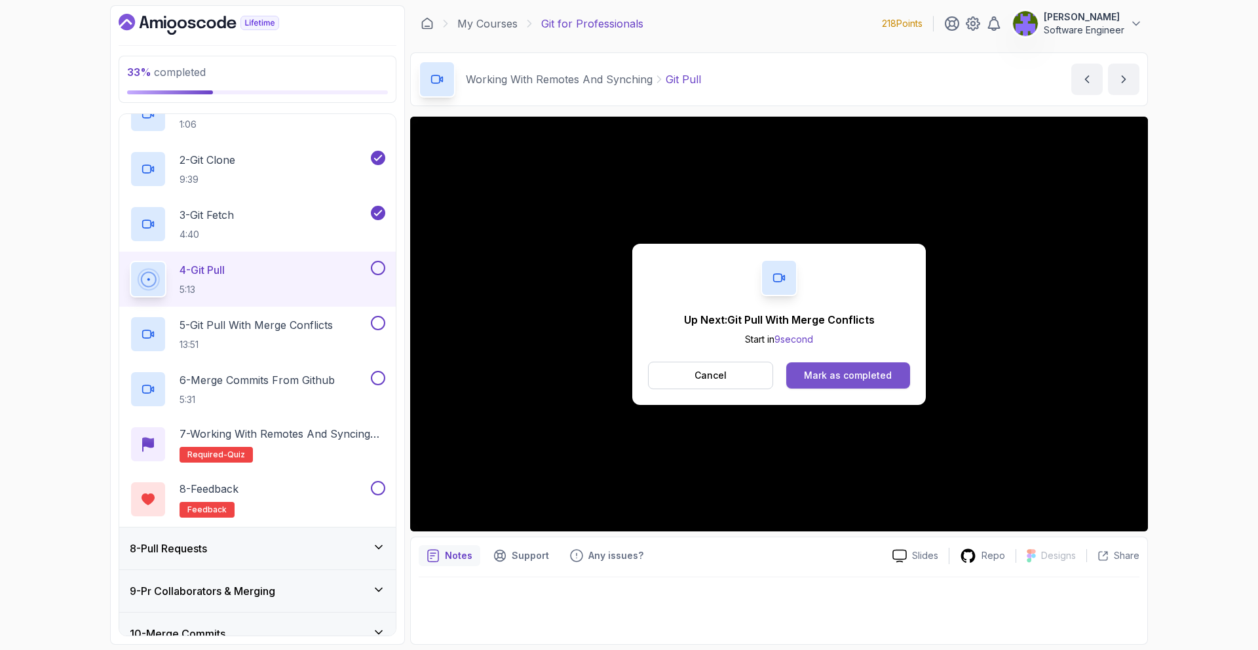
click at [878, 369] on div "Mark as completed" at bounding box center [848, 375] width 88 height 13
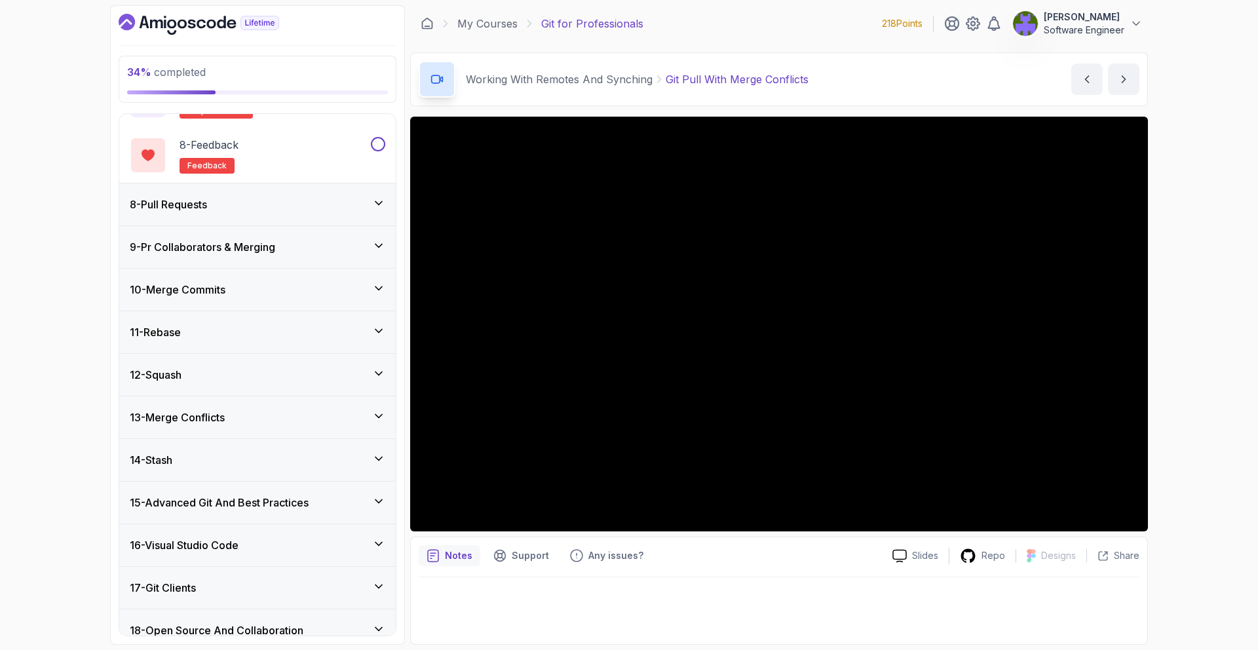
click at [369, 215] on div "8 - Pull Requests" at bounding box center [257, 204] width 276 height 42
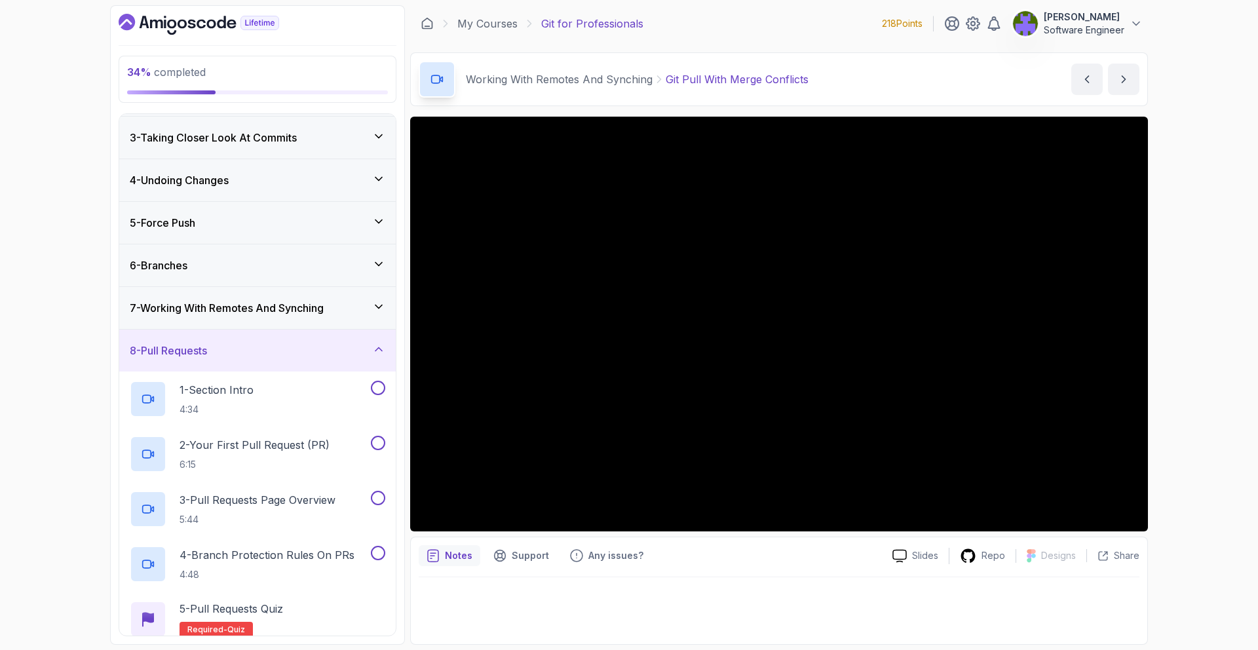
scroll to position [148, 0]
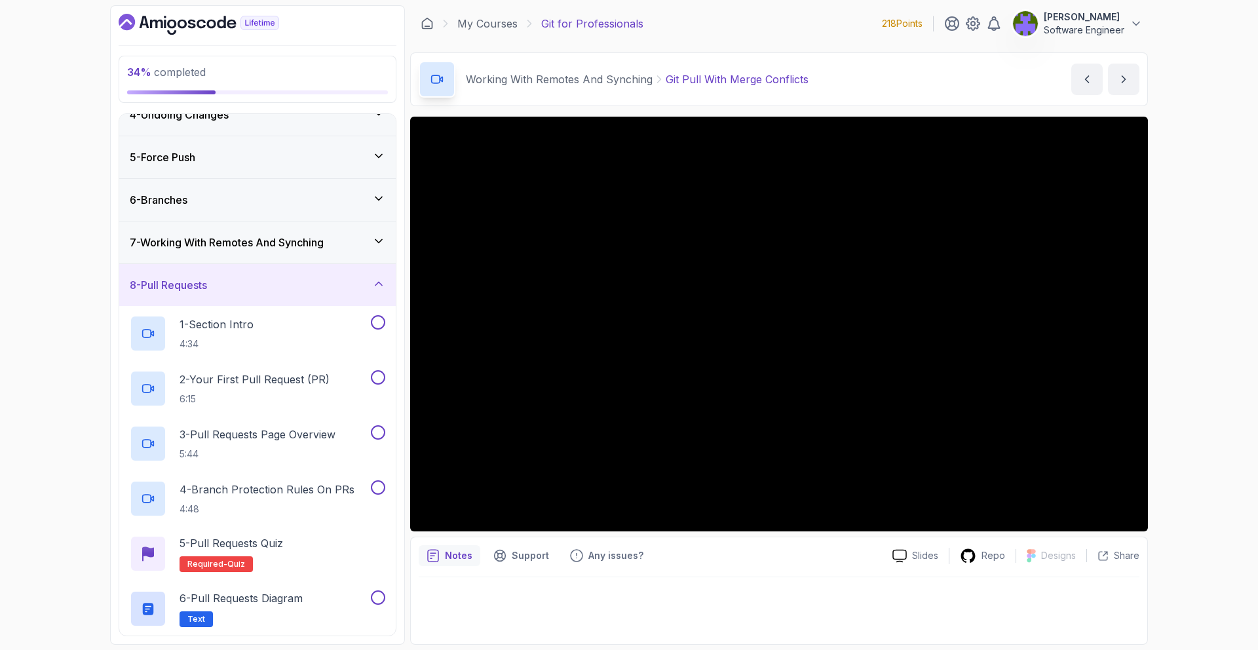
click at [377, 275] on div "8 - Pull Requests" at bounding box center [257, 285] width 276 height 42
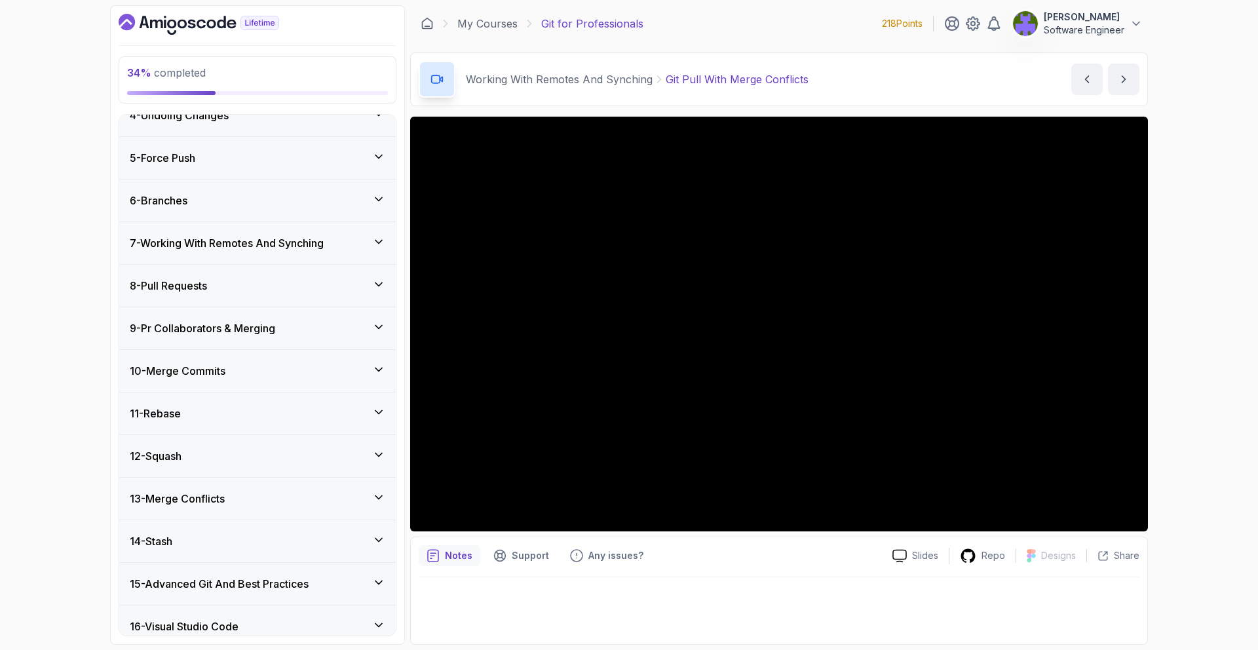
click at [361, 316] on div "9 - Pr Collaborators & Merging" at bounding box center [257, 328] width 276 height 42
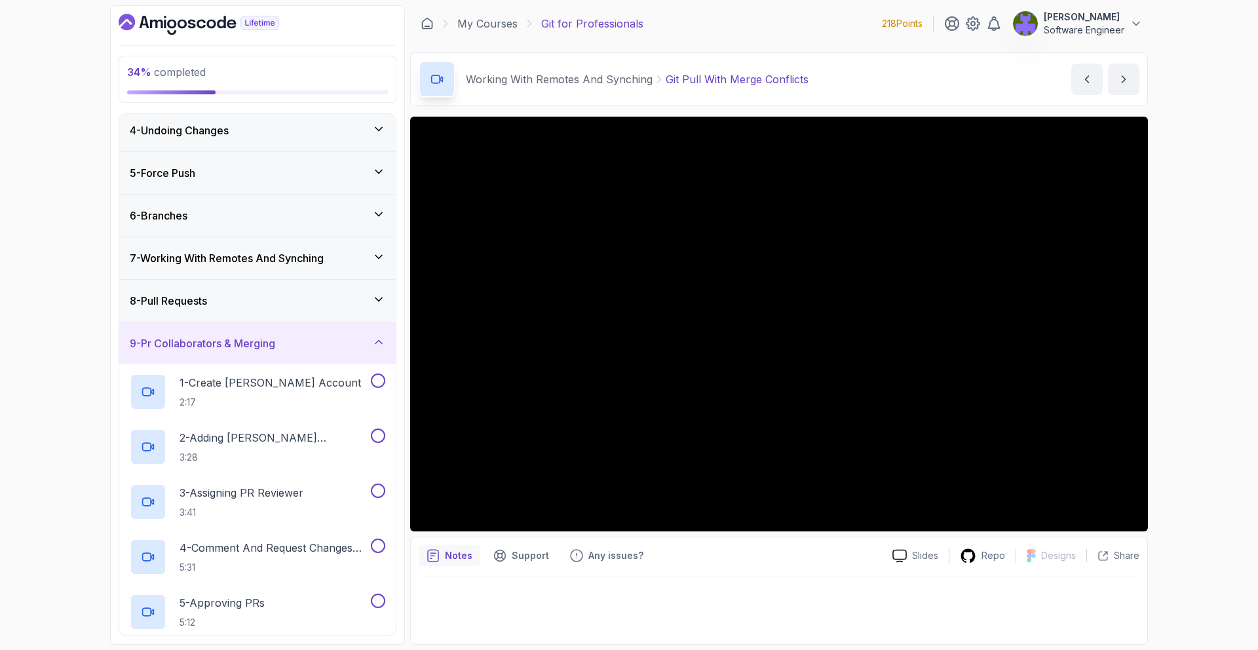
scroll to position [122, 0]
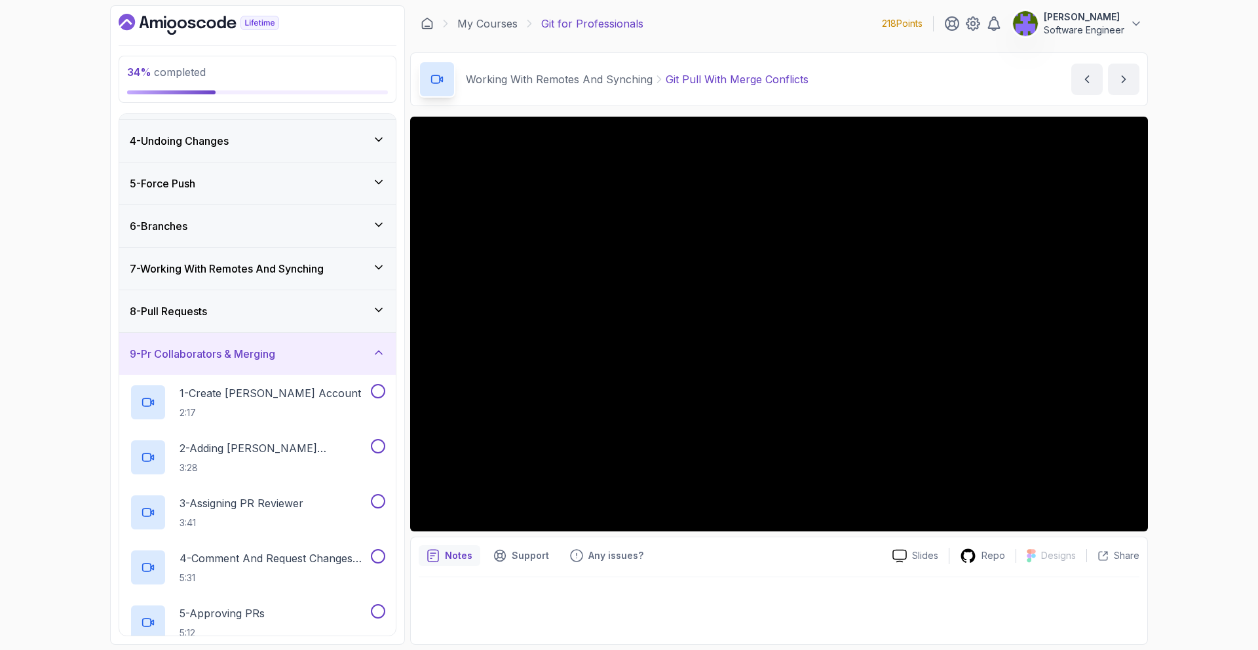
click at [362, 309] on div "8 - Pull Requests" at bounding box center [257, 311] width 255 height 16
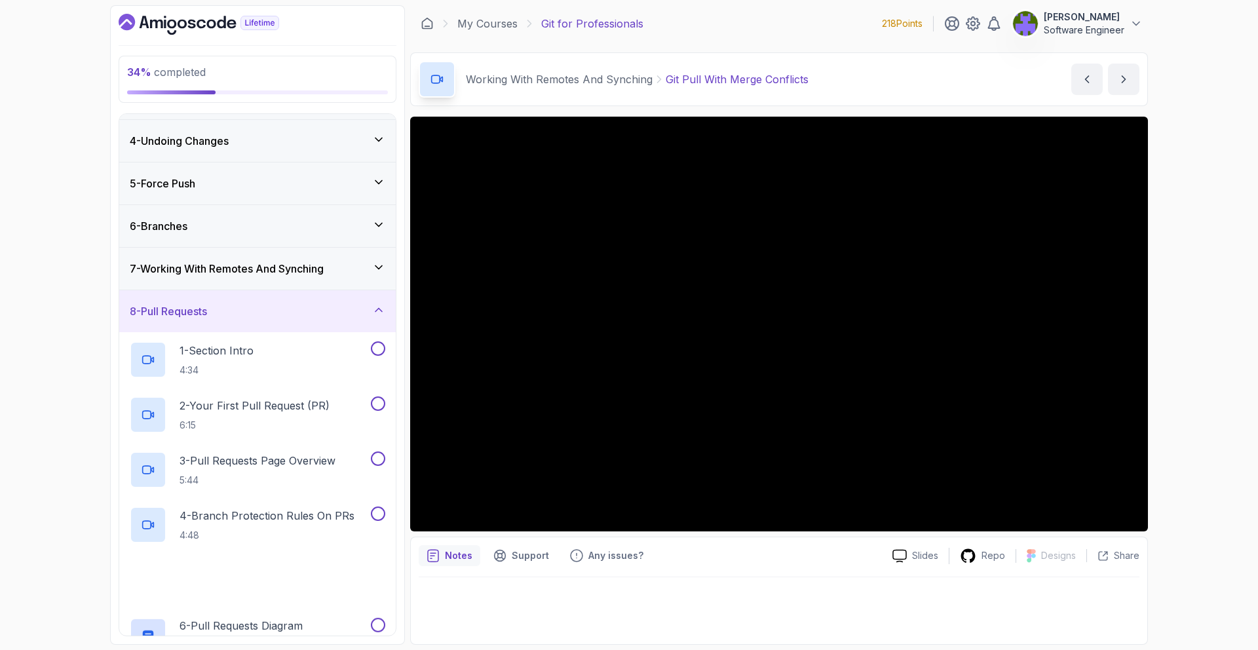
click at [362, 309] on div "8 - Pull Requests" at bounding box center [257, 311] width 255 height 16
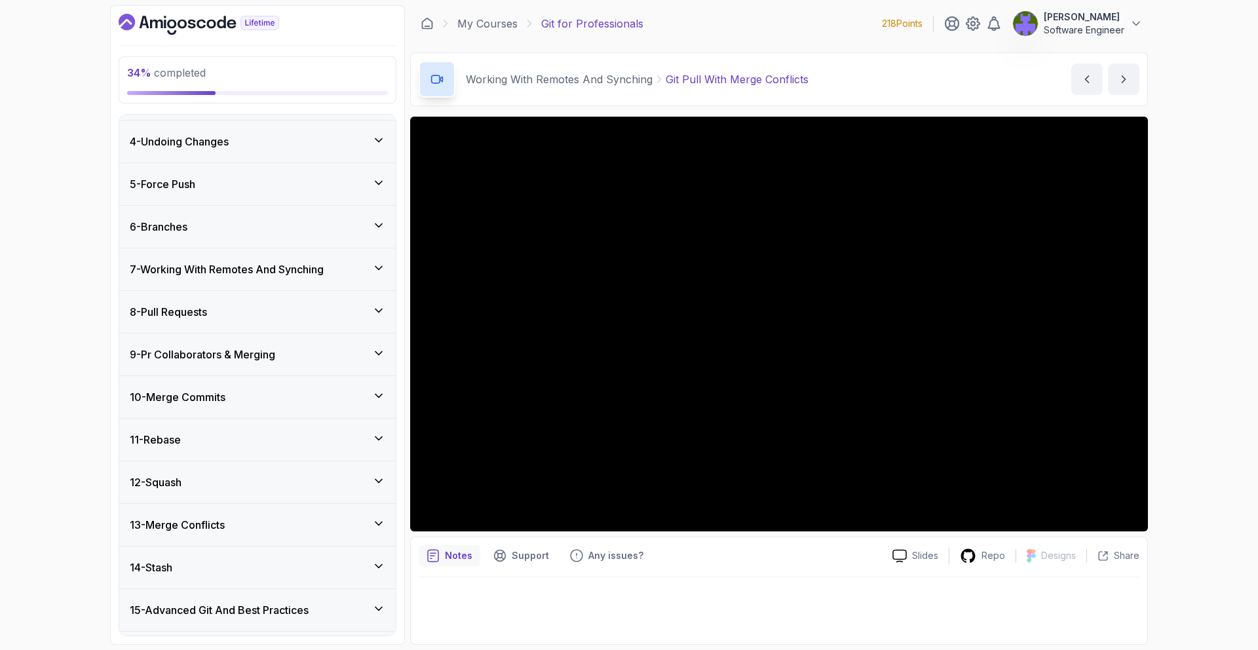
click at [363, 337] on div "9 - Pr Collaborators & Merging" at bounding box center [257, 354] width 276 height 42
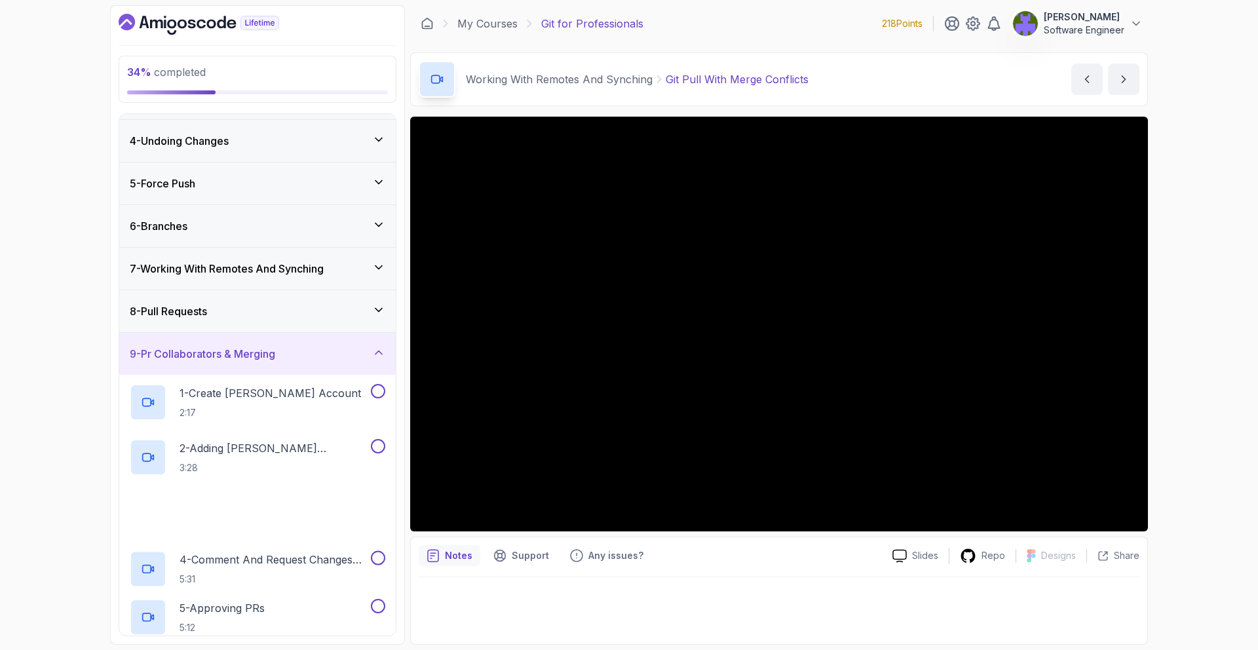
click at [363, 337] on div "9 - Pr Collaborators & Merging" at bounding box center [257, 354] width 276 height 42
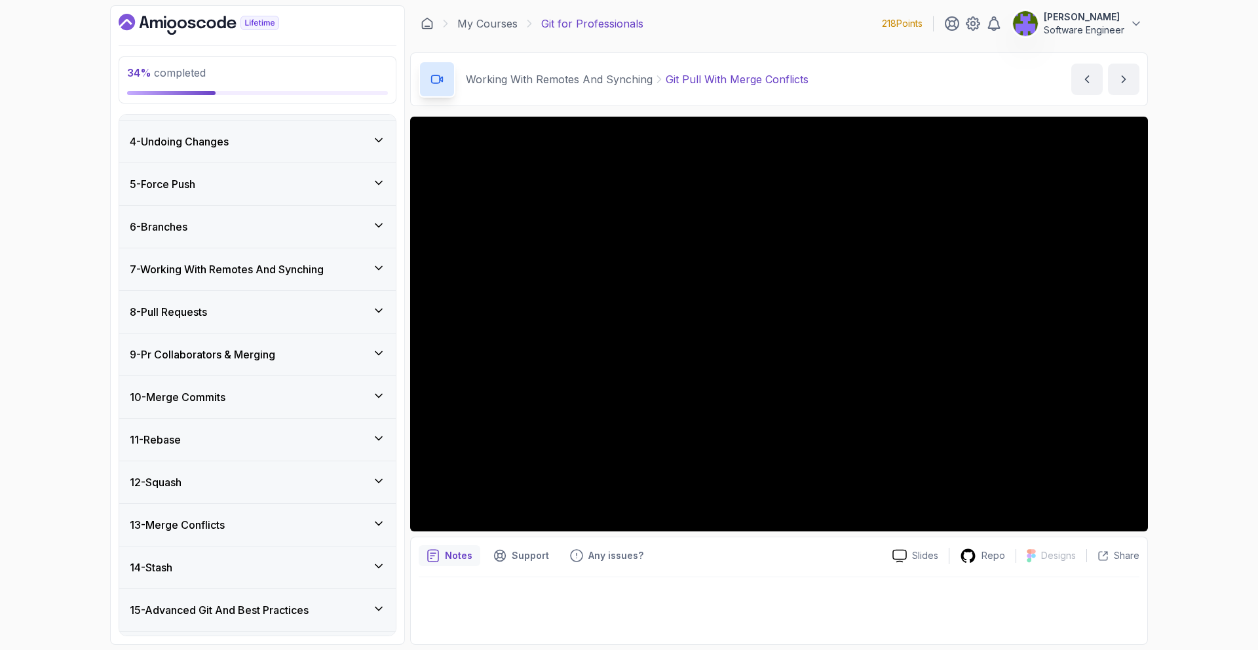
click at [357, 390] on div "10 - Merge Commits" at bounding box center [257, 397] width 255 height 16
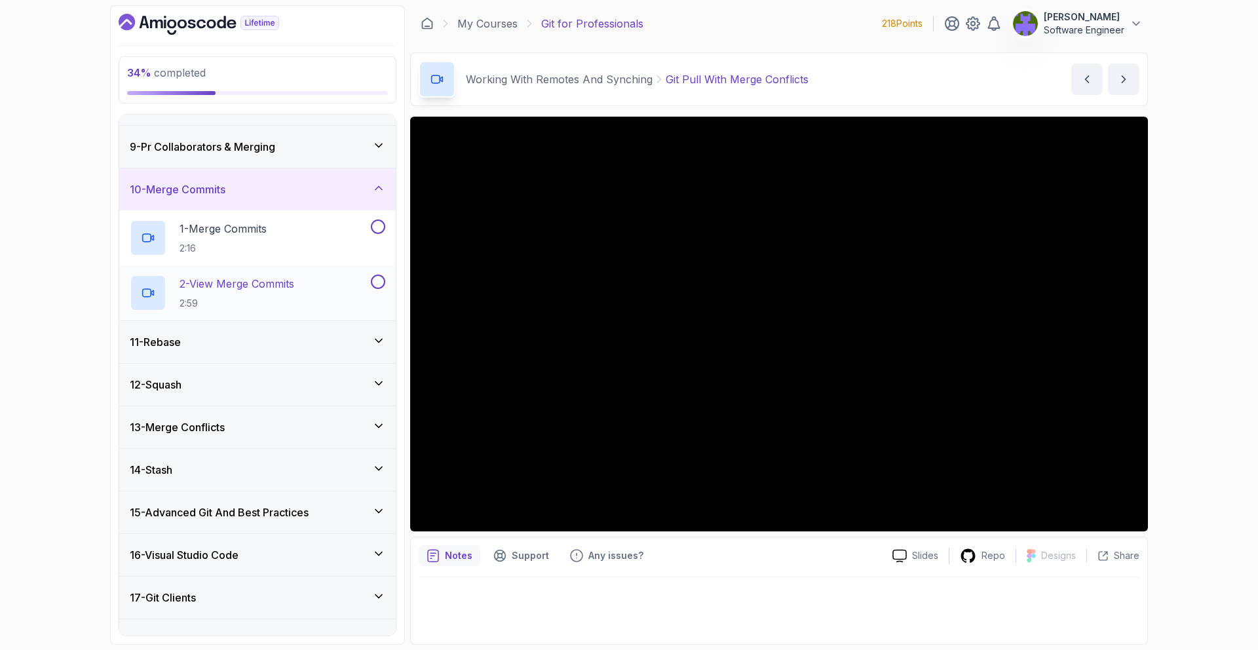
scroll to position [362, 0]
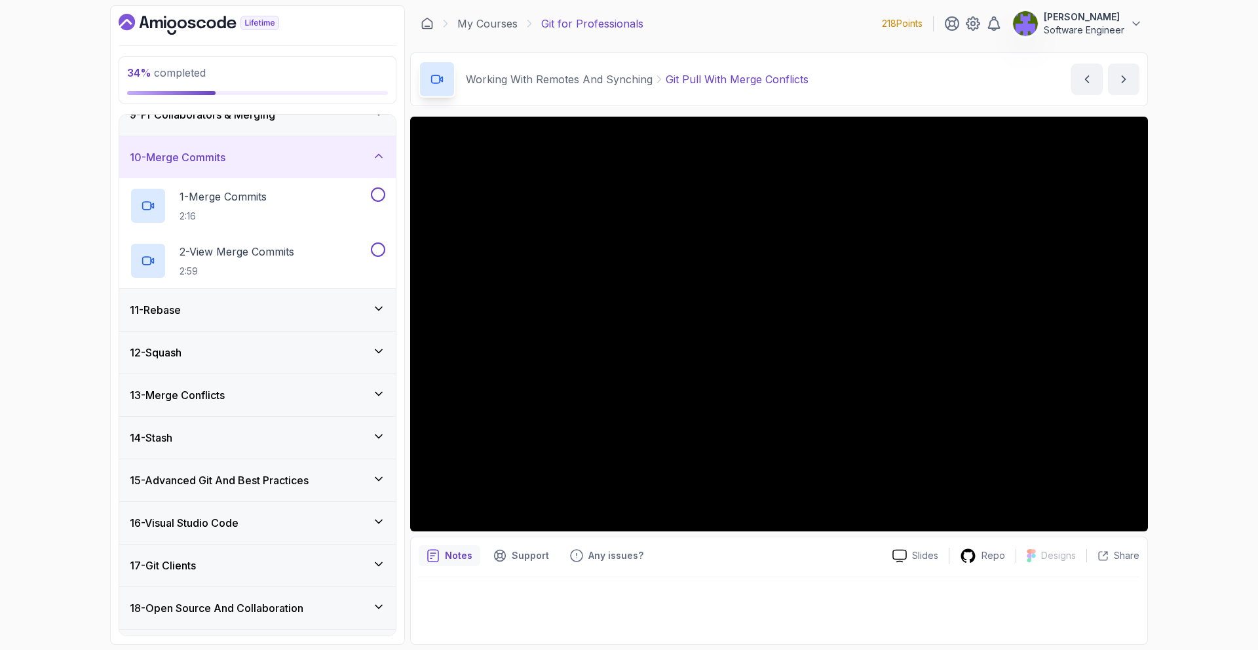
click at [349, 318] on div "11 - Rebase" at bounding box center [257, 310] width 276 height 42
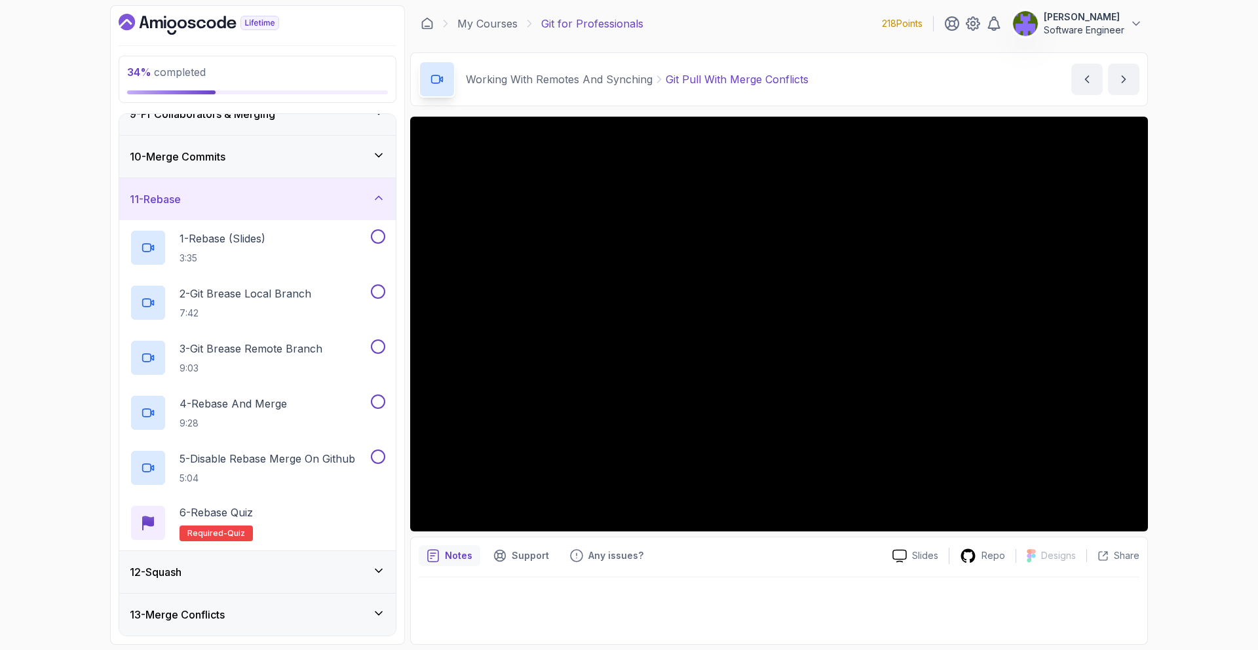
click at [335, 185] on div "11 - Rebase" at bounding box center [257, 199] width 276 height 42
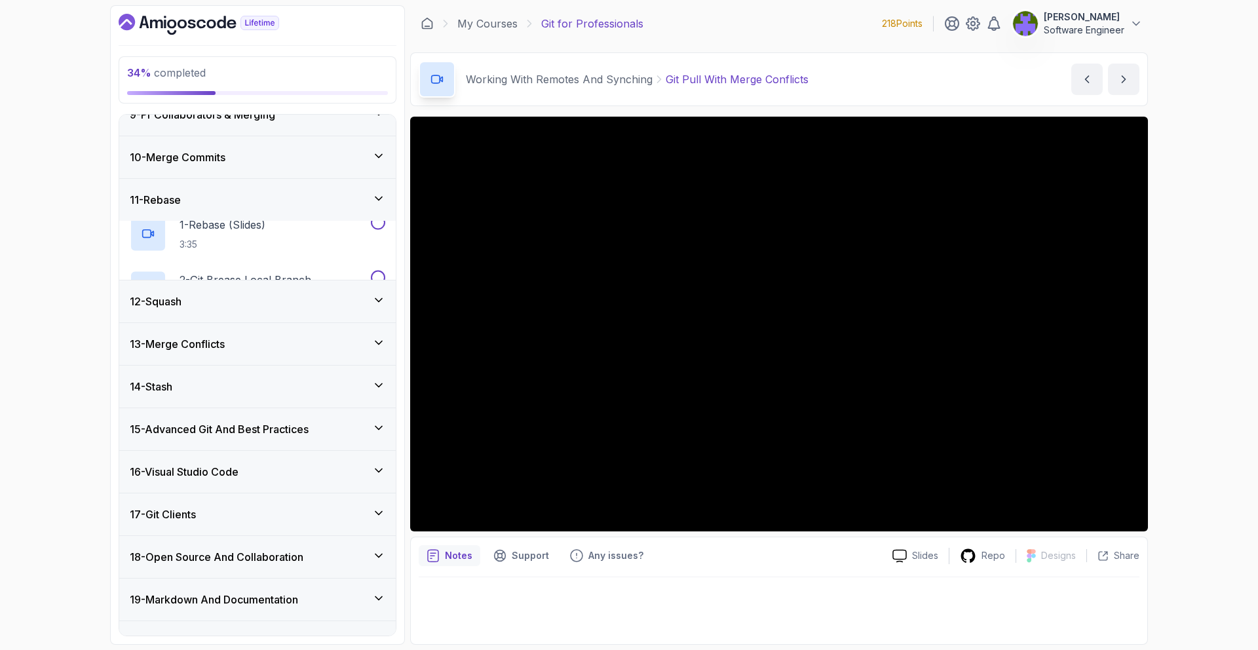
scroll to position [329, 0]
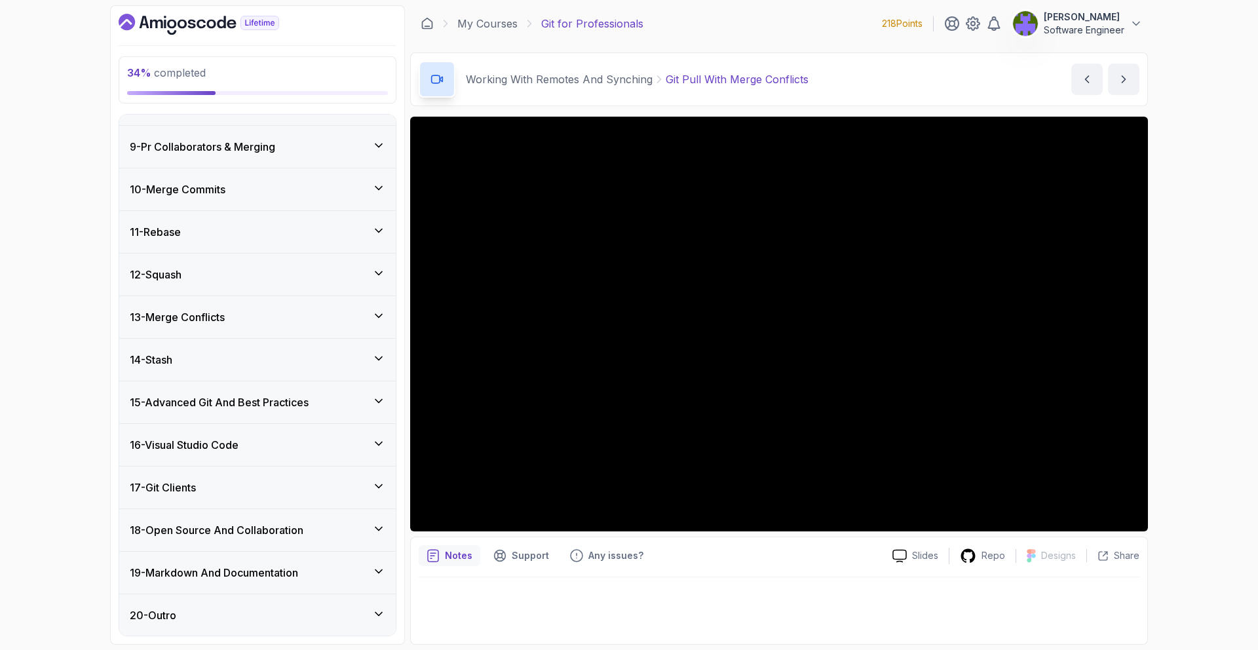
click at [303, 339] on div "14 - Stash" at bounding box center [257, 360] width 276 height 42
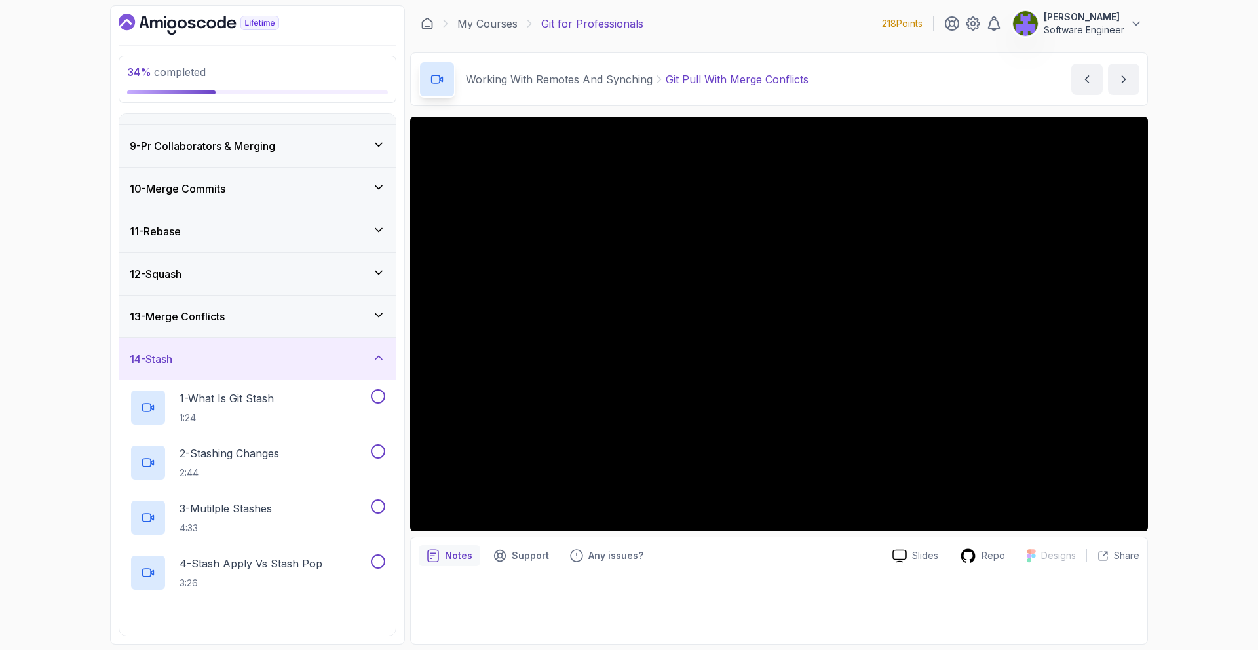
click at [303, 339] on div "14 - Stash" at bounding box center [257, 359] width 276 height 42
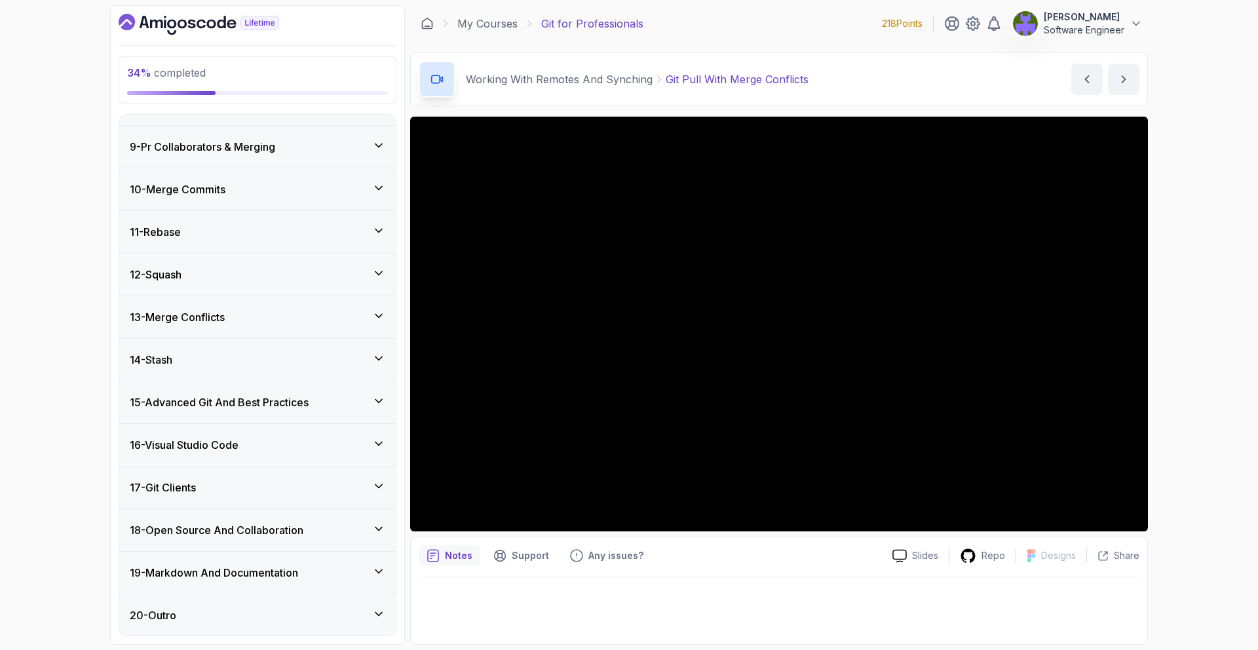
click at [303, 400] on h3 "15 - Advanced Git And Best Practices" at bounding box center [219, 402] width 179 height 16
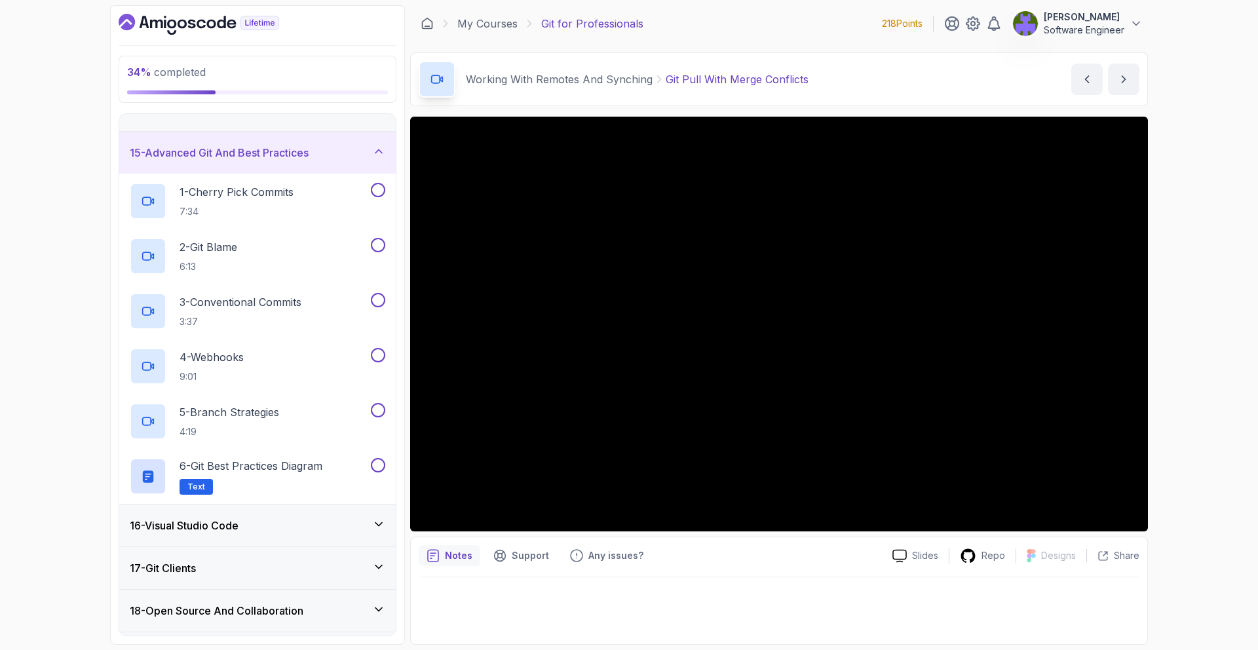
click at [333, 154] on div "15 - Advanced Git And Best Practices" at bounding box center [257, 153] width 255 height 16
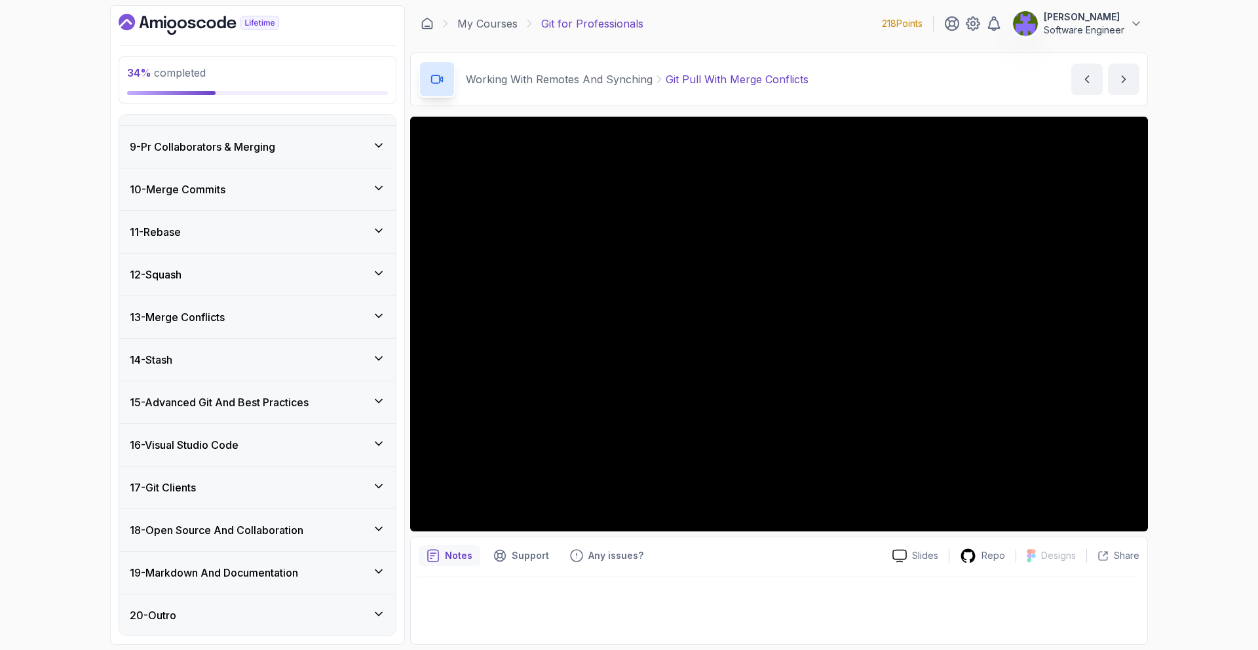
click at [324, 438] on div "16 - Visual Studio Code" at bounding box center [257, 445] width 255 height 16
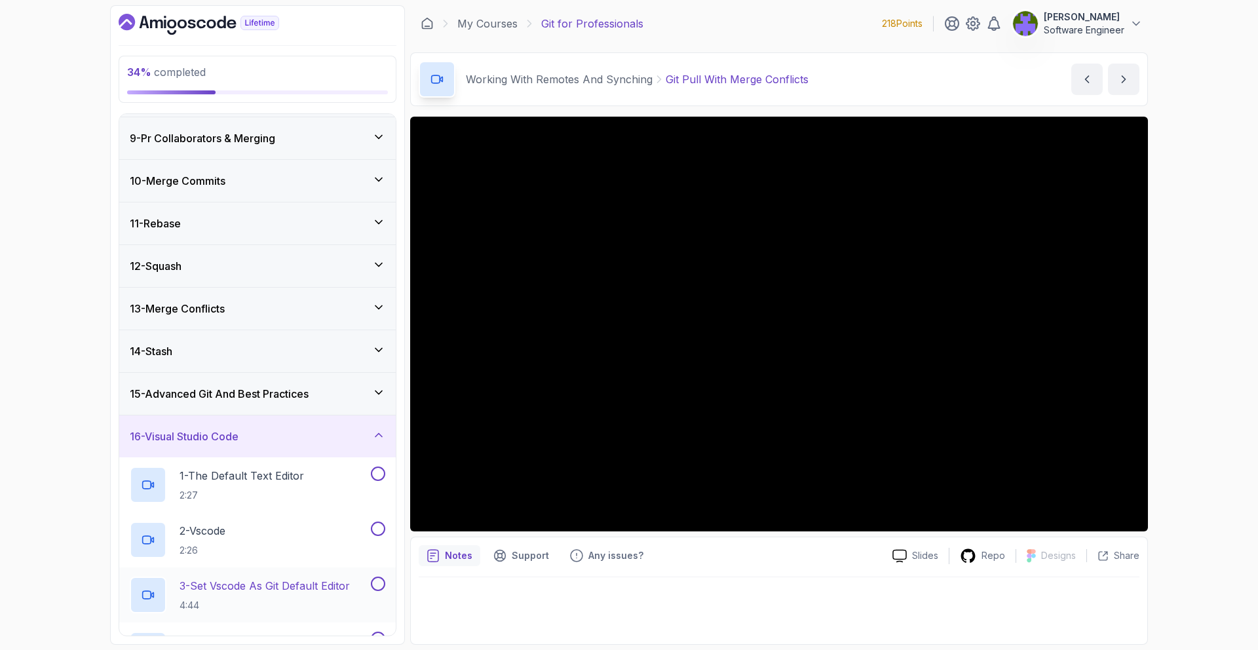
scroll to position [520, 0]
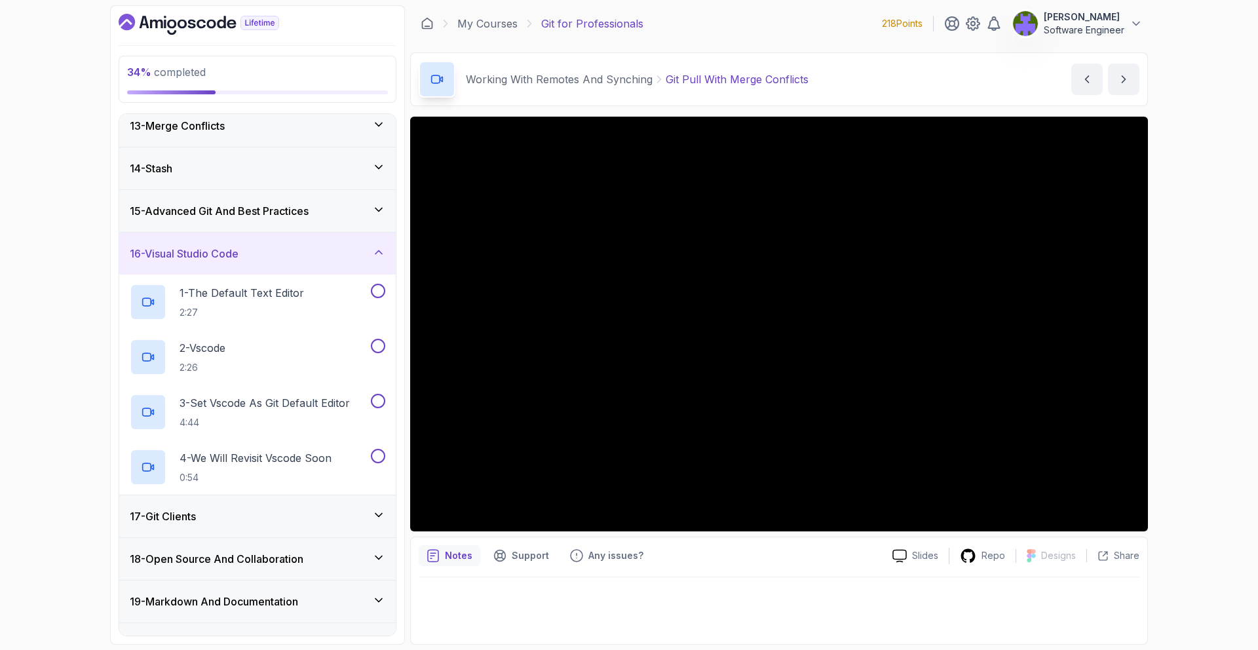
click at [329, 498] on div "17 - Git Clients" at bounding box center [257, 516] width 276 height 42
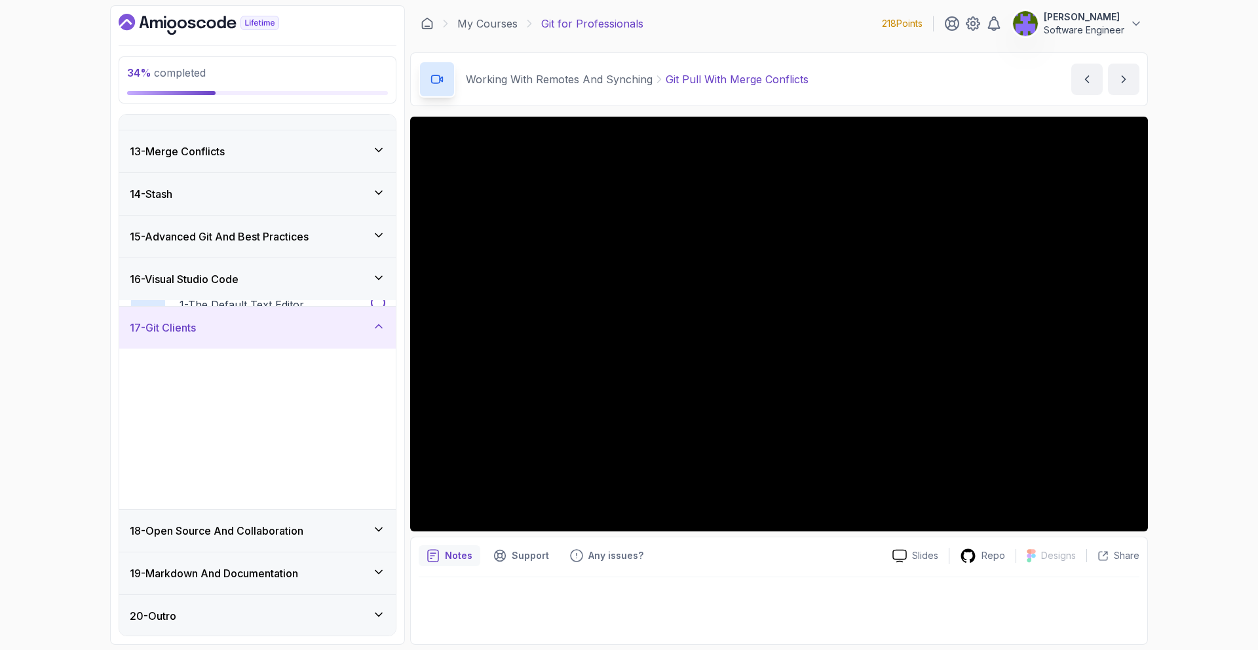
scroll to position [494, 0]
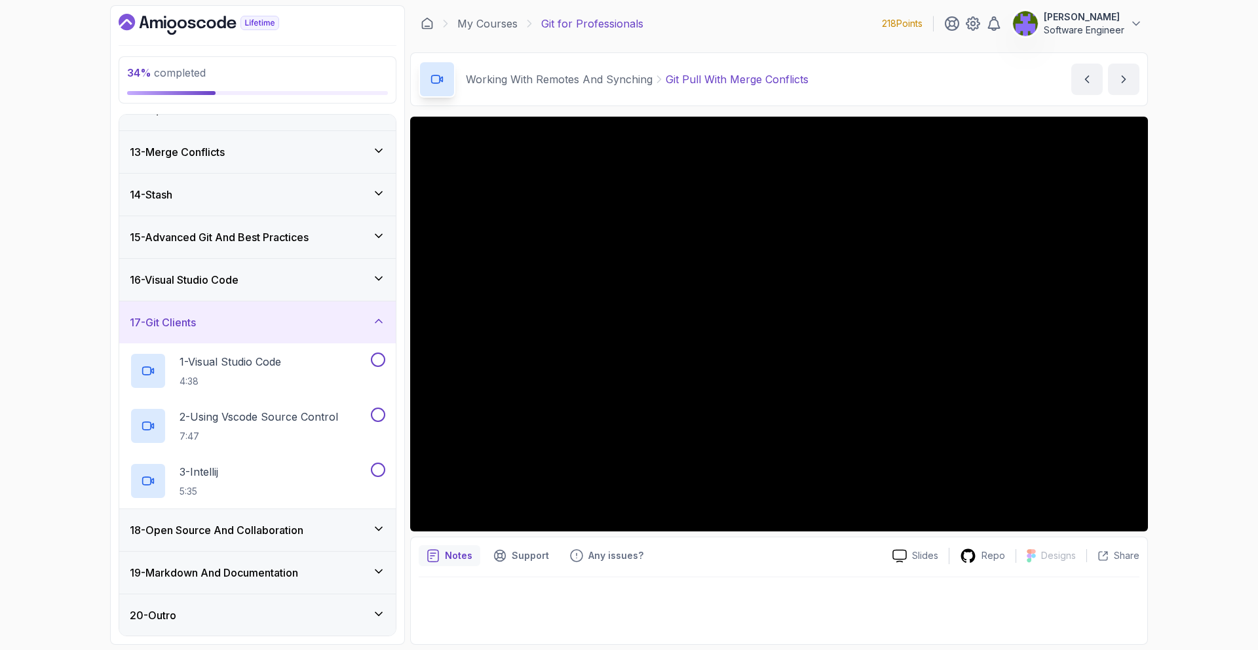
click at [332, 534] on div "18 - Open Source And Collaboration" at bounding box center [257, 530] width 255 height 16
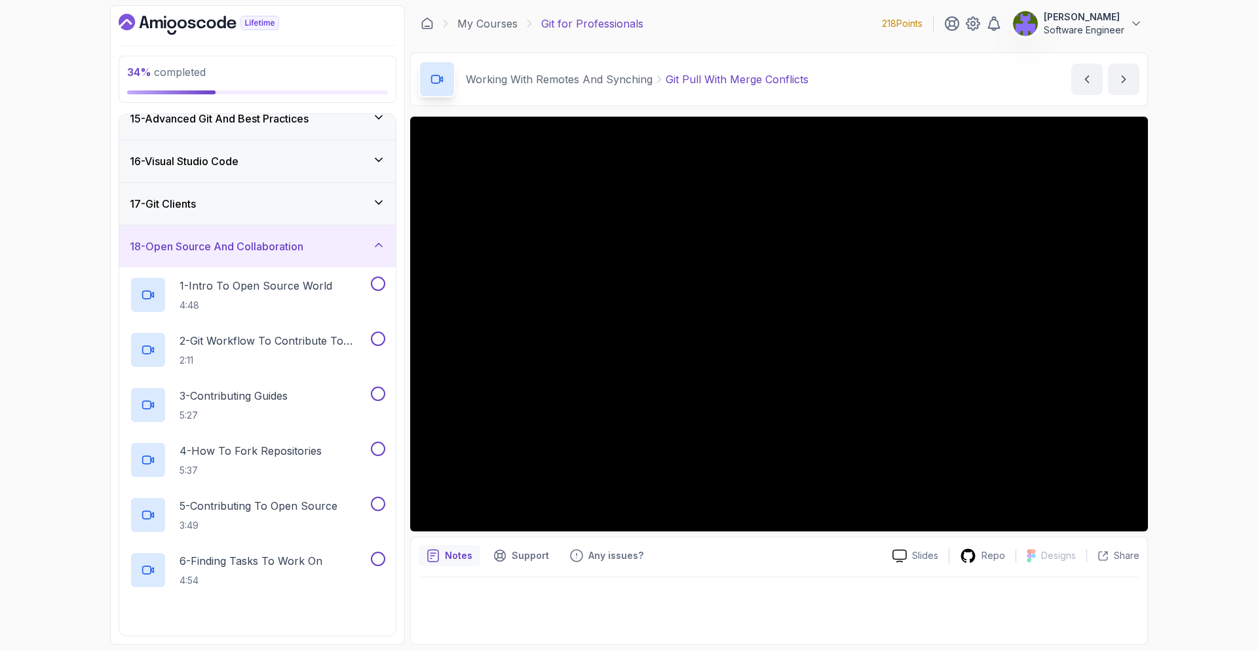
scroll to position [715, 0]
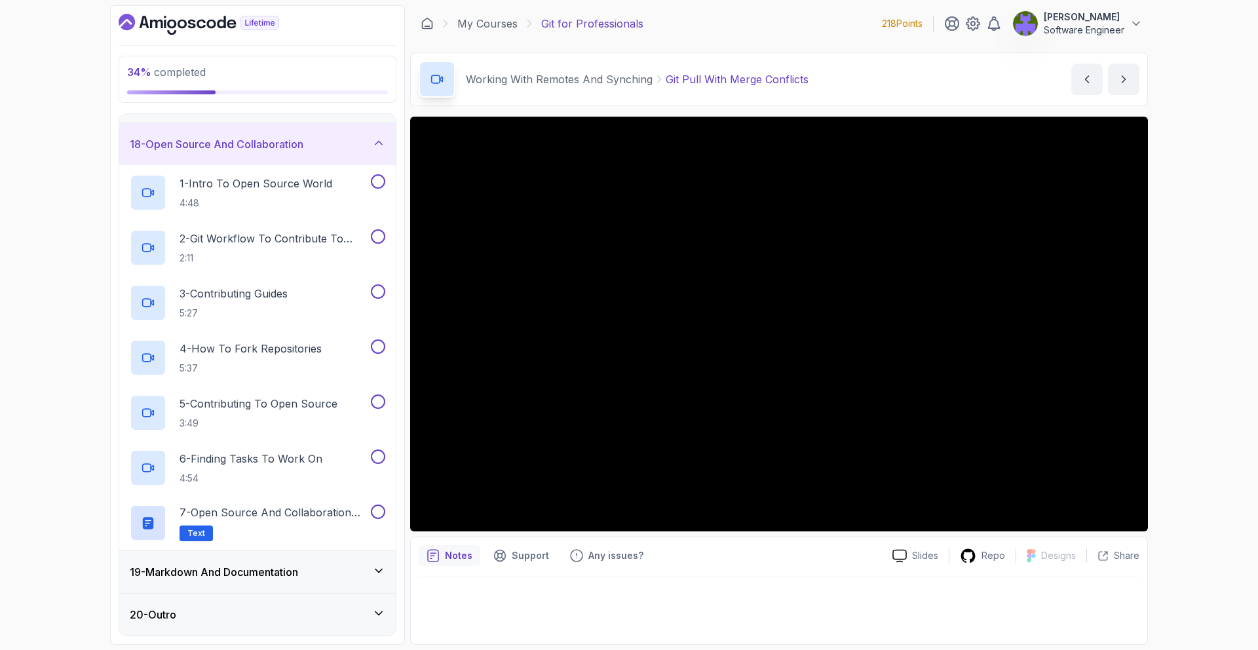
click at [346, 563] on div "19 - Markdown And Documentation" at bounding box center [257, 572] width 276 height 42
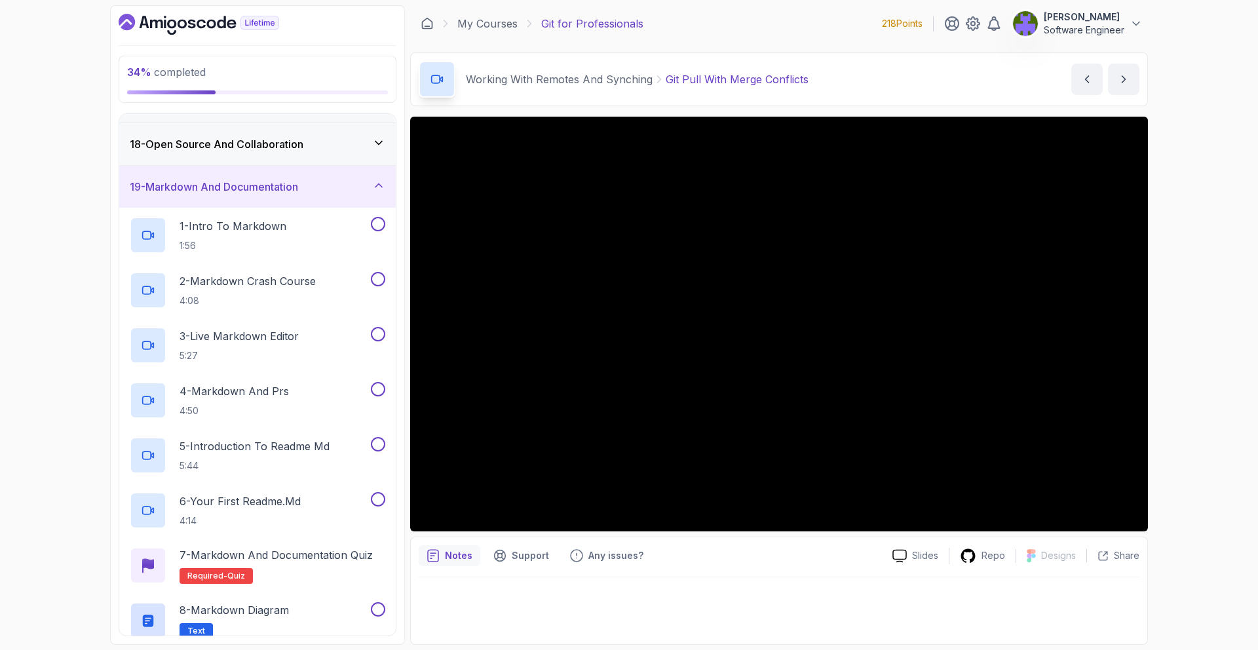
click at [305, 152] on div "18 - Open Source And Collaboration" at bounding box center [257, 144] width 276 height 42
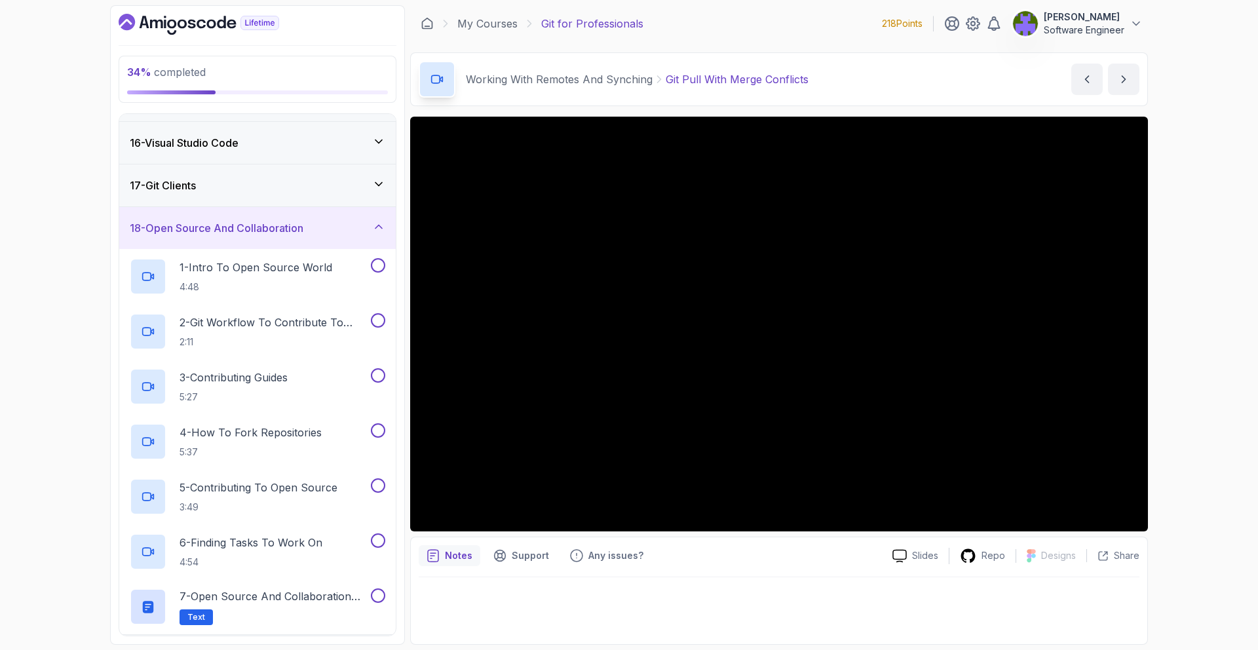
click at [309, 196] on div "17 - Git Clients" at bounding box center [257, 185] width 276 height 42
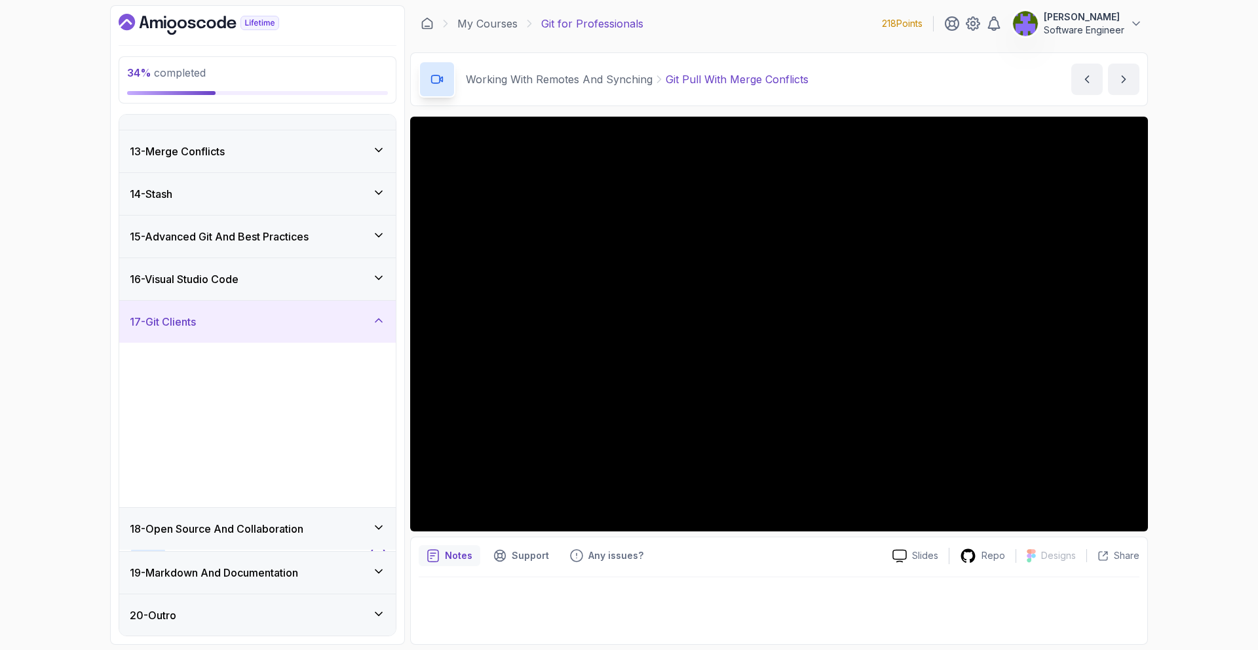
scroll to position [494, 0]
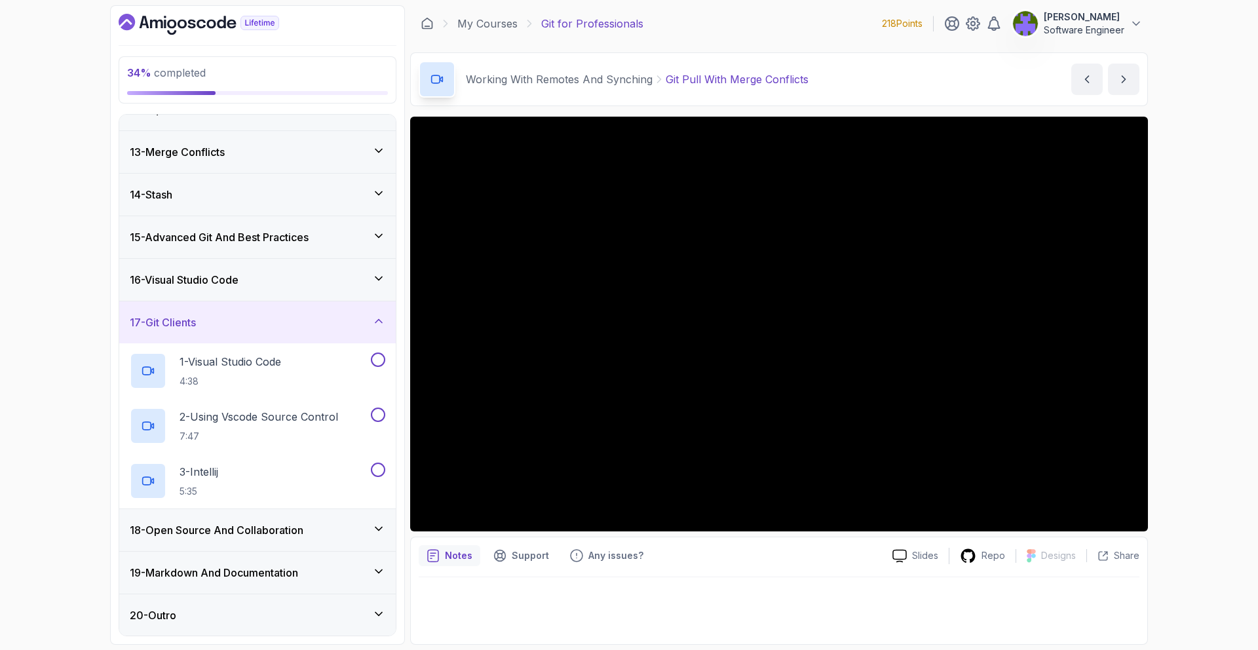
click at [303, 210] on div "14 - Stash" at bounding box center [257, 195] width 276 height 42
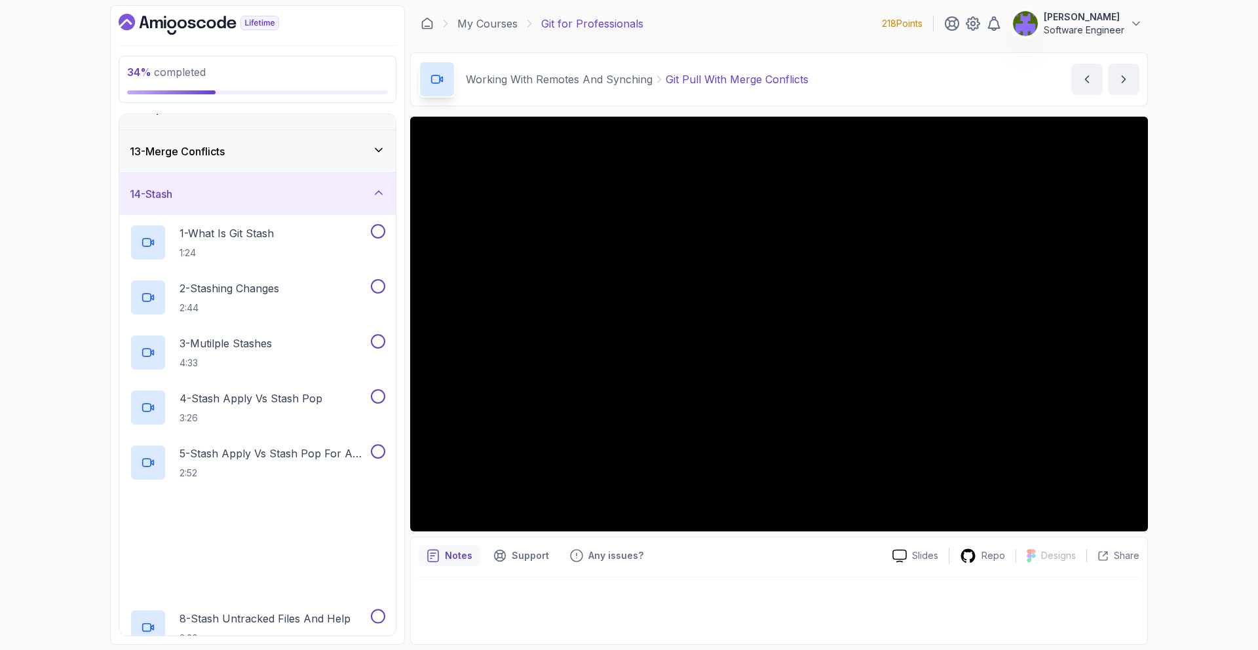
click at [303, 210] on div "14 - Stash" at bounding box center [257, 194] width 276 height 42
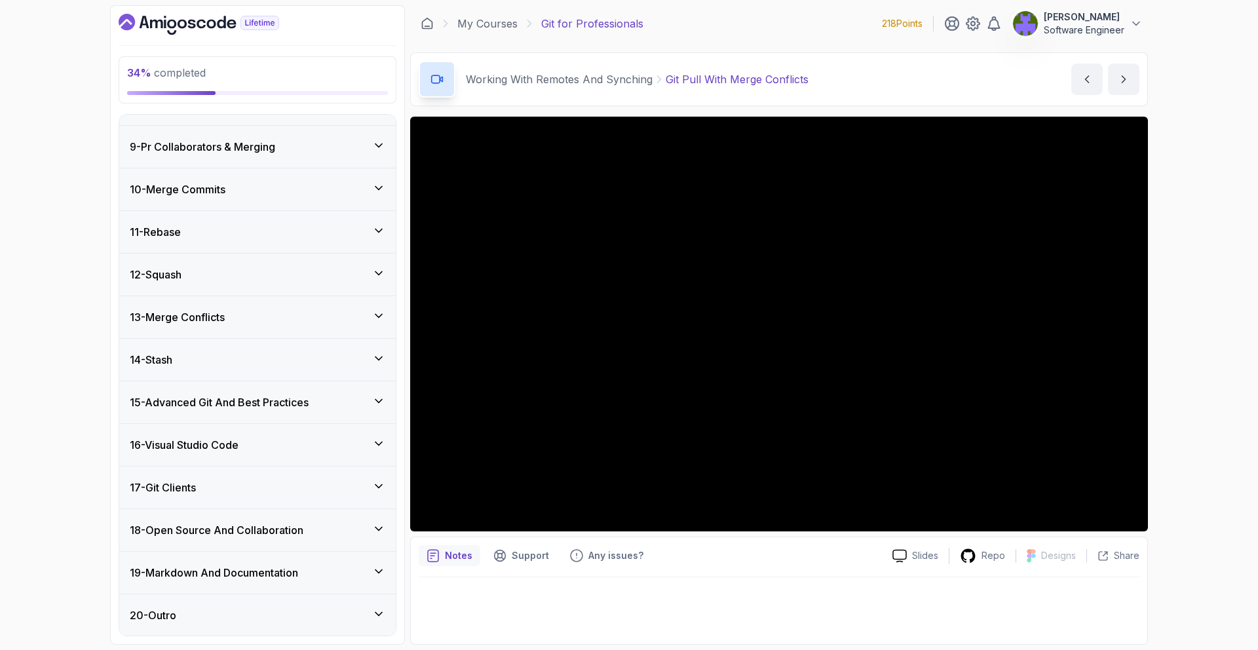
scroll to position [329, 0]
click at [283, 398] on h3 "15 - Advanced Git And Best Practices" at bounding box center [219, 402] width 179 height 16
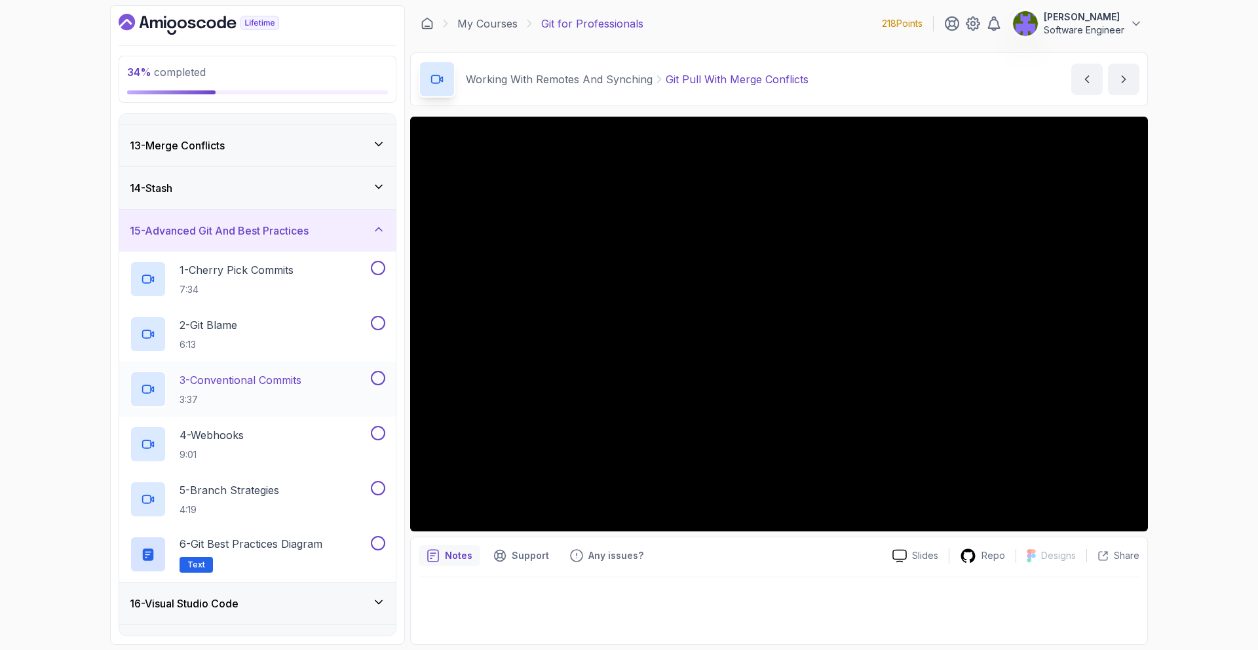
scroll to position [554, 0]
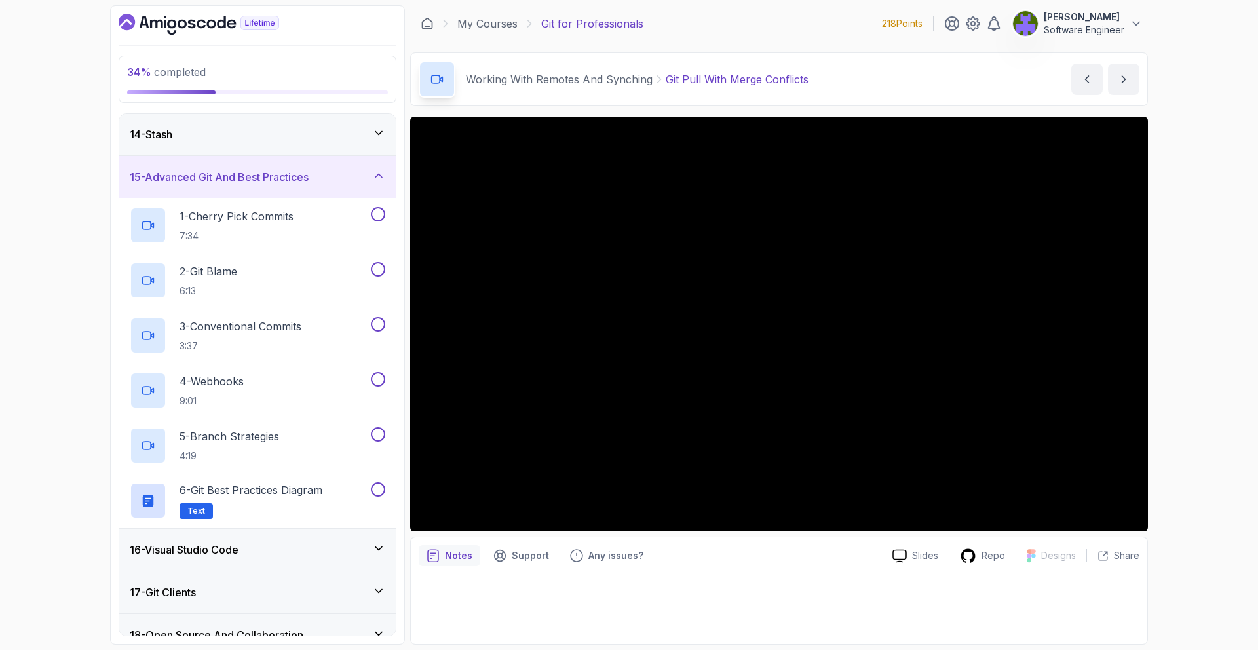
click at [267, 172] on h3 "15 - Advanced Git And Best Practices" at bounding box center [219, 177] width 179 height 16
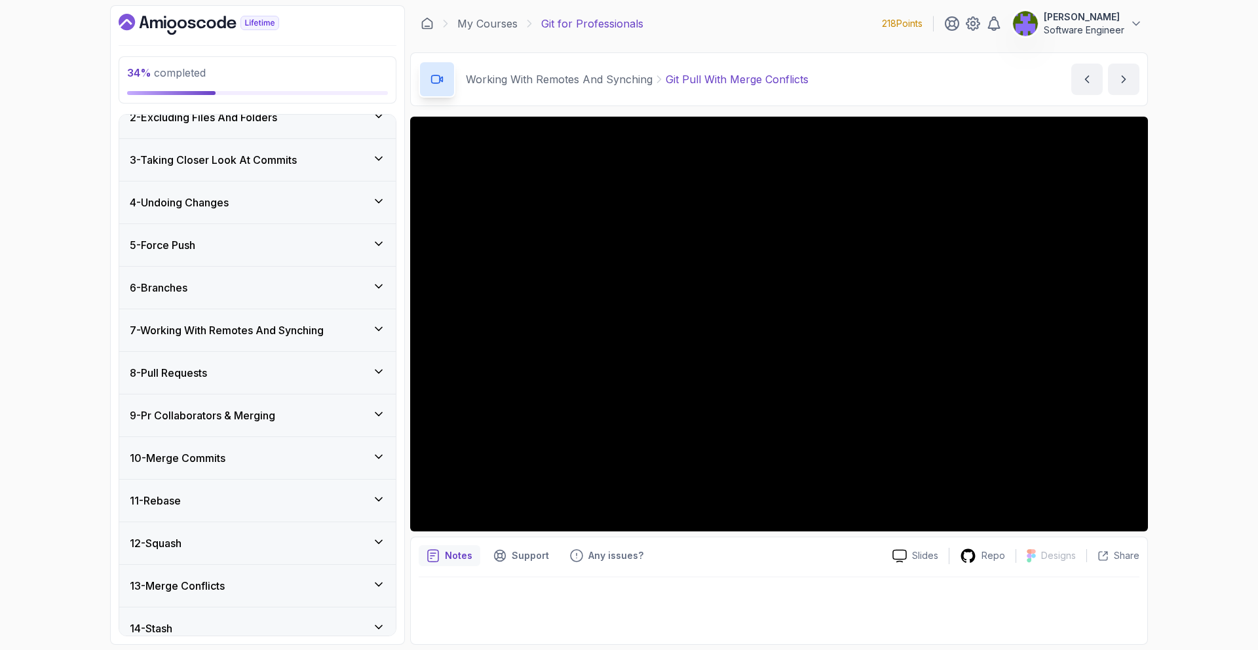
scroll to position [66, 0]
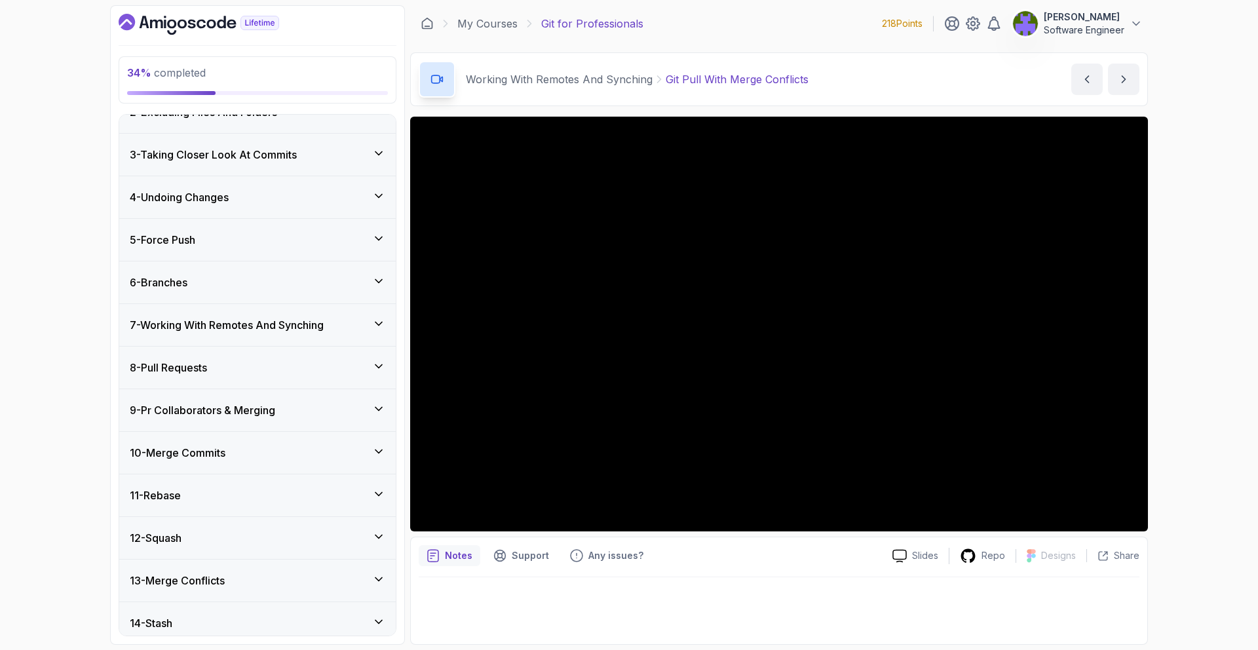
click at [275, 320] on h3 "7 - Working With Remotes And Synching" at bounding box center [227, 325] width 194 height 16
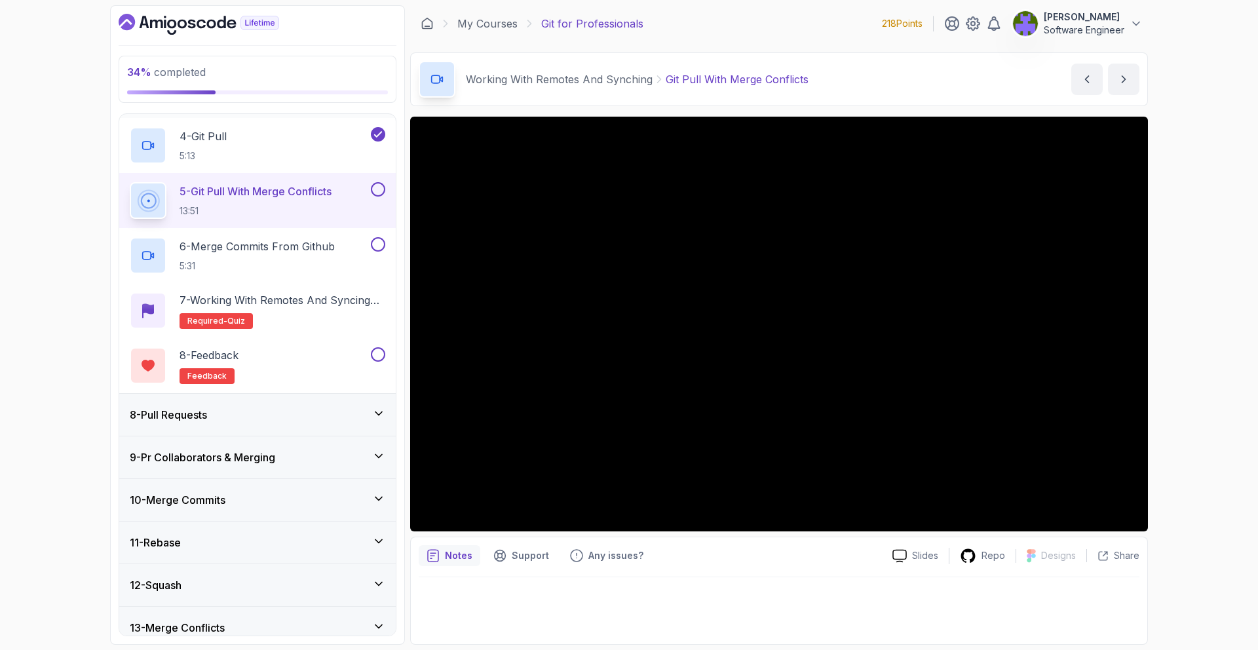
scroll to position [461, 0]
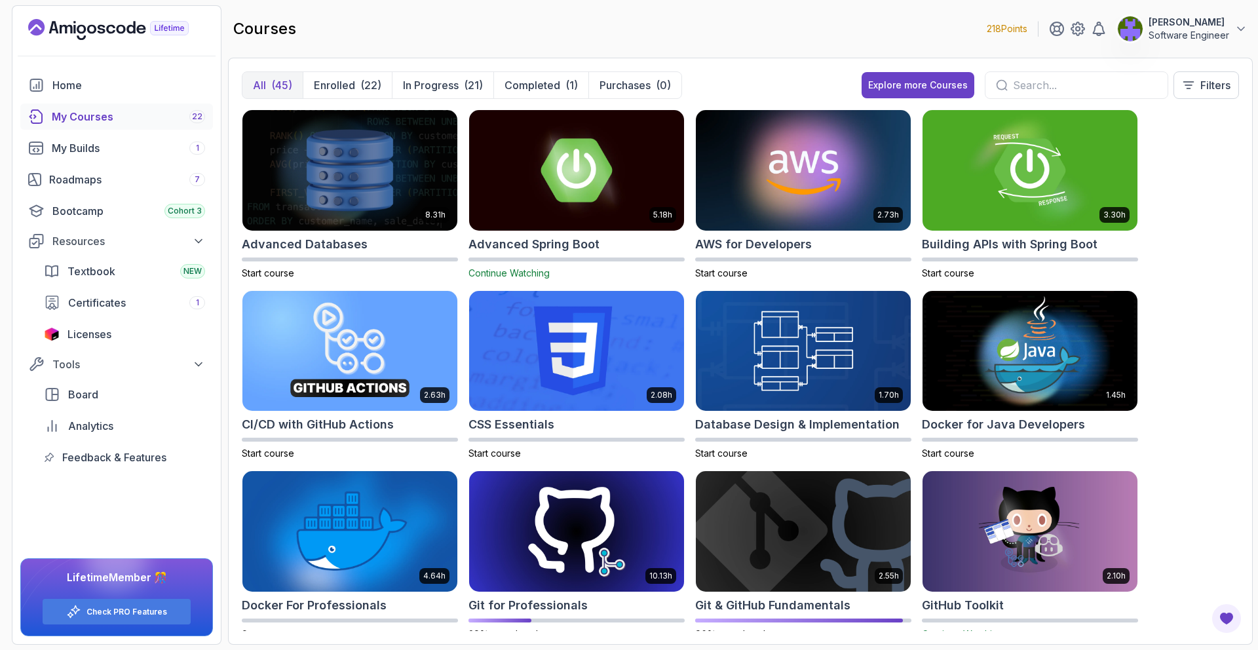
scroll to position [135, 0]
